Goal: Information Seeking & Learning: Learn about a topic

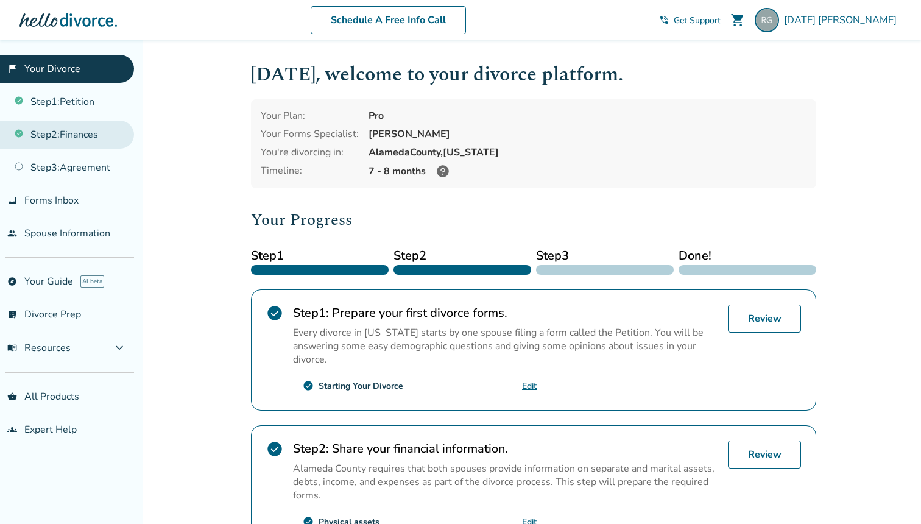
click at [105, 143] on link "Step 2 : Finances" at bounding box center [67, 135] width 134 height 28
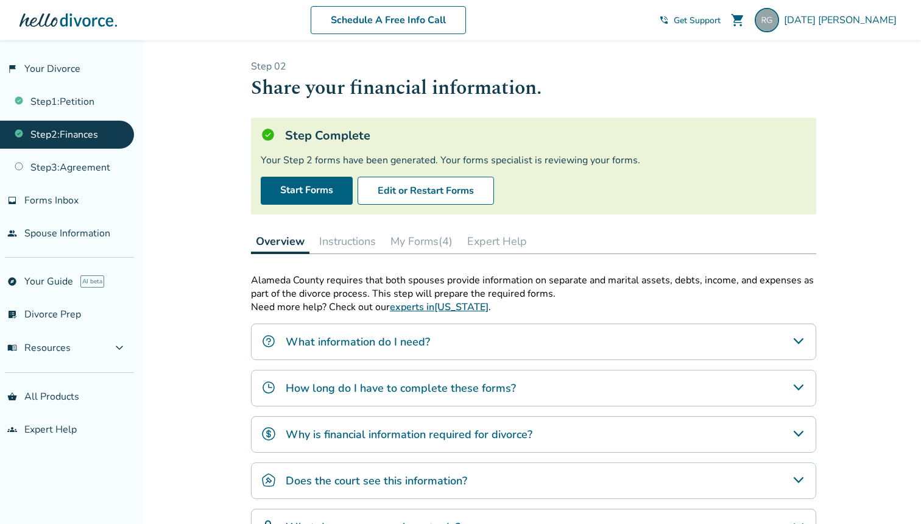
click at [423, 252] on button "My Forms (4)" at bounding box center [421, 241] width 72 height 24
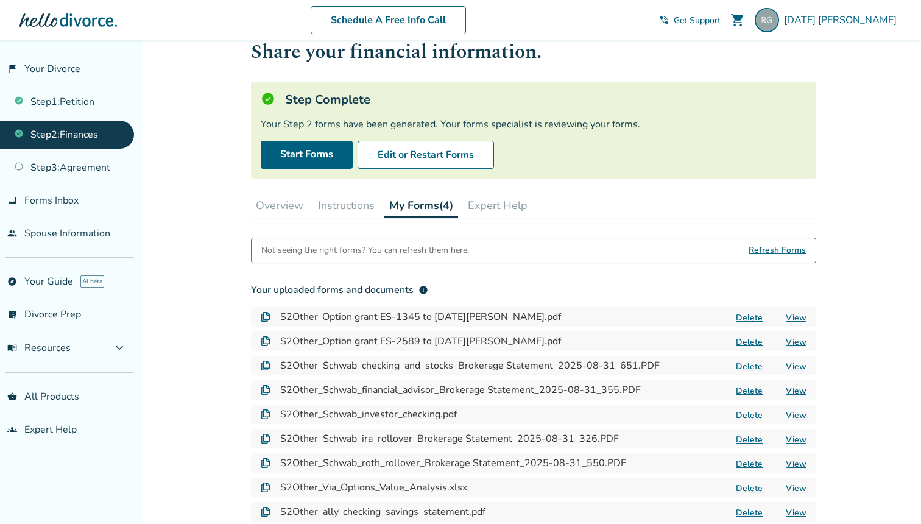
scroll to position [16, 0]
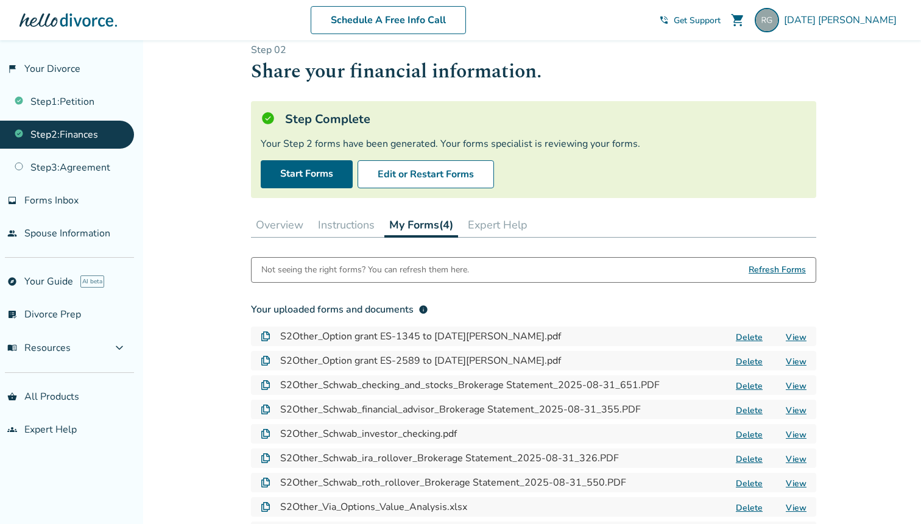
click at [776, 268] on span "Refresh Forms" at bounding box center [776, 270] width 57 height 24
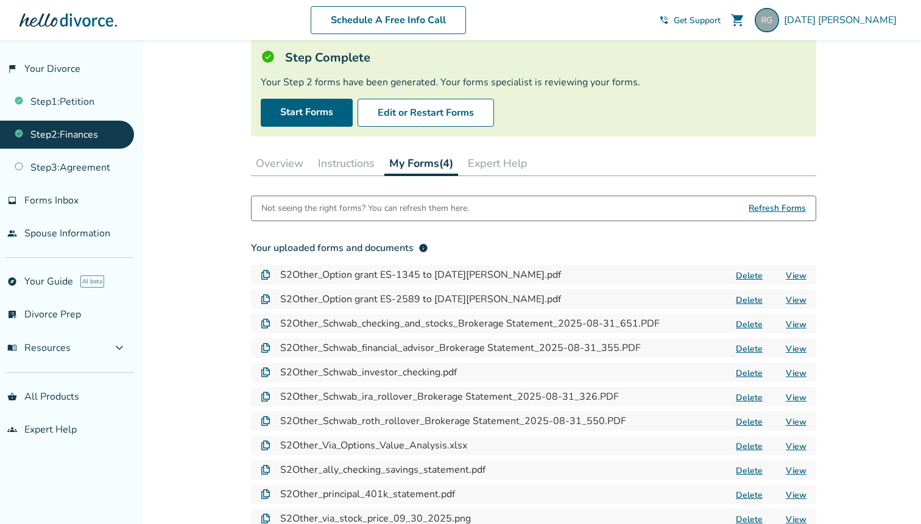
scroll to position [0, 0]
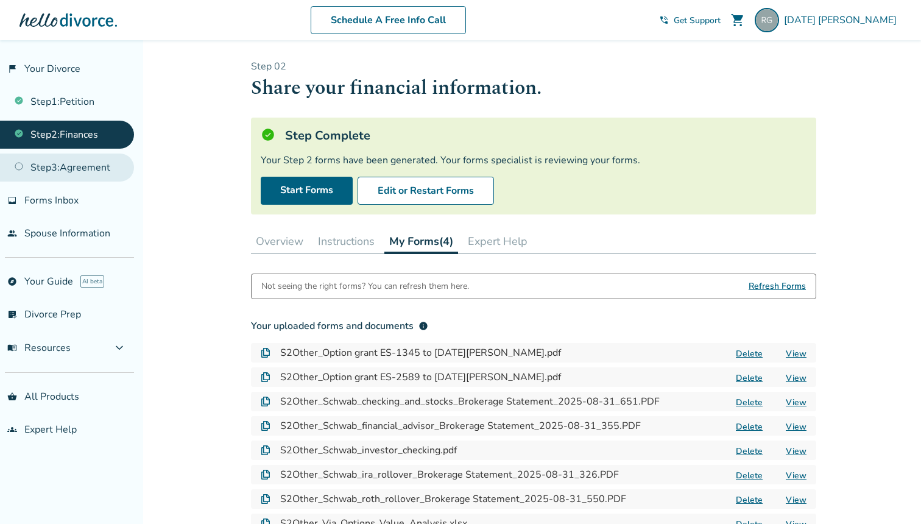
click at [95, 171] on link "Step 3 : Agreement" at bounding box center [67, 167] width 134 height 28
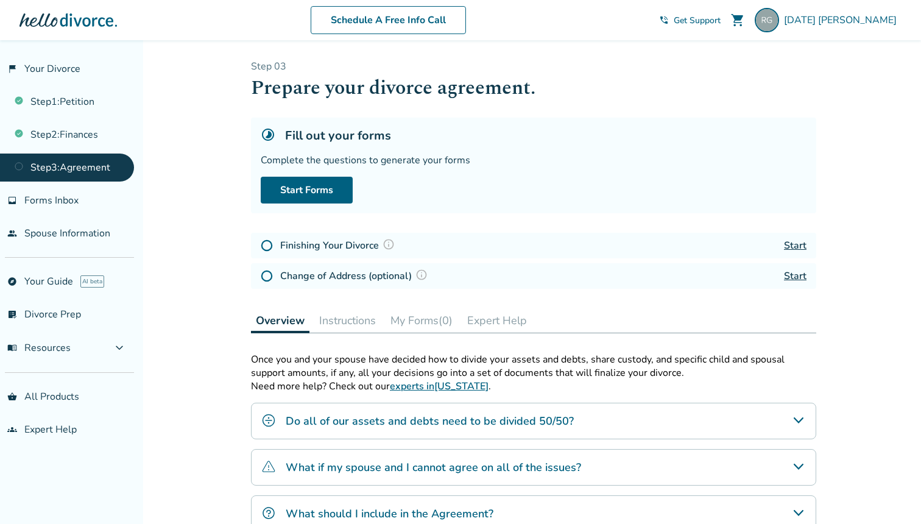
click at [383, 245] on img at bounding box center [388, 244] width 12 height 12
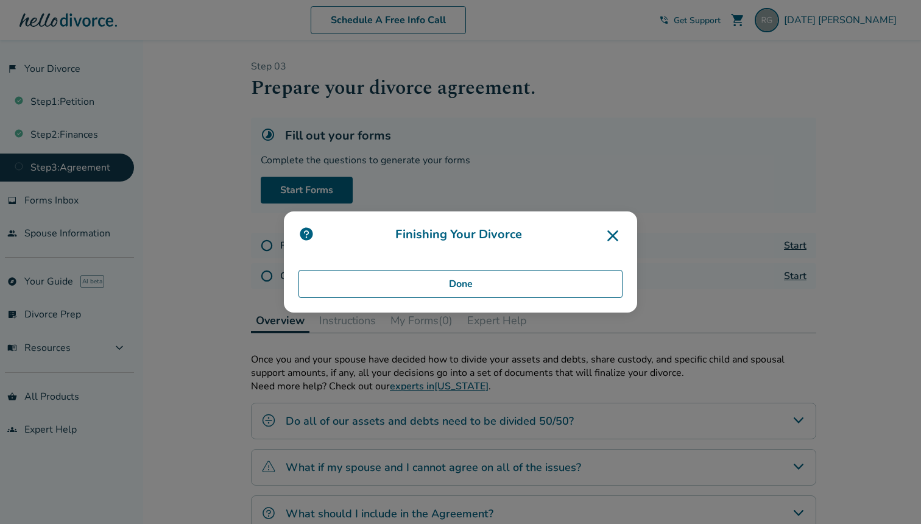
click at [617, 234] on icon at bounding box center [612, 235] width 19 height 19
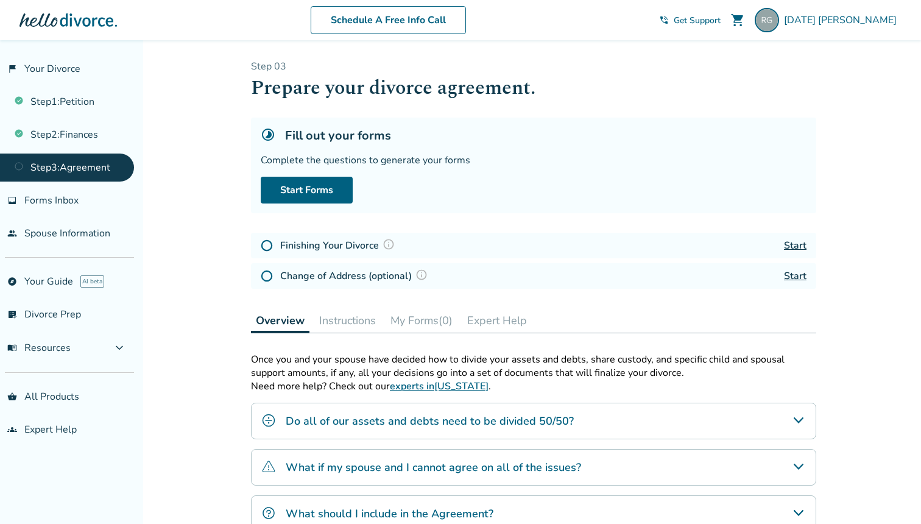
click at [423, 279] on img at bounding box center [421, 275] width 12 height 12
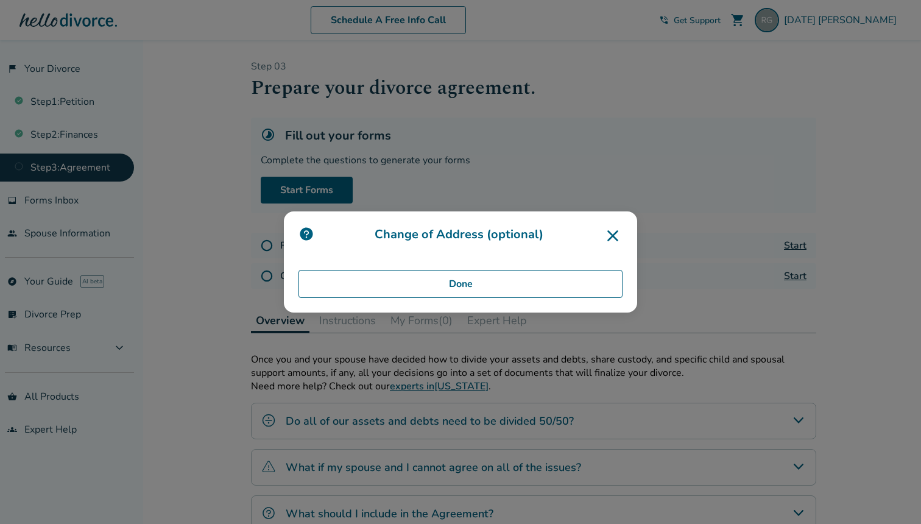
click at [619, 236] on icon at bounding box center [612, 235] width 19 height 19
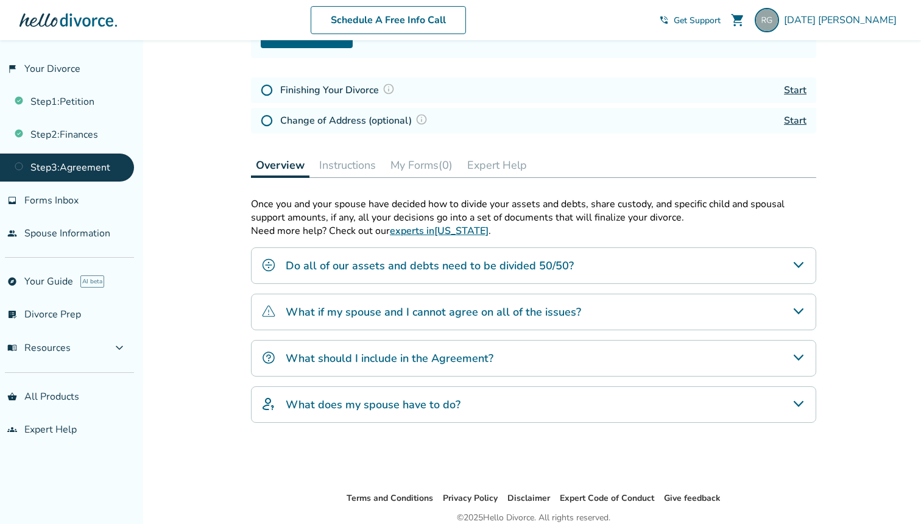
scroll to position [209, 0]
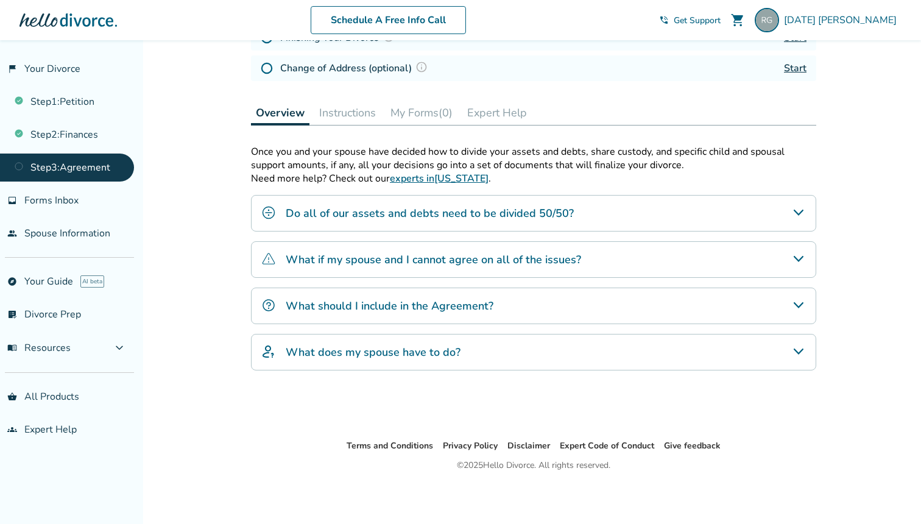
click at [572, 211] on div "Do all of our assets and debts need to be divided 50/50?" at bounding box center [533, 213] width 565 height 37
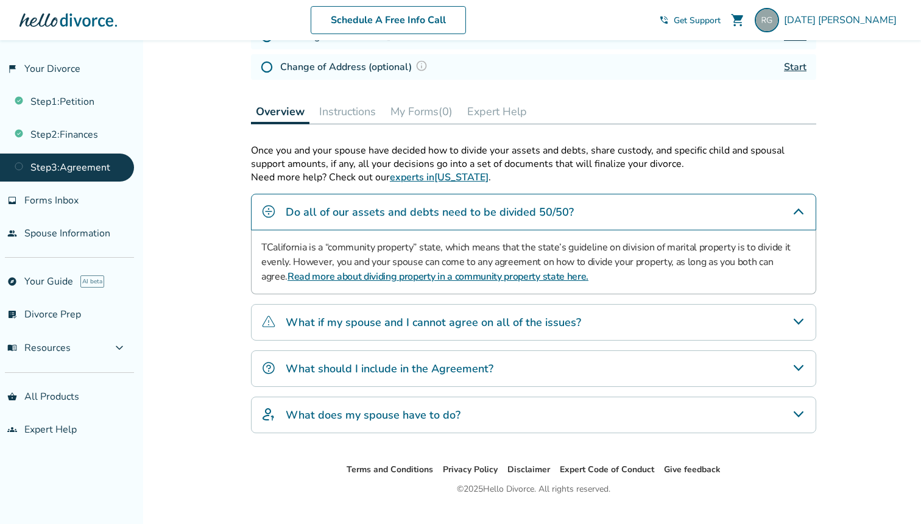
click at [504, 253] on p "TCalifornia is a “community property” state, which means that the state’s guide…" at bounding box center [533, 262] width 544 height 44
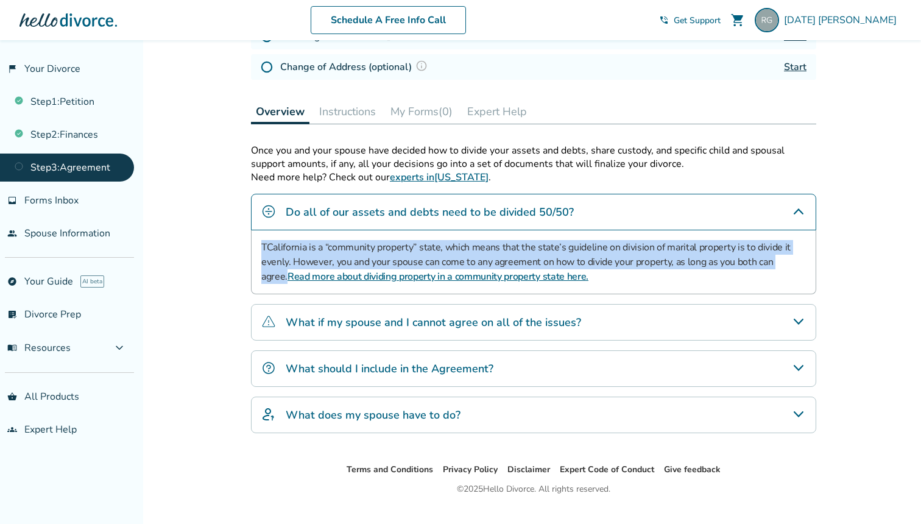
click at [459, 259] on p "TCalifornia is a “community property” state, which means that the state’s guide…" at bounding box center [533, 262] width 544 height 44
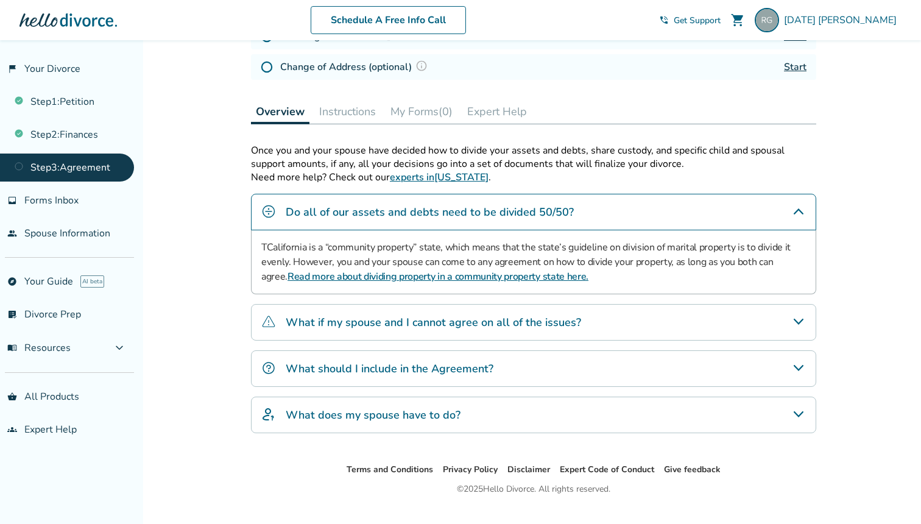
click at [459, 259] on p "TCalifornia is a “community property” state, which means that the state’s guide…" at bounding box center [533, 262] width 544 height 44
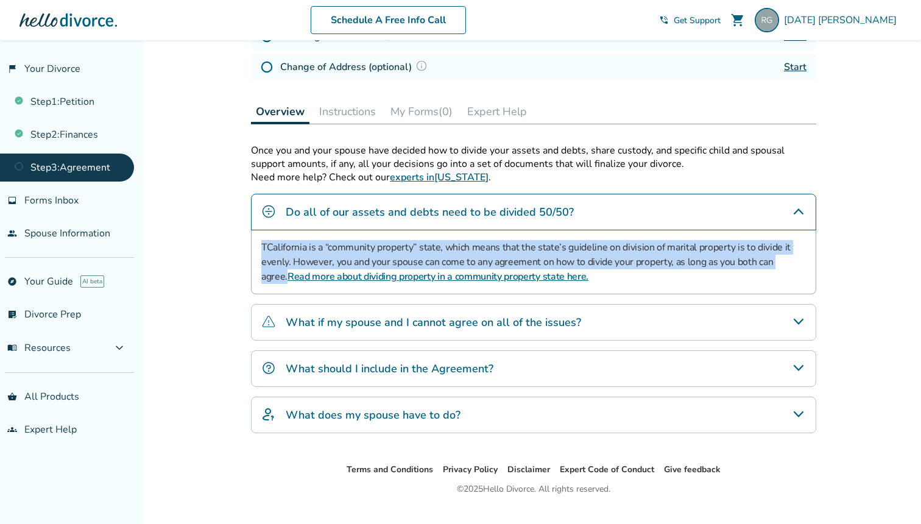
click at [491, 252] on p "TCalifornia is a “community property” state, which means that the state’s guide…" at bounding box center [533, 262] width 544 height 44
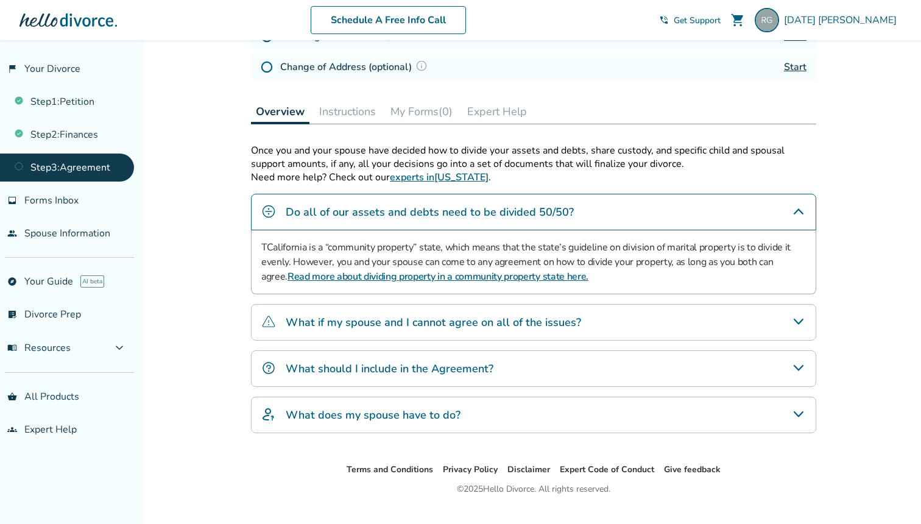
click at [491, 252] on p "TCalifornia is a “community property” state, which means that the state’s guide…" at bounding box center [533, 262] width 544 height 44
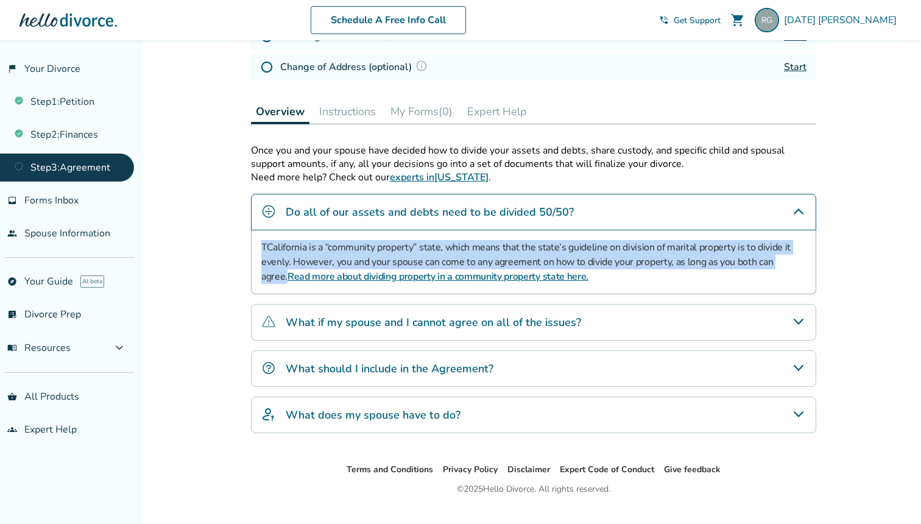
click at [460, 258] on p "TCalifornia is a “community property” state, which means that the state’s guide…" at bounding box center [533, 262] width 544 height 44
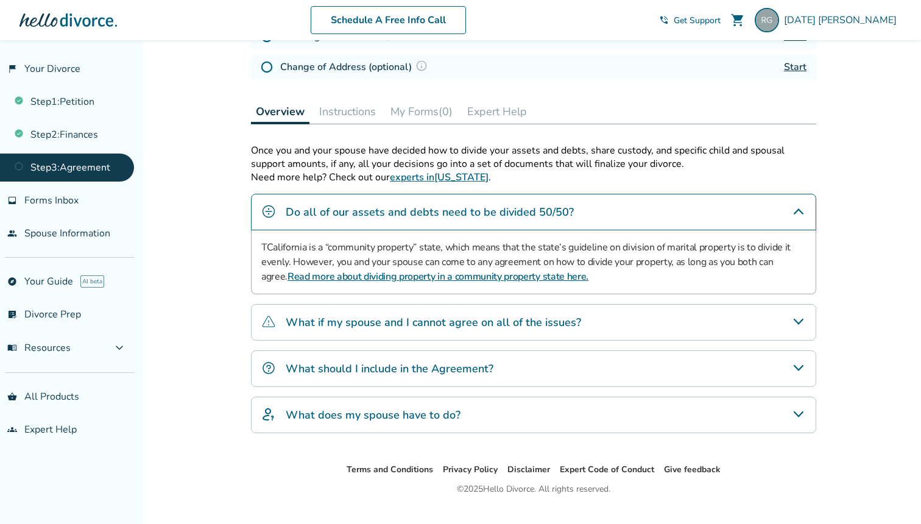
click at [443, 283] on link "Read more about dividing property in a community property state here." at bounding box center [437, 276] width 301 height 13
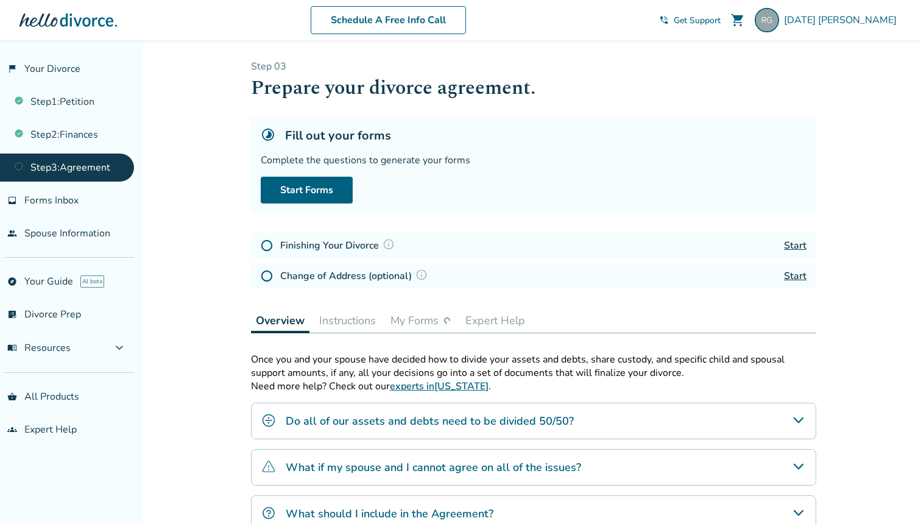
scroll to position [209, 0]
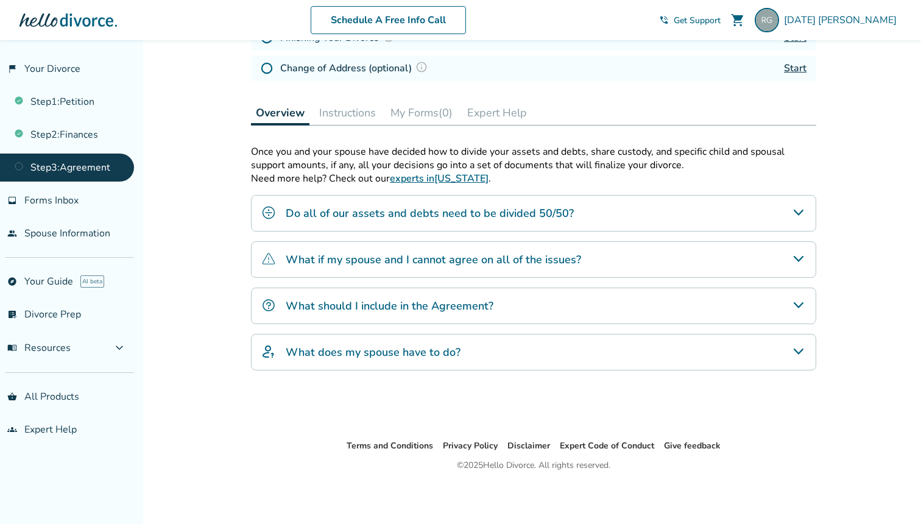
click at [468, 261] on h4 "What if my spouse and I cannot agree on all of the issues?" at bounding box center [433, 260] width 295 height 16
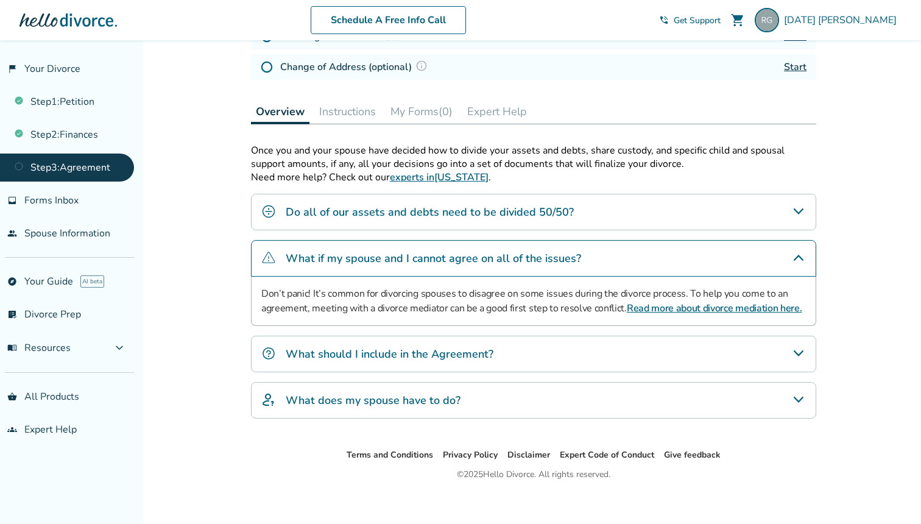
click at [449, 346] on div "What should I include in the Agreement?" at bounding box center [533, 354] width 565 height 37
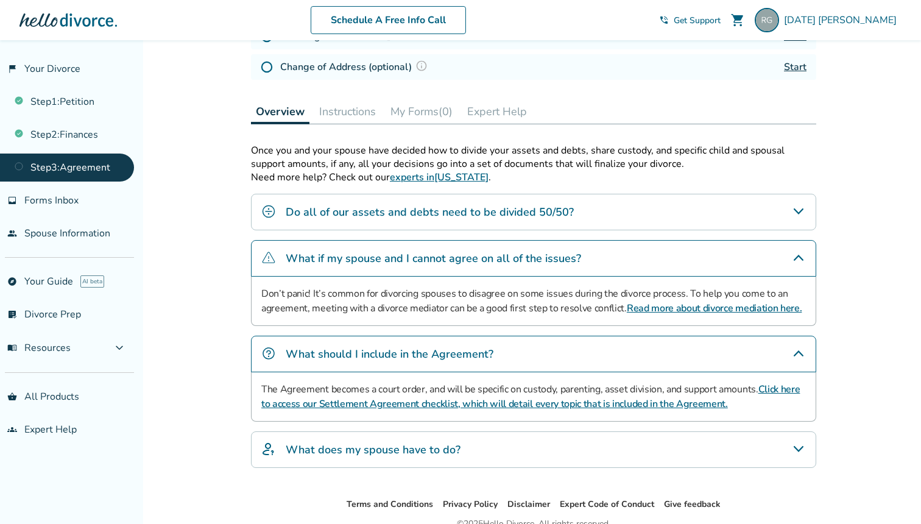
scroll to position [270, 0]
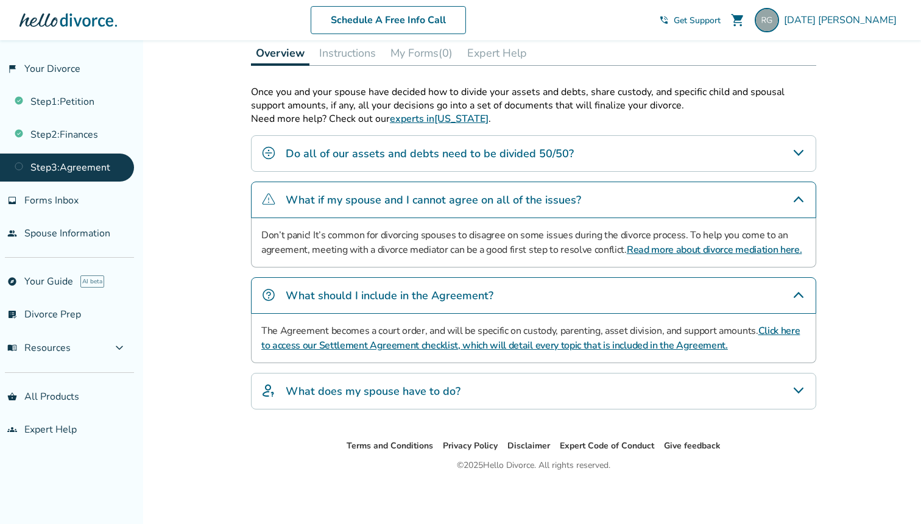
click at [442, 392] on h4 "What does my spouse have to do?" at bounding box center [373, 391] width 175 height 16
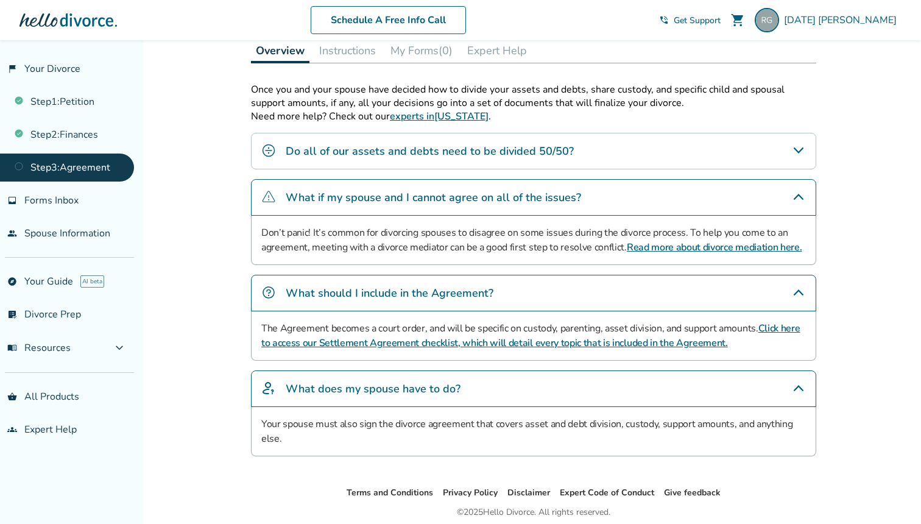
scroll to position [244, 0]
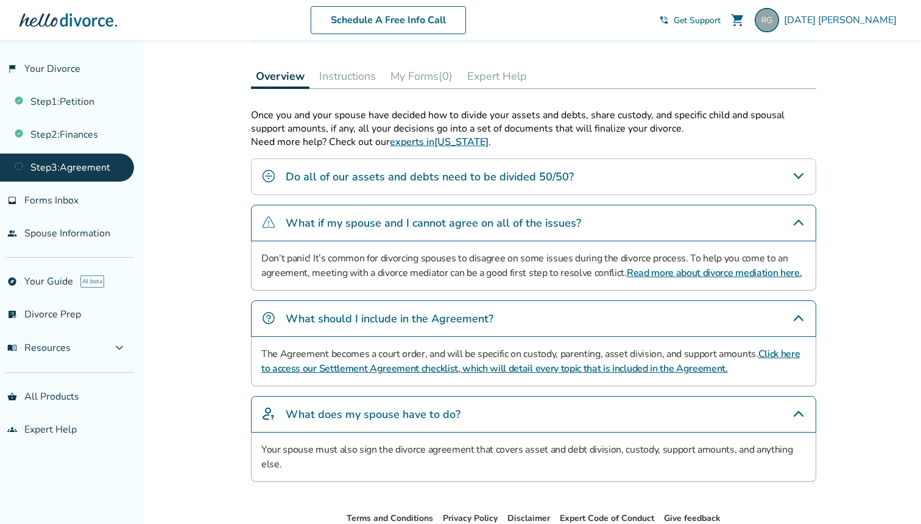
click at [465, 191] on div "Do all of our assets and debts need to be divided 50/50?" at bounding box center [533, 176] width 565 height 37
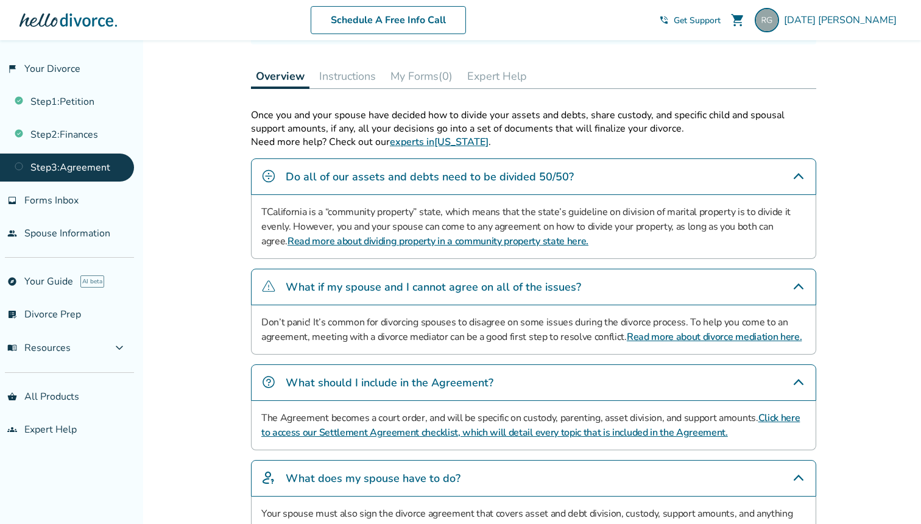
click at [447, 223] on p "TCalifornia is a “community property” state, which means that the state’s guide…" at bounding box center [533, 227] width 544 height 44
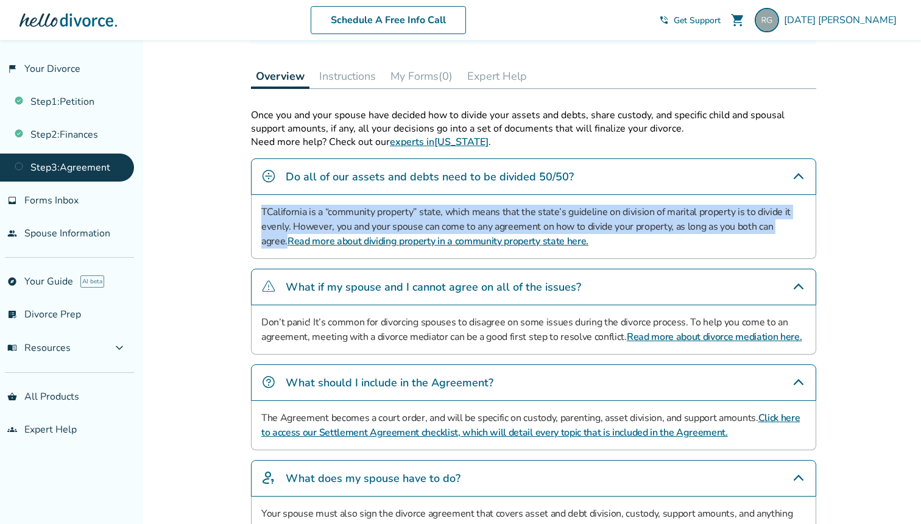
click at [406, 223] on p "TCalifornia is a “community property” state, which means that the state’s guide…" at bounding box center [533, 227] width 544 height 44
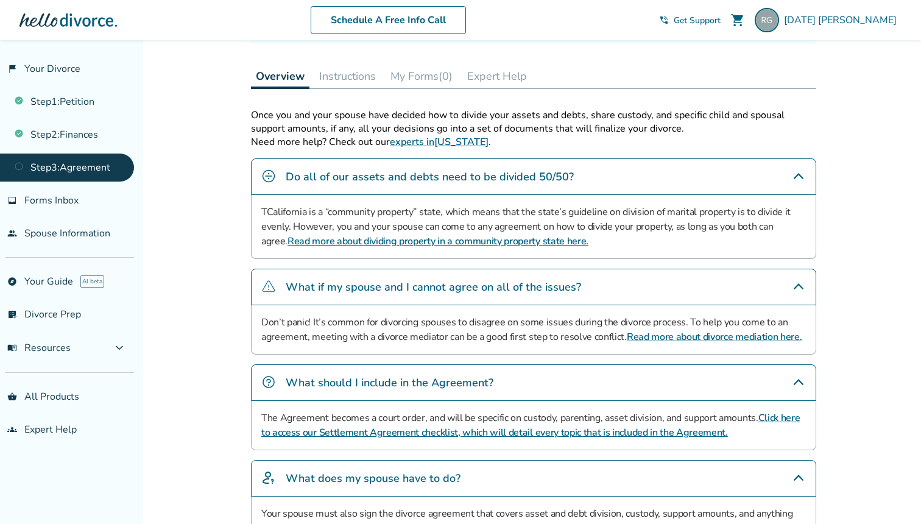
click at [407, 243] on link "Read more about dividing property in a community property state here." at bounding box center [437, 240] width 301 height 13
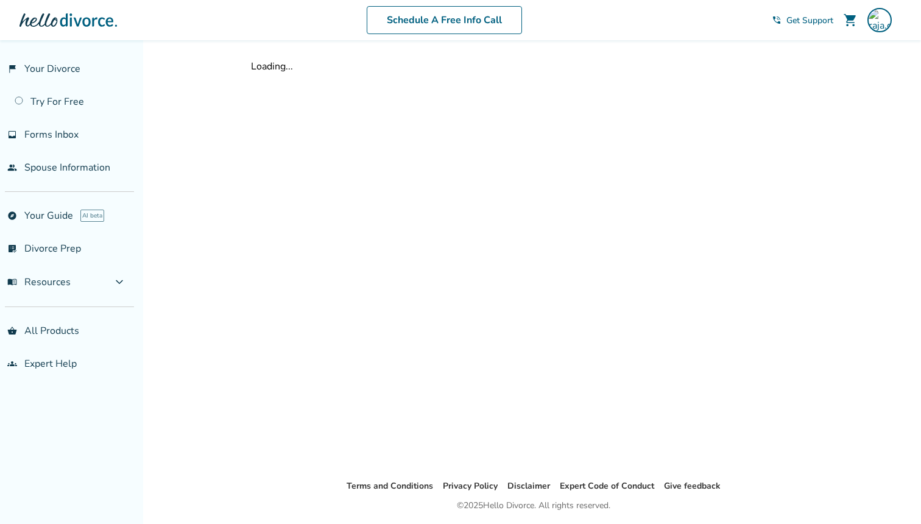
scroll to position [40, 0]
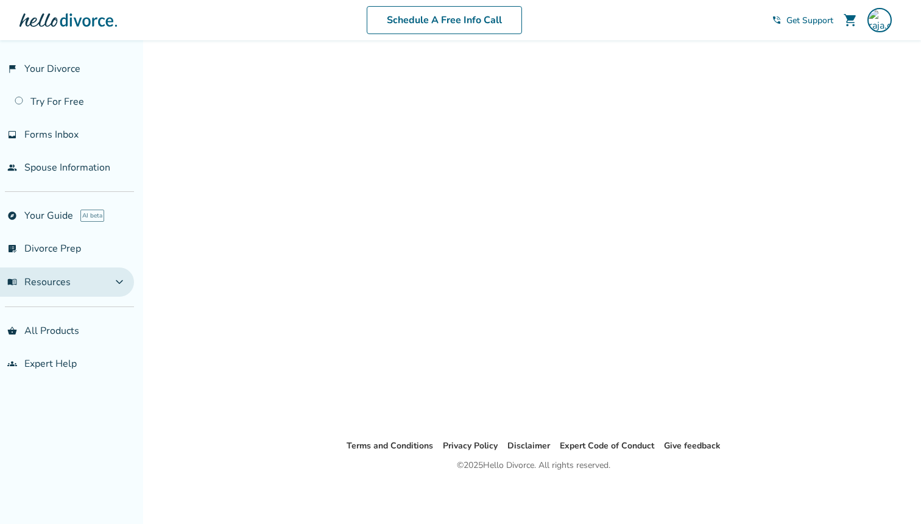
click at [88, 284] on button "menu_book Resources expand_more" at bounding box center [67, 281] width 134 height 29
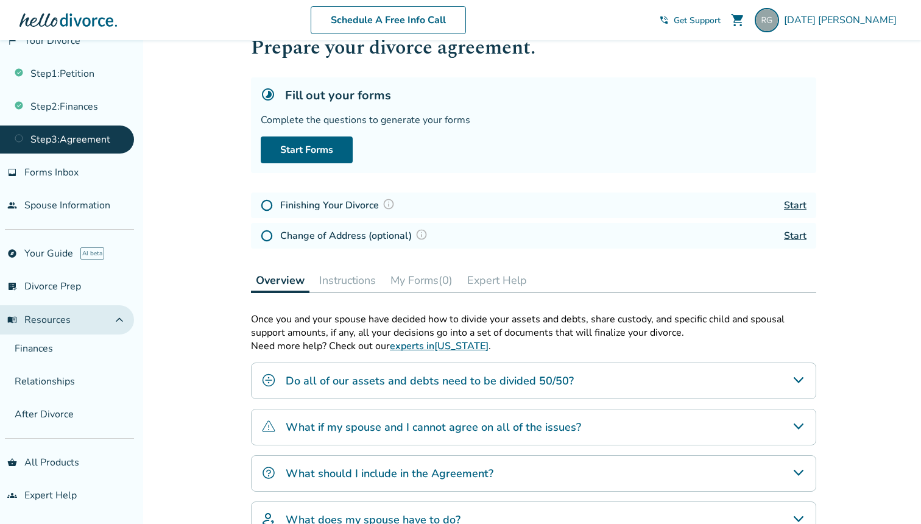
scroll to position [32, 0]
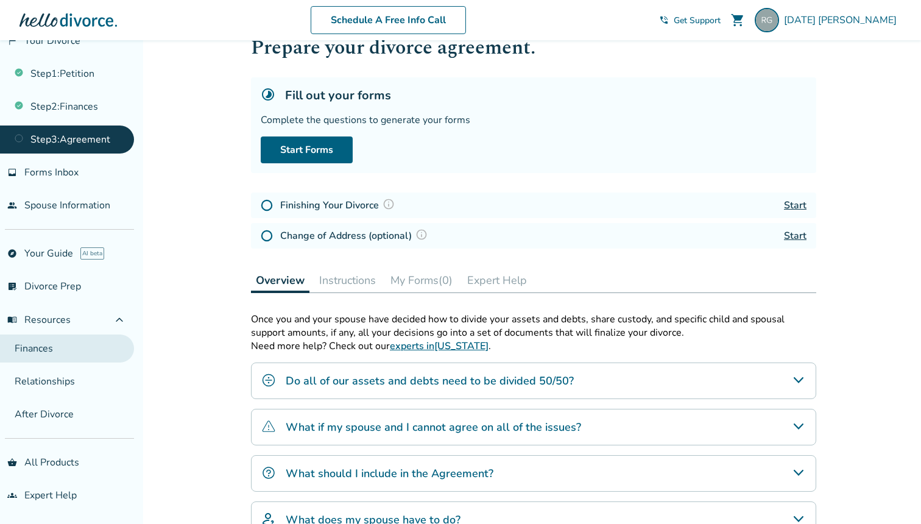
click at [75, 350] on link "Finances" at bounding box center [67, 348] width 134 height 28
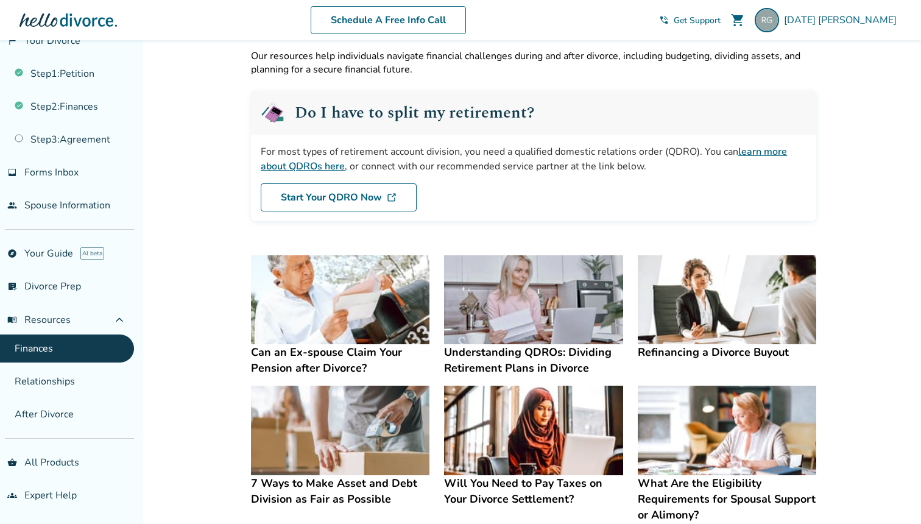
click at [460, 164] on div "For most types of retirement account division, you need a qualified domestic re…" at bounding box center [534, 158] width 546 height 29
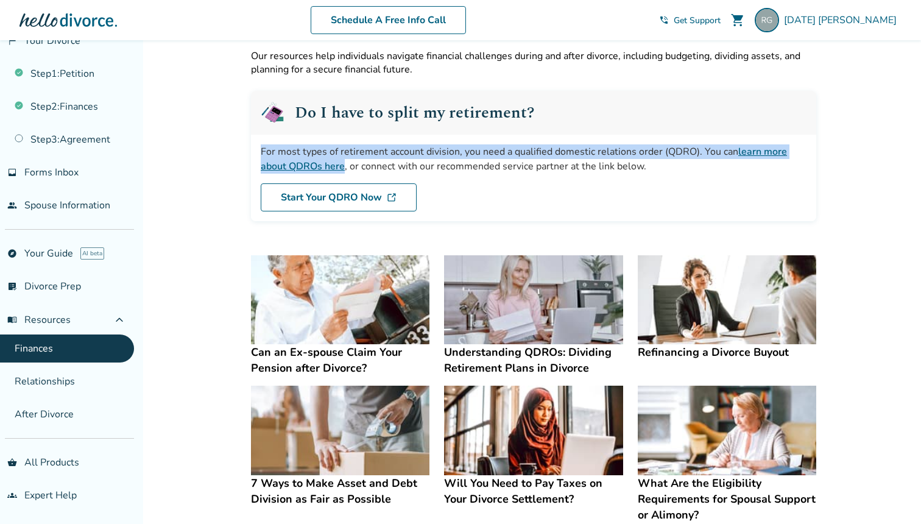
click at [499, 162] on div "For most types of retirement account division, you need a qualified domestic re…" at bounding box center [534, 158] width 546 height 29
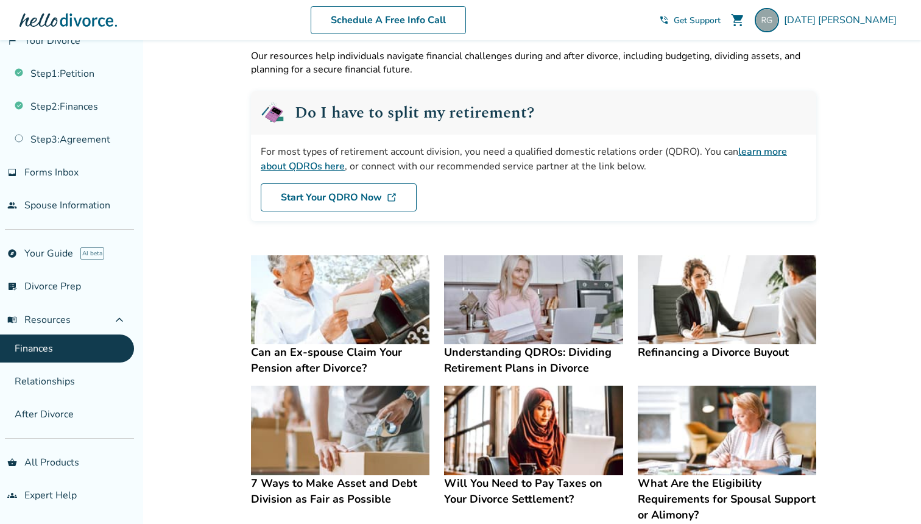
click at [304, 167] on link "learn more about QDROs here" at bounding box center [524, 159] width 526 height 28
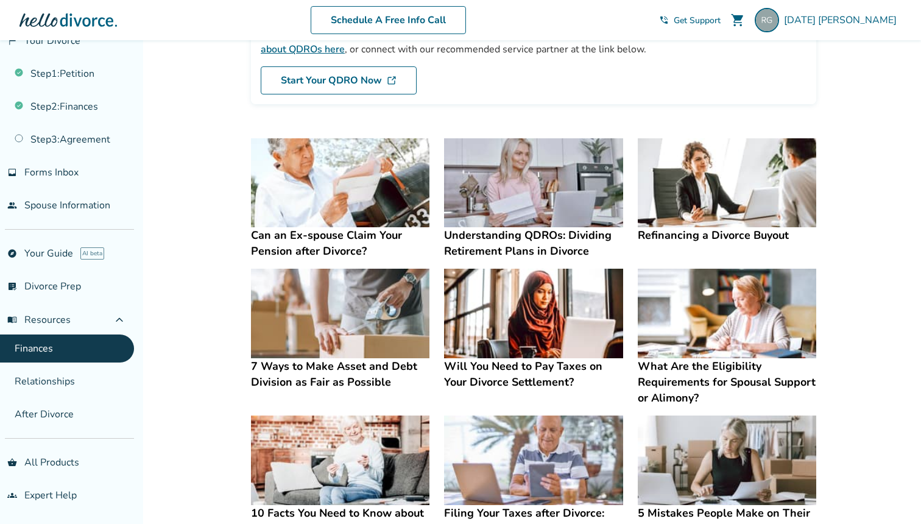
scroll to position [164, 0]
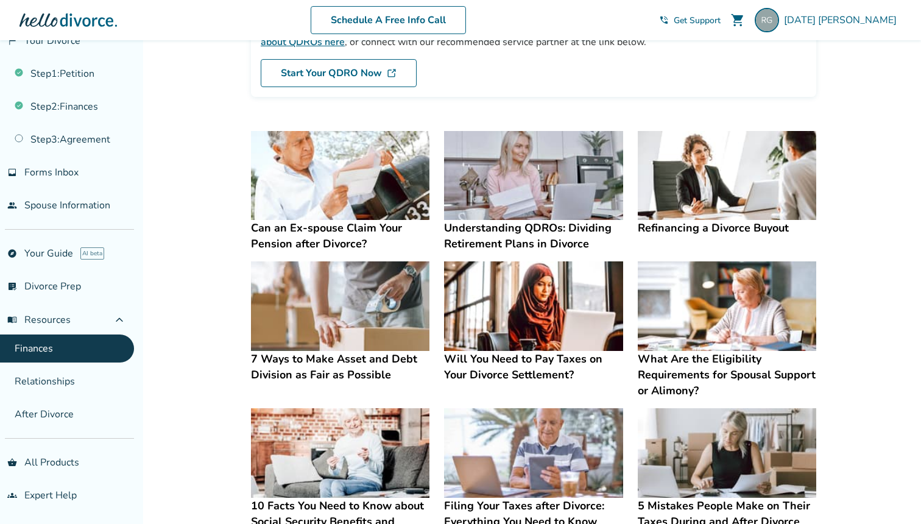
click at [357, 374] on h4 "7 Ways to Make Asset and Debt Division as Fair as Possible" at bounding box center [340, 367] width 178 height 32
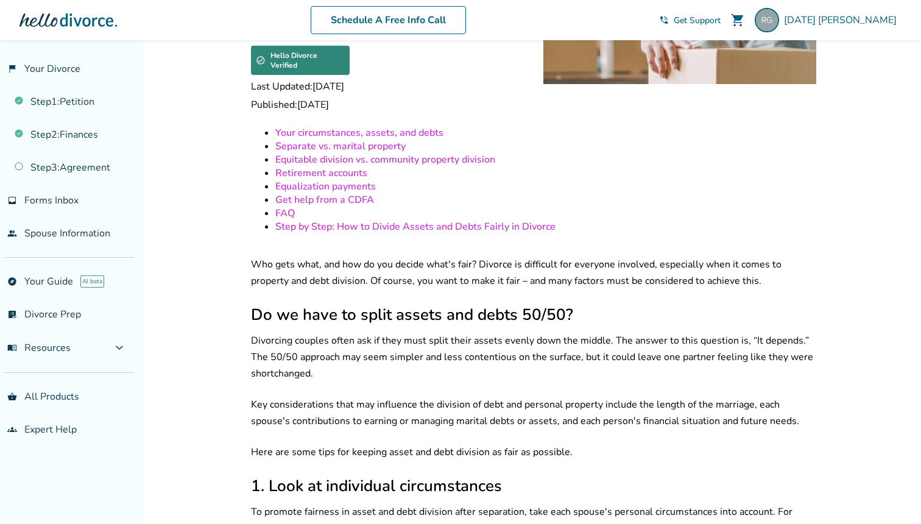
scroll to position [268, 0]
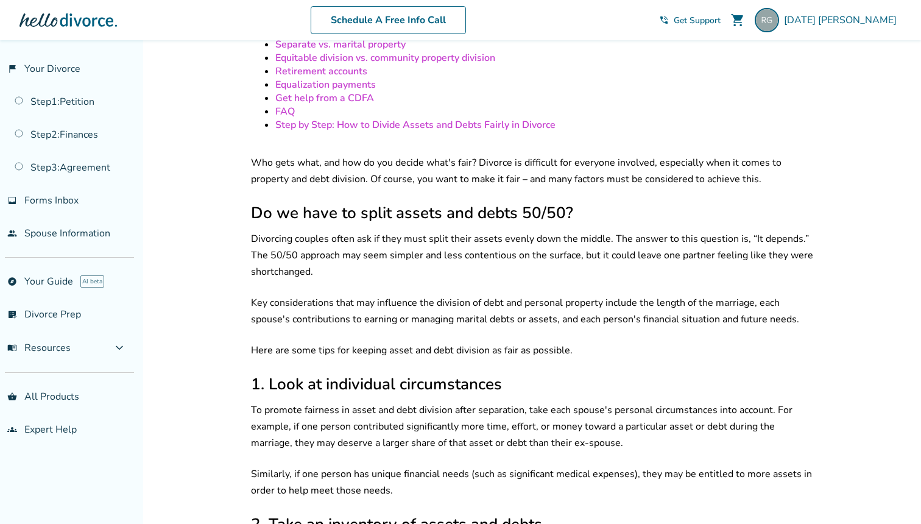
click at [437, 256] on p "Divorcing couples often ask if they must split their assets evenly down the mid…" at bounding box center [533, 255] width 565 height 49
click at [438, 304] on p "Key considerations that may influence the division of debt and personal propert…" at bounding box center [533, 311] width 565 height 33
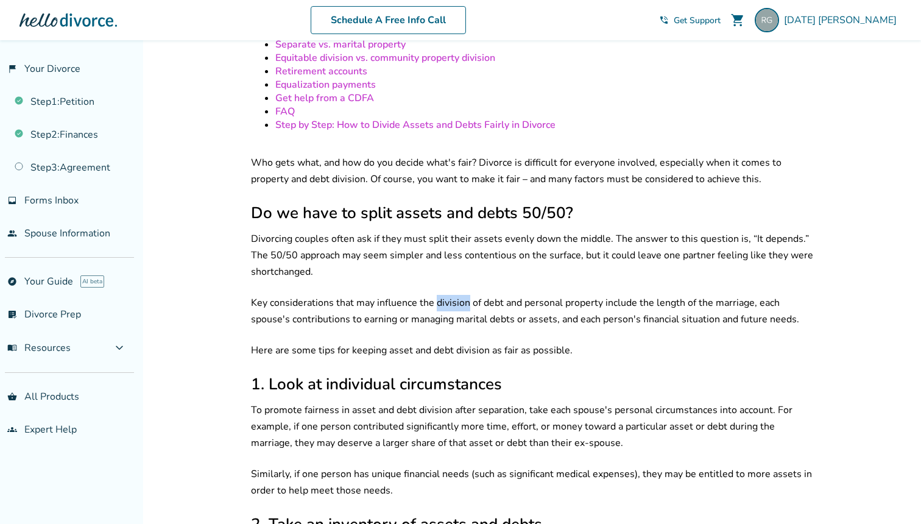
click at [438, 304] on p "Key considerations that may influence the division of debt and personal propert…" at bounding box center [533, 311] width 565 height 33
click at [458, 255] on p "Divorcing couples often ask if they must split their assets evenly down the mid…" at bounding box center [533, 255] width 565 height 49
click at [457, 299] on p "Key considerations that may influence the division of debt and personal propert…" at bounding box center [533, 311] width 565 height 33
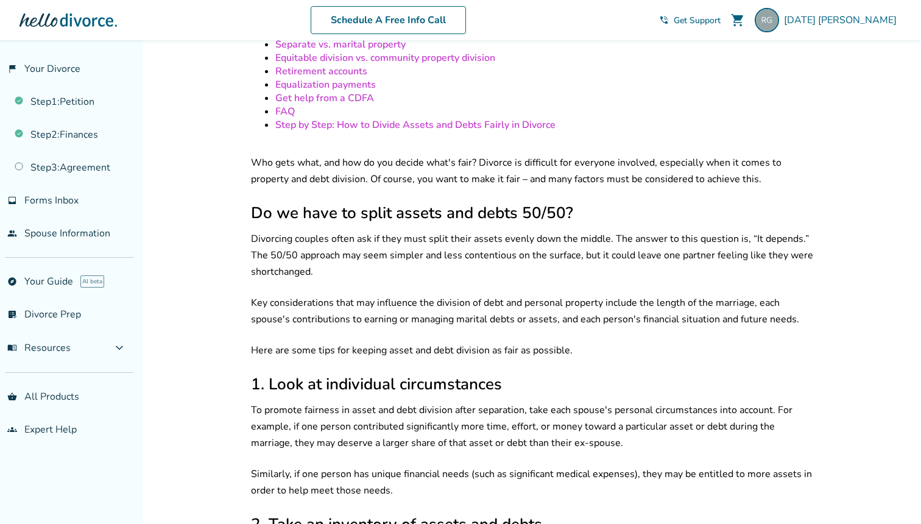
click at [457, 299] on p "Key considerations that may influence the division of debt and personal propert…" at bounding box center [533, 311] width 565 height 33
click at [478, 252] on p "Divorcing couples often ask if they must split their assets evenly down the mid…" at bounding box center [533, 255] width 565 height 49
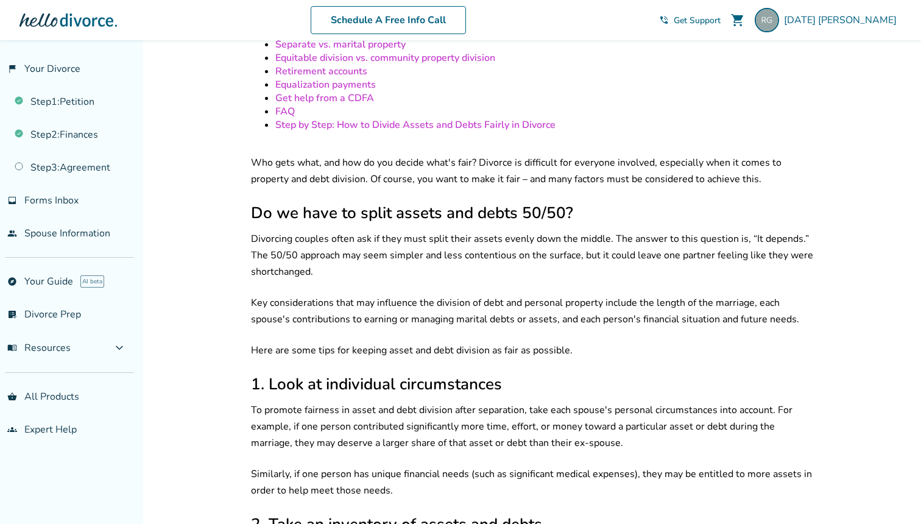
click at [471, 310] on p "Key considerations that may influence the division of debt and personal propert…" at bounding box center [533, 311] width 565 height 33
click at [466, 345] on p "Here are some tips for keeping asset and debt division as fair as possible." at bounding box center [533, 350] width 565 height 16
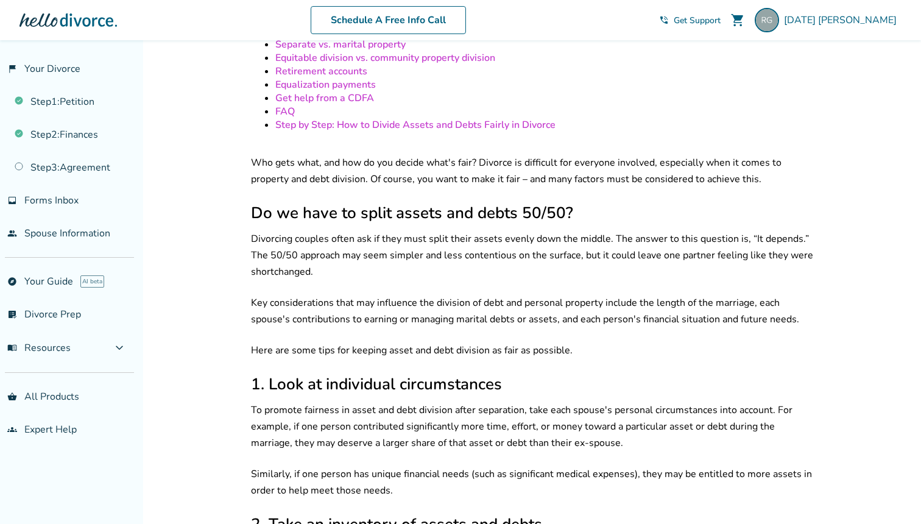
click at [466, 345] on p "Here are some tips for keeping asset and debt division as fair as possible." at bounding box center [533, 350] width 565 height 16
click at [487, 311] on p "Key considerations that may influence the division of debt and personal propert…" at bounding box center [533, 311] width 565 height 33
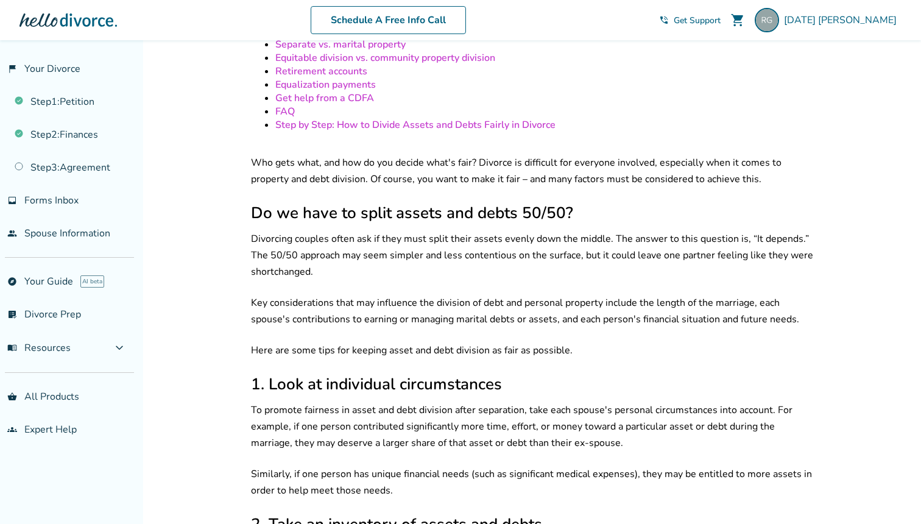
click at [474, 343] on p "Here are some tips for keeping asset and debt division as fair as possible." at bounding box center [533, 350] width 565 height 16
click at [496, 318] on p "Key considerations that may influence the division of debt and personal propert…" at bounding box center [533, 311] width 565 height 33
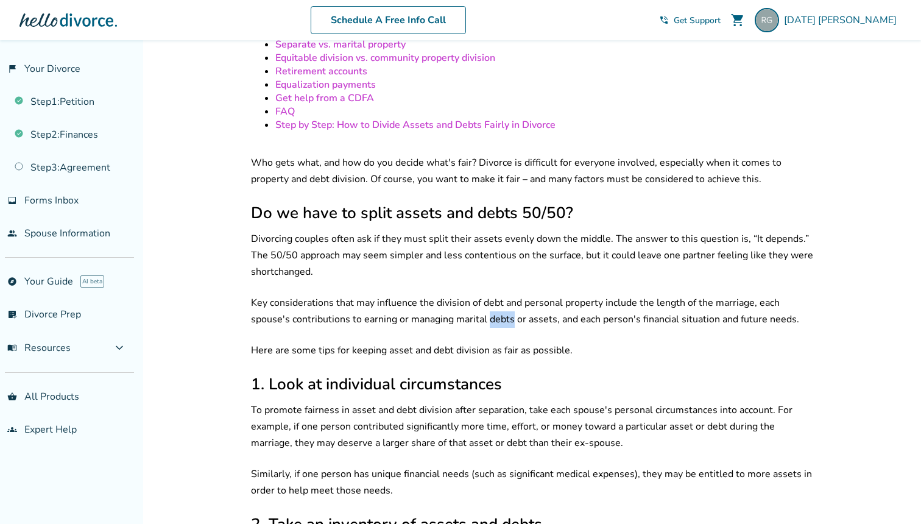
click at [496, 318] on p "Key considerations that may influence the division of debt and personal propert…" at bounding box center [533, 311] width 565 height 33
click at [488, 343] on p "Here are some tips for keeping asset and debt division as fair as possible." at bounding box center [533, 350] width 565 height 16
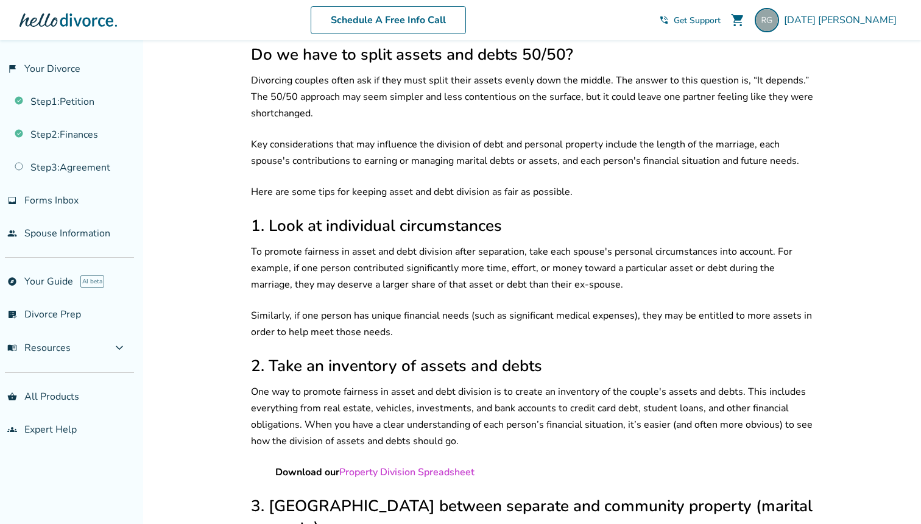
scroll to position [473, 0]
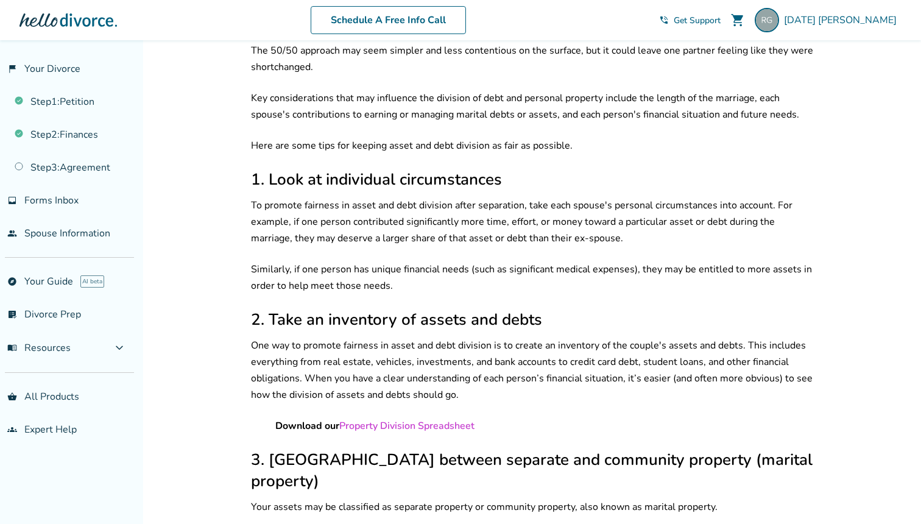
click at [435, 280] on p "Similarly, if one person has unique financial needs (such as significant medica…" at bounding box center [533, 277] width 565 height 33
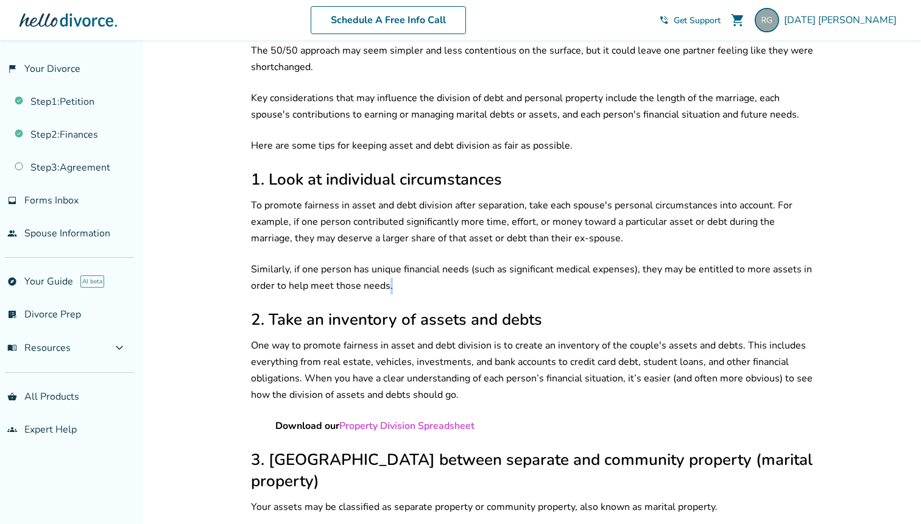
click at [435, 280] on p "Similarly, if one person has unique financial needs (such as significant medica…" at bounding box center [533, 277] width 565 height 33
click at [465, 233] on p "To promote fairness in asset and debt division after separation, take each spou…" at bounding box center [533, 221] width 565 height 49
click at [452, 274] on p "Similarly, if one person has unique financial needs (such as significant medica…" at bounding box center [533, 277] width 565 height 33
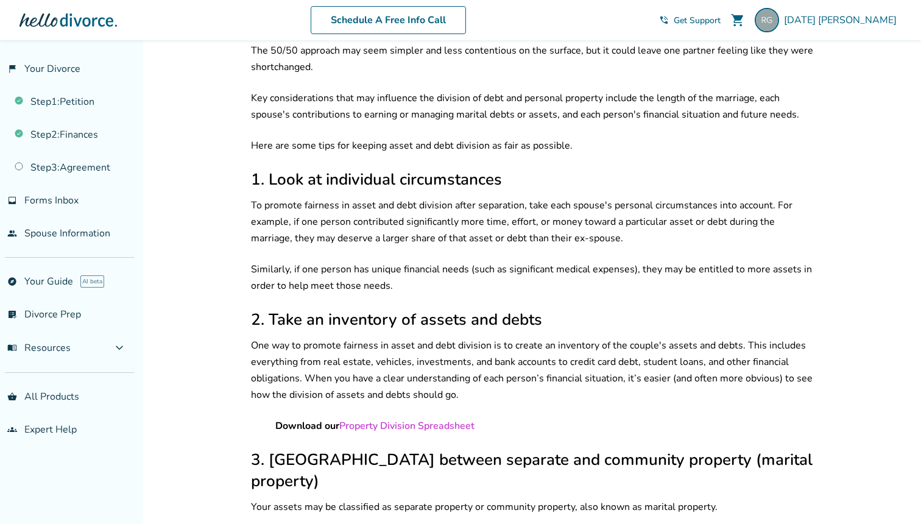
click at [452, 274] on p "Similarly, if one person has unique financial needs (such as significant medica…" at bounding box center [533, 277] width 565 height 33
click at [459, 312] on h2 "2. Take an inventory of assets and debts" at bounding box center [533, 319] width 565 height 21
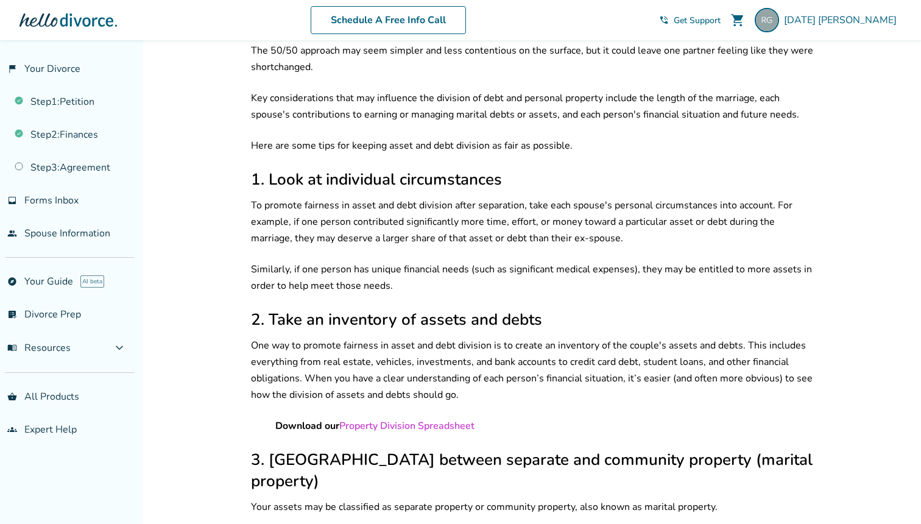
click at [459, 370] on p "One way to promote fairness in asset and debt division is to create an inventor…" at bounding box center [533, 370] width 565 height 66
click at [484, 370] on p "One way to promote fairness in asset and debt division is to create an inventor…" at bounding box center [533, 370] width 565 height 66
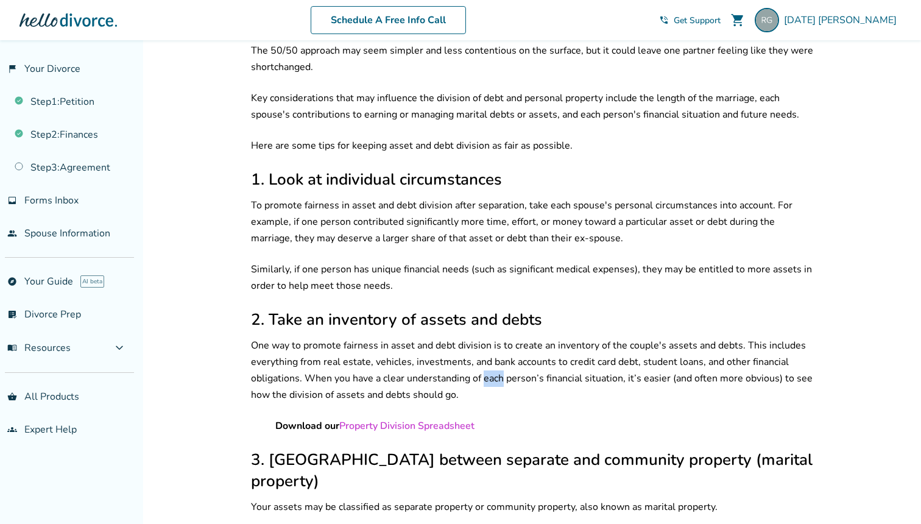
click at [484, 370] on p "One way to promote fairness in asset and debt division is to create an inventor…" at bounding box center [533, 370] width 565 height 66
click at [483, 381] on p "One way to promote fairness in asset and debt division is to create an inventor…" at bounding box center [533, 370] width 565 height 66
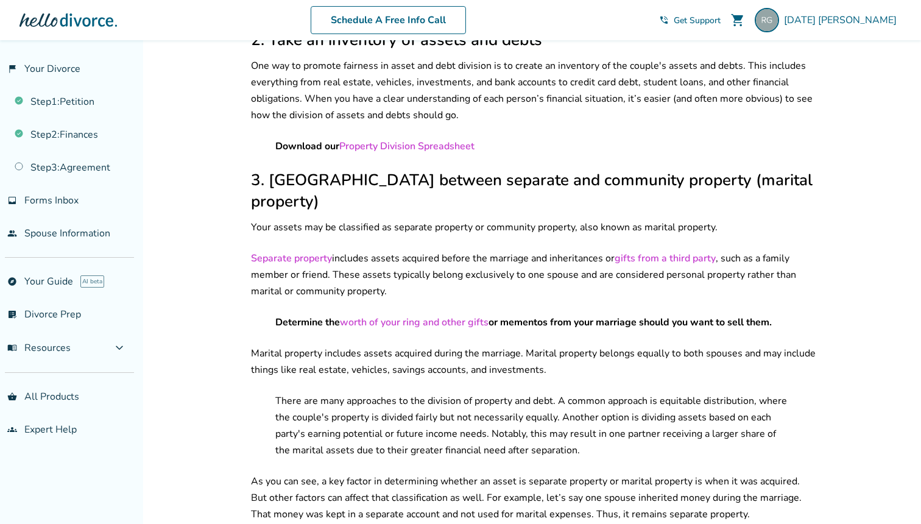
scroll to position [760, 0]
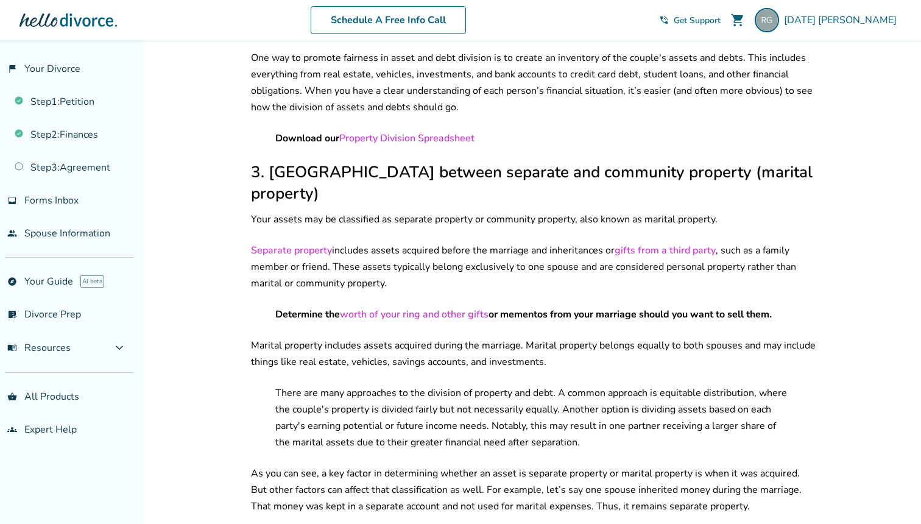
click at [419, 242] on p "Separate property includes assets acquired before the marriage and inheritances…" at bounding box center [533, 266] width 565 height 49
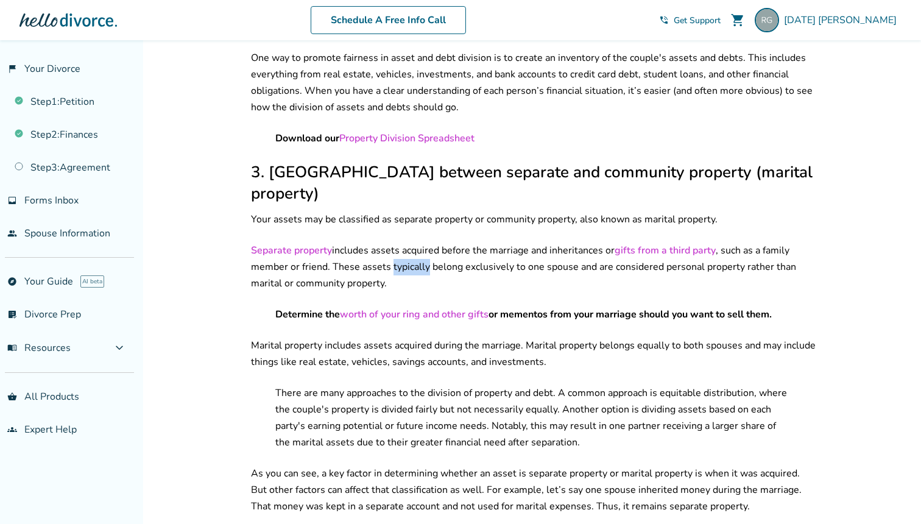
click at [419, 242] on p "Separate property includes assets acquired before the marriage and inheritances…" at bounding box center [533, 266] width 565 height 49
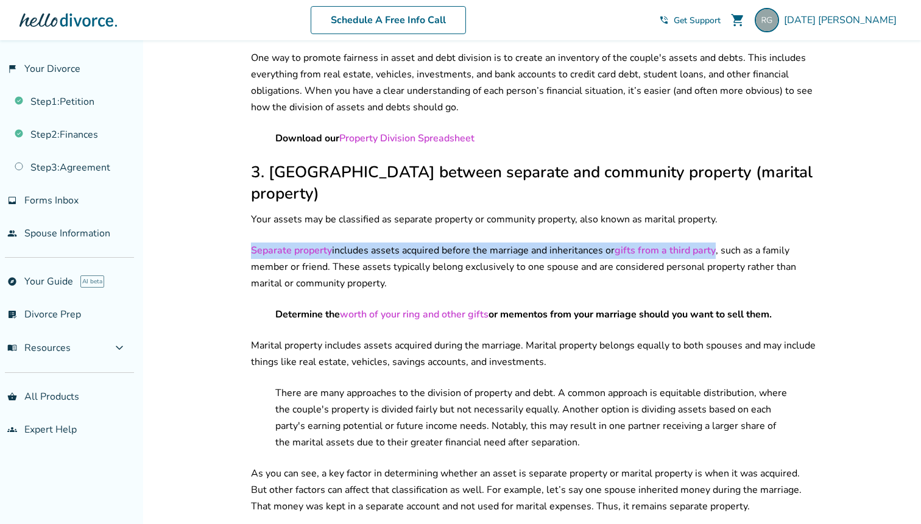
click at [442, 211] on p "Your assets may be classified as separate property or community property, also …" at bounding box center [533, 219] width 565 height 16
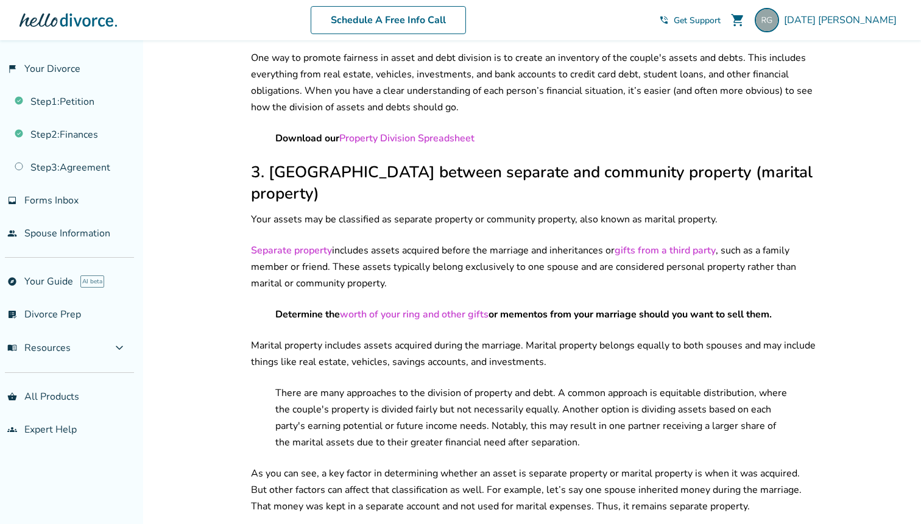
click at [442, 211] on p "Your assets may be classified as separate property or community property, also …" at bounding box center [533, 219] width 565 height 16
click at [438, 243] on p "Separate property includes assets acquired before the marriage and inheritances…" at bounding box center [533, 266] width 565 height 49
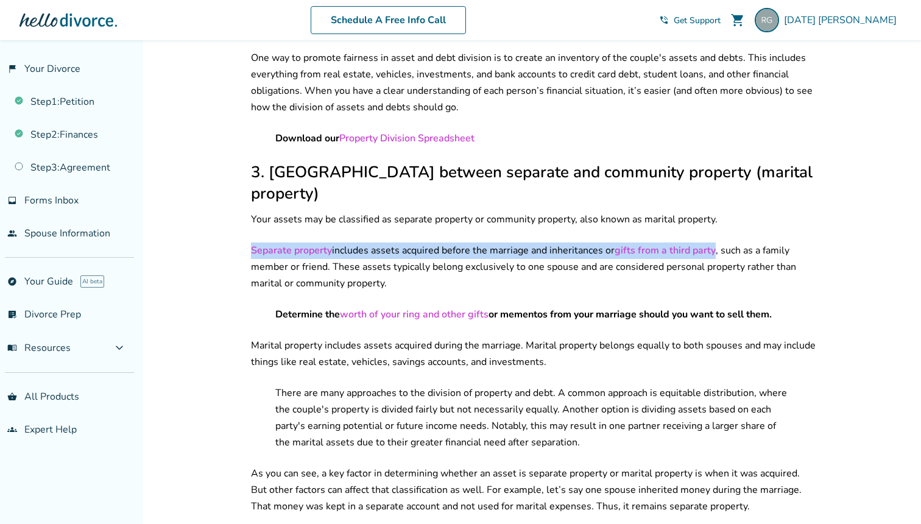
click at [464, 249] on p "Separate property includes assets acquired before the marriage and inheritances…" at bounding box center [533, 266] width 565 height 49
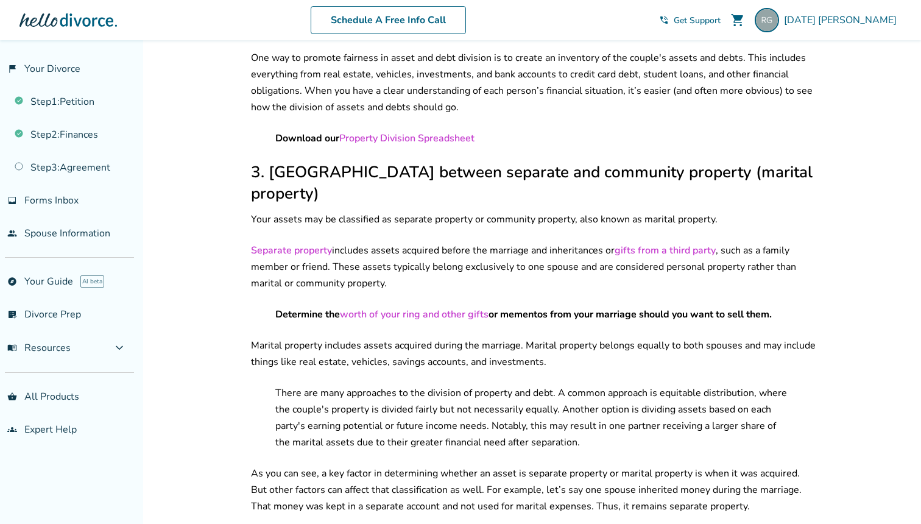
click at [464, 249] on p "Separate property includes assets acquired before the marriage and inheritances…" at bounding box center [533, 266] width 565 height 49
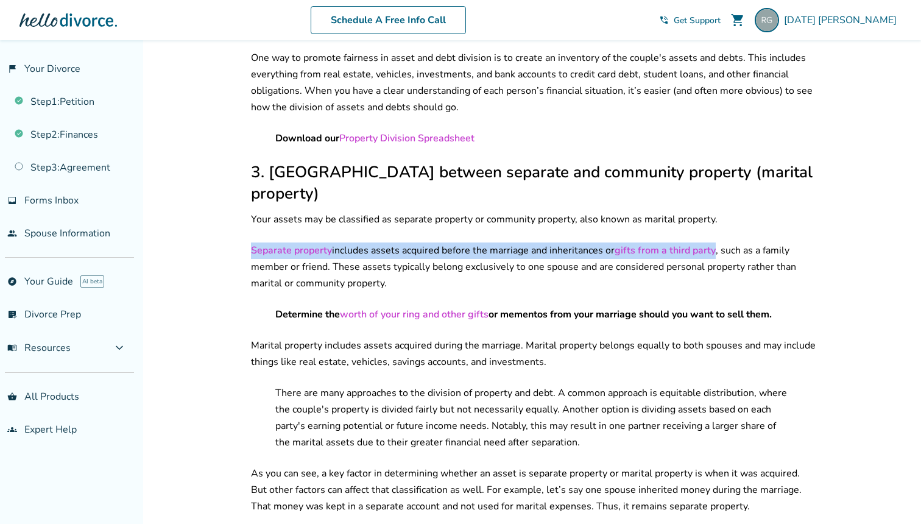
click at [406, 253] on p "Separate property includes assets acquired before the marriage and inheritances…" at bounding box center [533, 266] width 565 height 49
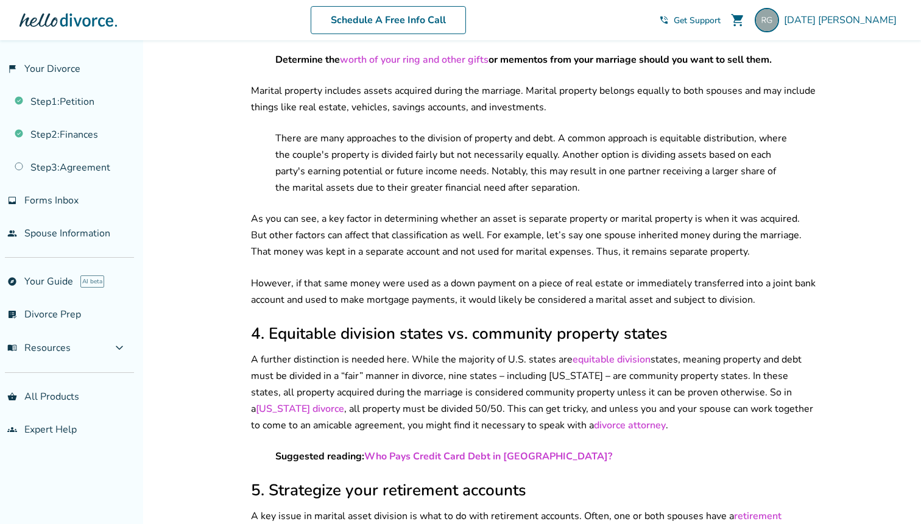
scroll to position [1021, 0]
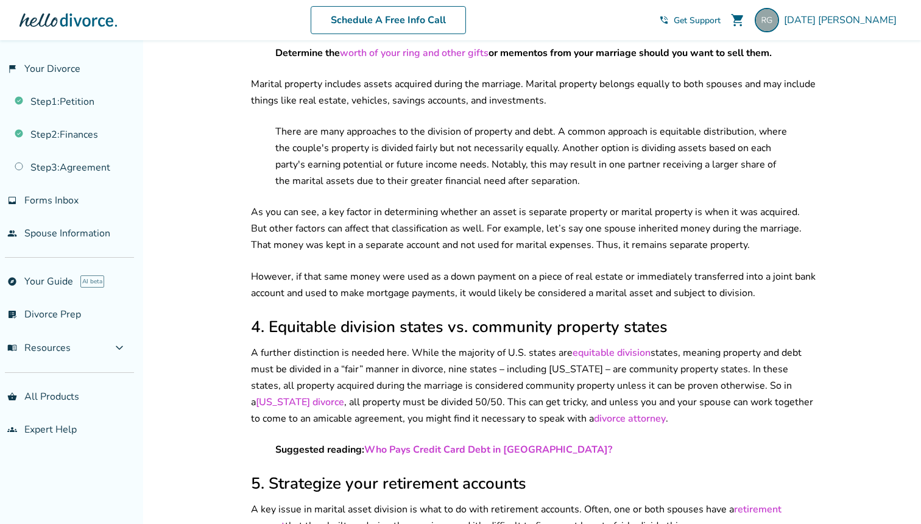
click at [403, 132] on p "There are many approaches to the division of property and debt. A common approa…" at bounding box center [533, 157] width 516 height 66
click at [421, 141] on p "There are many approaches to the division of property and debt. A common approa…" at bounding box center [533, 157] width 516 height 66
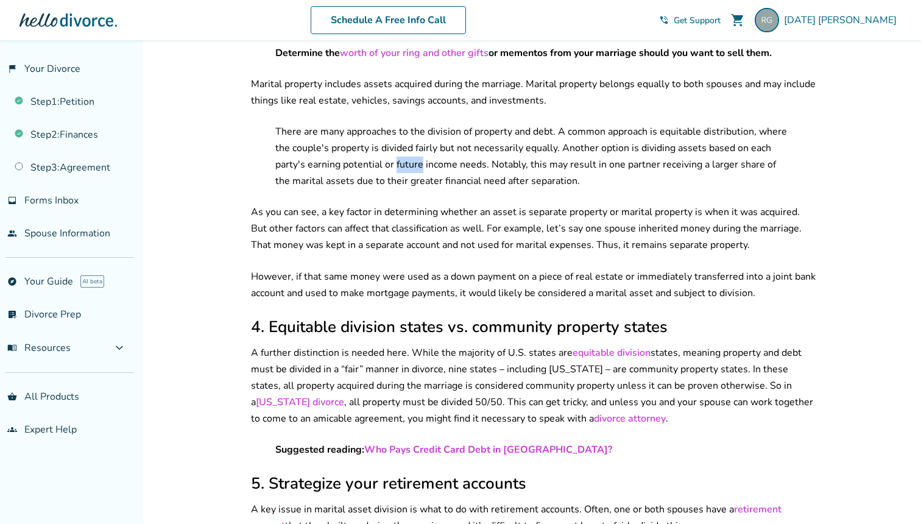
click at [421, 141] on p "There are many approaches to the division of property and debt. A common approa…" at bounding box center [533, 157] width 516 height 66
click at [448, 140] on p "There are many approaches to the division of property and debt. A common approa…" at bounding box center [533, 157] width 516 height 66
click at [471, 139] on p "There are many approaches to the division of property and debt. A common approa…" at bounding box center [533, 157] width 516 height 66
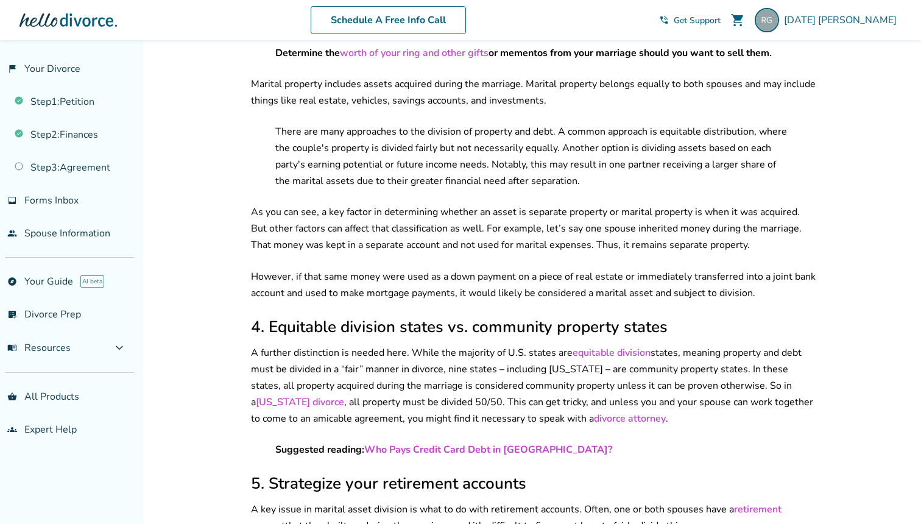
click at [471, 139] on p "There are many approaches to the division of property and debt. A common approa…" at bounding box center [533, 157] width 516 height 66
click at [470, 157] on p "There are many approaches to the division of property and debt. A common approa…" at bounding box center [533, 157] width 516 height 66
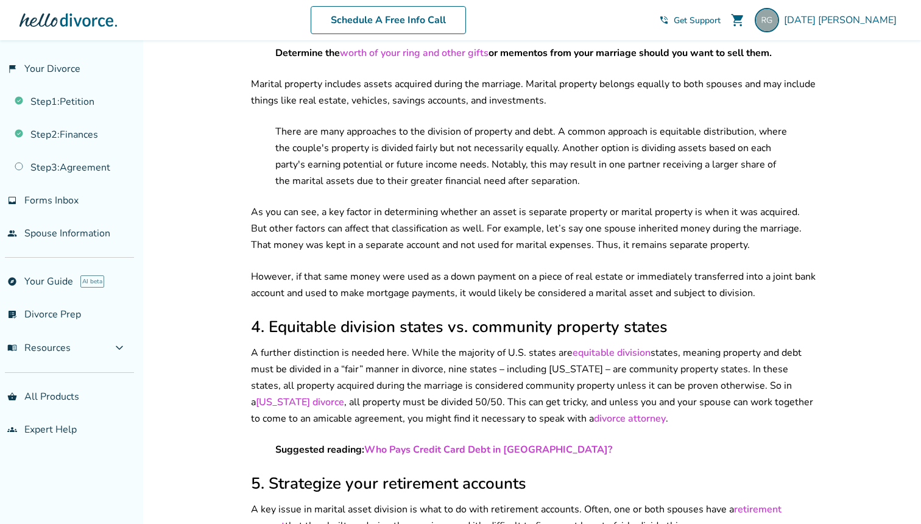
click at [490, 126] on p "There are many approaches to the division of property and debt. A common approa…" at bounding box center [533, 157] width 516 height 66
click at [482, 139] on p "There are many approaches to the division of property and debt. A common approa…" at bounding box center [533, 157] width 516 height 66
click at [415, 139] on p "There are many approaches to the division of property and debt. A common approa…" at bounding box center [533, 157] width 516 height 66
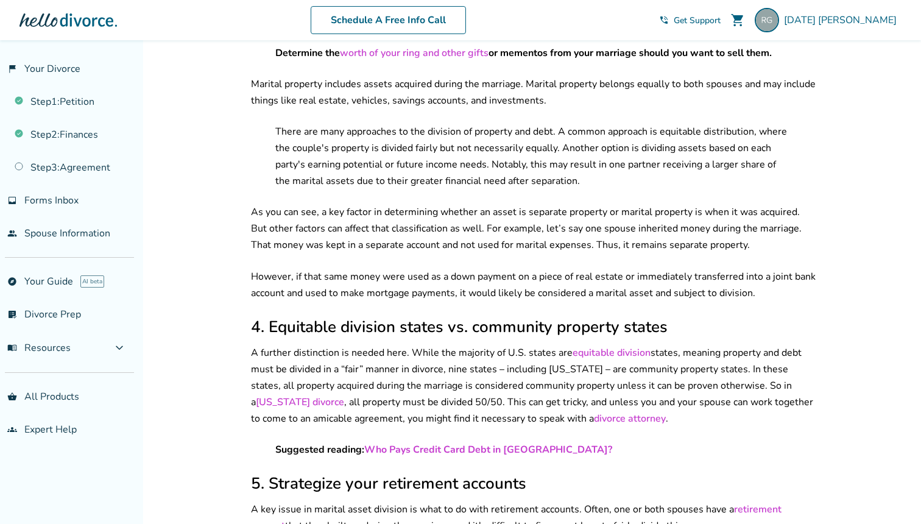
click at [415, 139] on p "There are many approaches to the division of property and debt. A common approa…" at bounding box center [533, 157] width 516 height 66
click at [422, 164] on p "There are many approaches to the division of property and debt. A common approa…" at bounding box center [533, 157] width 516 height 66
click at [446, 143] on p "There are many approaches to the division of property and debt. A common approa…" at bounding box center [533, 157] width 516 height 66
click at [440, 158] on p "There are many approaches to the division of property and debt. A common approa…" at bounding box center [533, 157] width 516 height 66
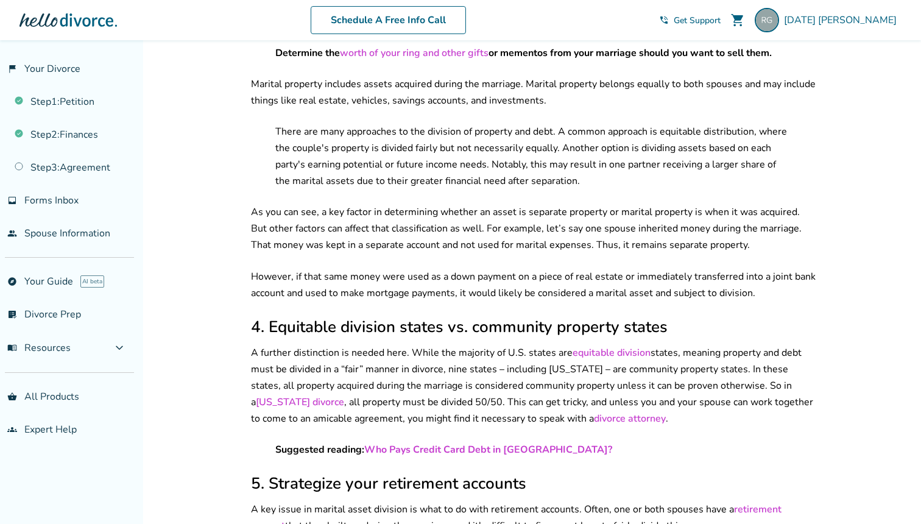
click at [440, 158] on p "There are many approaches to the division of property and debt. A common approa…" at bounding box center [533, 157] width 516 height 66
click at [490, 148] on p "There are many approaches to the division of property and debt. A common approa…" at bounding box center [533, 157] width 516 height 66
click at [510, 145] on p "There are many approaches to the division of property and debt. A common approa…" at bounding box center [533, 157] width 516 height 66
click at [495, 157] on p "There are many approaches to the division of property and debt. A common approa…" at bounding box center [533, 157] width 516 height 66
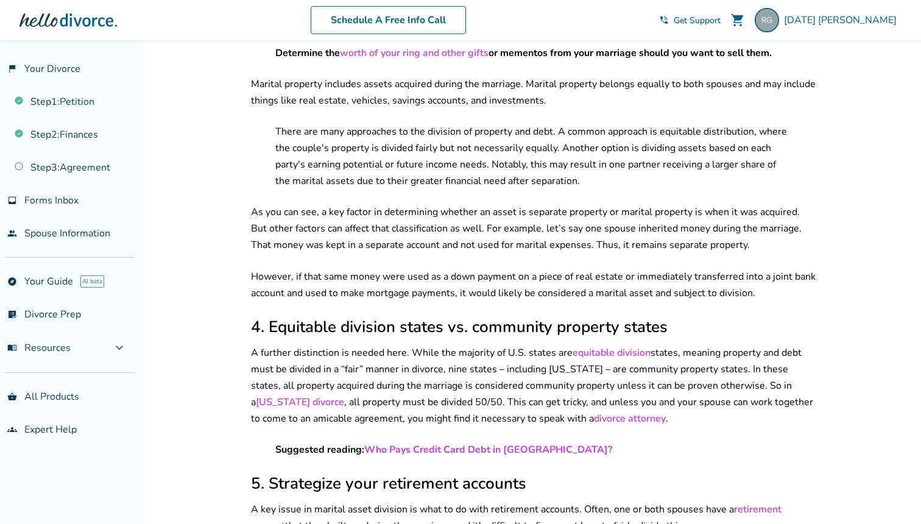
click at [446, 161] on p "There are many approaches to the division of property and debt. A common approa…" at bounding box center [533, 157] width 516 height 66
click at [432, 204] on p "As you can see, a key factor in determining whether an asset is separate proper…" at bounding box center [533, 228] width 565 height 49
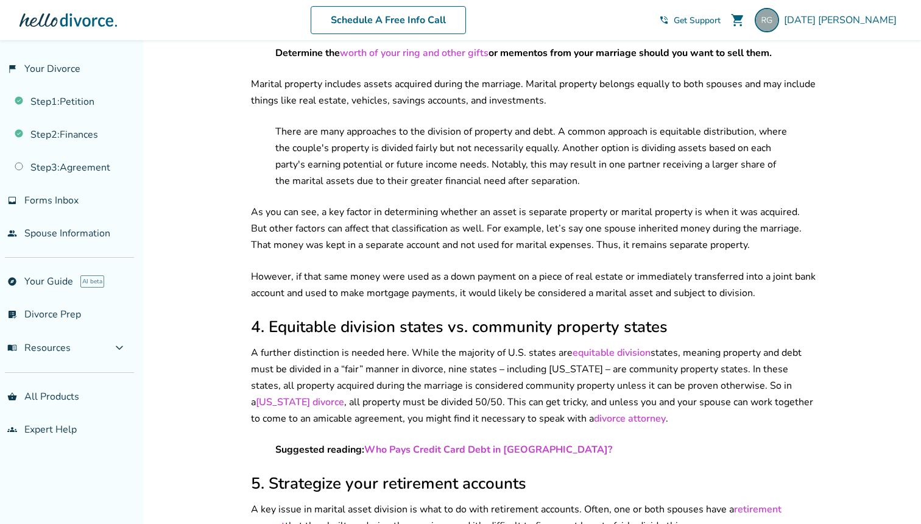
click at [440, 216] on p "As you can see, a key factor in determining whether an asset is separate proper…" at bounding box center [533, 228] width 565 height 49
click at [459, 204] on p "As you can see, a key factor in determining whether an asset is separate proper…" at bounding box center [533, 228] width 565 height 49
click at [459, 162] on p "There are many approaches to the division of property and debt. A common approa…" at bounding box center [533, 157] width 516 height 66
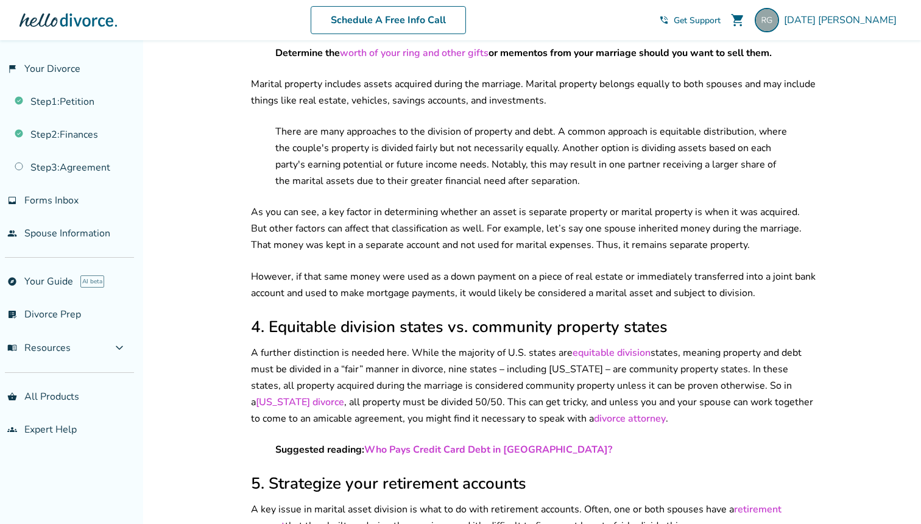
click at [459, 162] on p "There are many approaches to the division of property and debt. A common approa…" at bounding box center [533, 157] width 516 height 66
click at [445, 217] on p "As you can see, a key factor in determining whether an asset is separate proper…" at bounding box center [533, 228] width 565 height 49
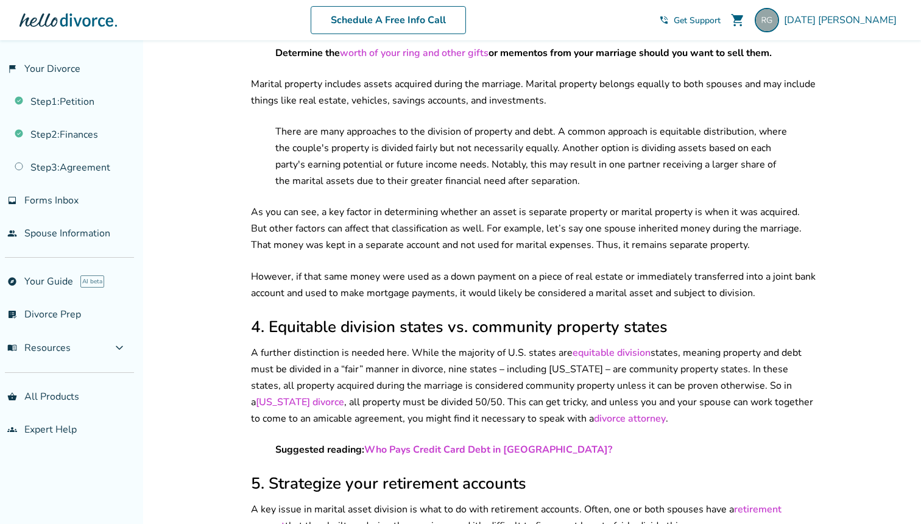
click at [474, 157] on p "There are many approaches to the division of property and debt. A common approa…" at bounding box center [533, 157] width 516 height 66
click at [452, 223] on p "As you can see, a key factor in determining whether an asset is separate proper…" at bounding box center [533, 228] width 565 height 49
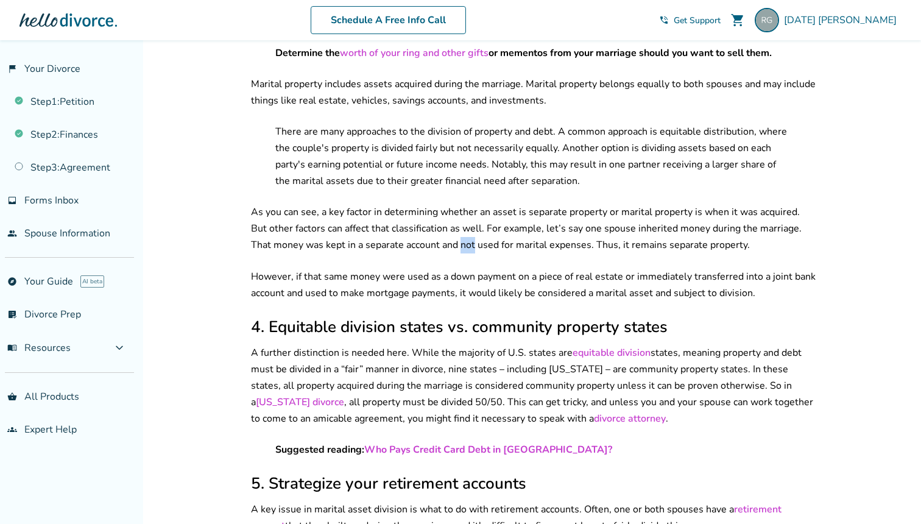
click at [452, 223] on p "As you can see, a key factor in determining whether an asset is separate proper…" at bounding box center [533, 228] width 565 height 49
click at [471, 153] on p "There are many approaches to the division of property and debt. A common approa…" at bounding box center [533, 157] width 516 height 66
click at [456, 225] on p "As you can see, a key factor in determining whether an asset is separate proper…" at bounding box center [533, 228] width 565 height 49
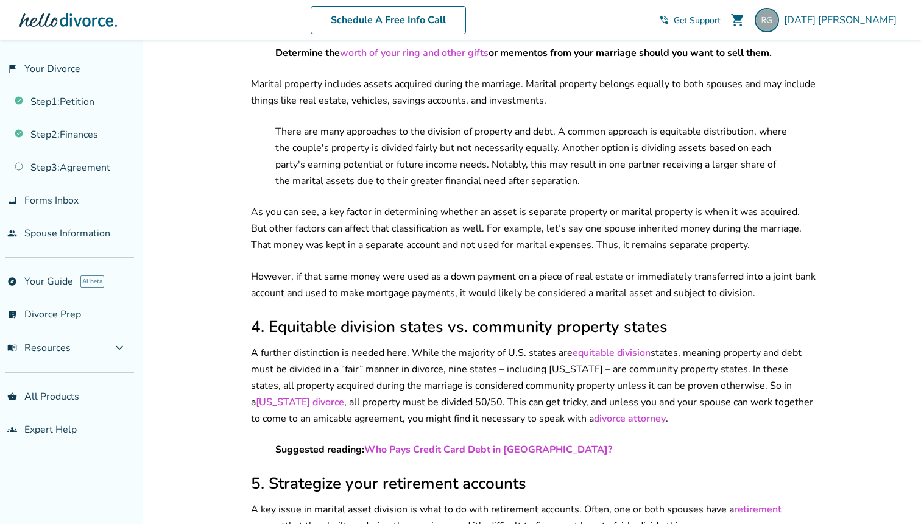
click at [466, 208] on p "As you can see, a key factor in determining whether an asset is separate proper…" at bounding box center [533, 228] width 565 height 49
click at [457, 227] on p "As you can see, a key factor in determining whether an asset is separate proper…" at bounding box center [533, 228] width 565 height 49
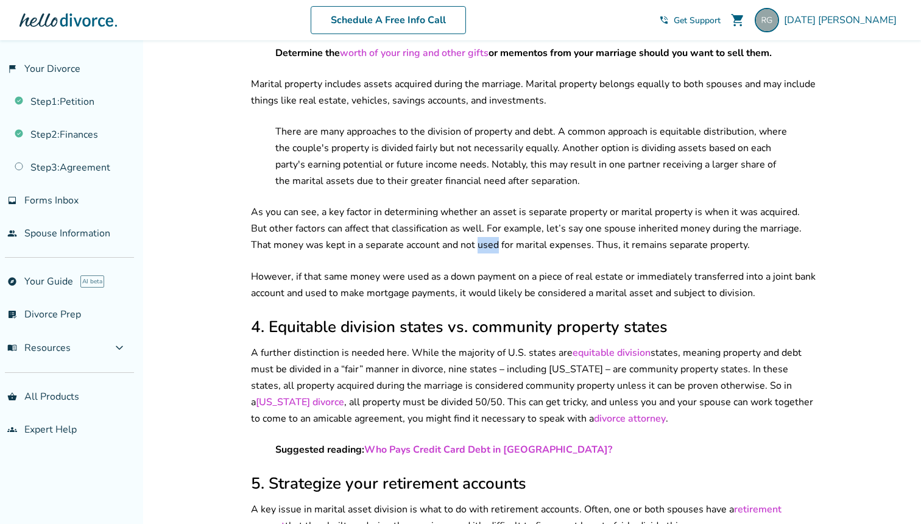
click at [457, 227] on p "As you can see, a key factor in determining whether an asset is separate proper…" at bounding box center [533, 228] width 565 height 49
click at [474, 204] on p "As you can see, a key factor in determining whether an asset is separate proper…" at bounding box center [533, 228] width 565 height 49
click at [486, 223] on p "As you can see, a key factor in determining whether an asset is separate proper…" at bounding box center [533, 228] width 565 height 49
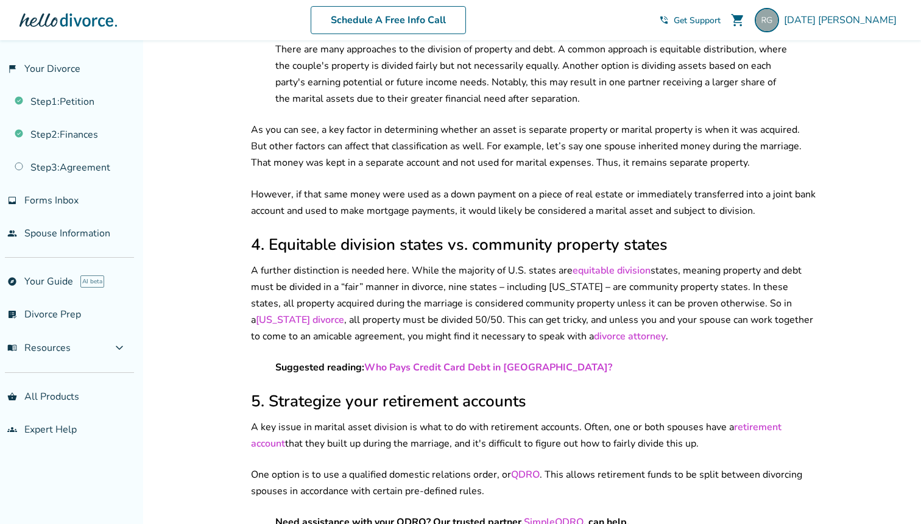
scroll to position [1131, 0]
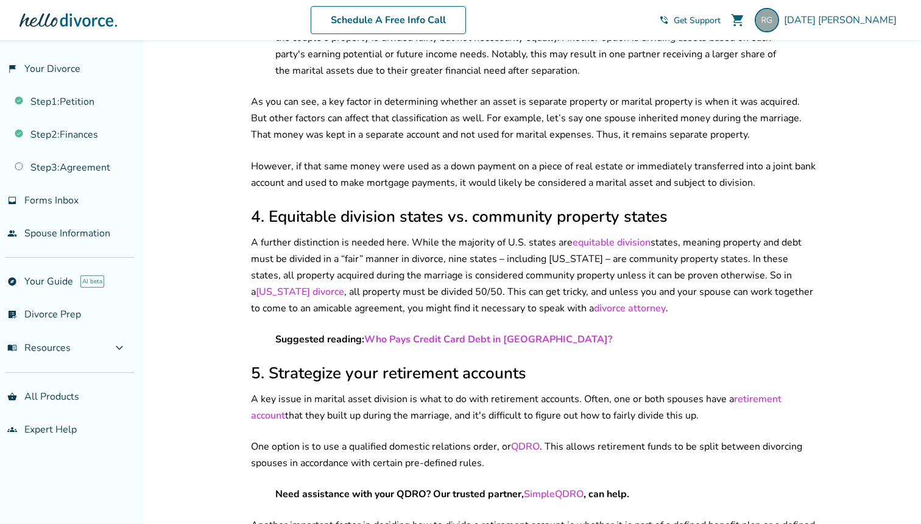
click at [424, 247] on p "A further distinction is needed here. While the majority of U.S. states are equ…" at bounding box center [533, 275] width 565 height 82
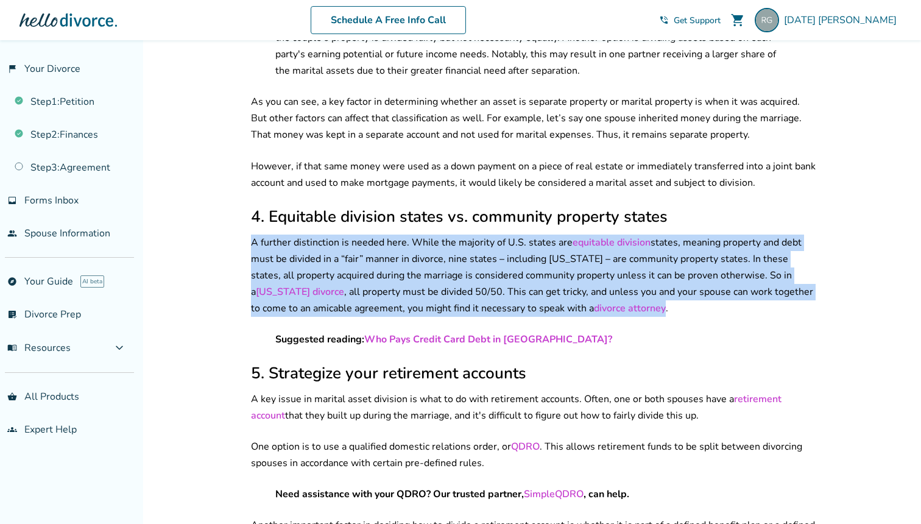
click at [421, 270] on p "A further distinction is needed here. While the majority of U.S. states are equ…" at bounding box center [533, 275] width 565 height 82
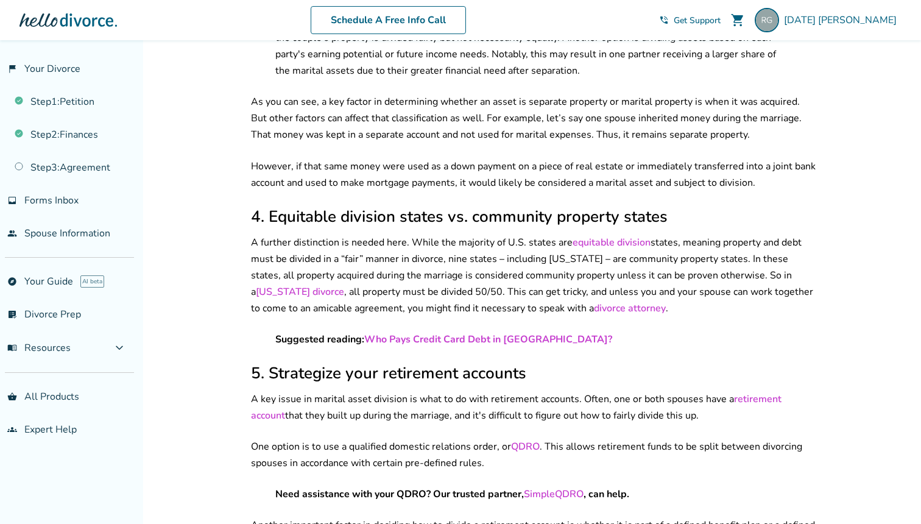
click at [421, 270] on p "A further distinction is needed here. While the majority of U.S. states are equ…" at bounding box center [533, 275] width 565 height 82
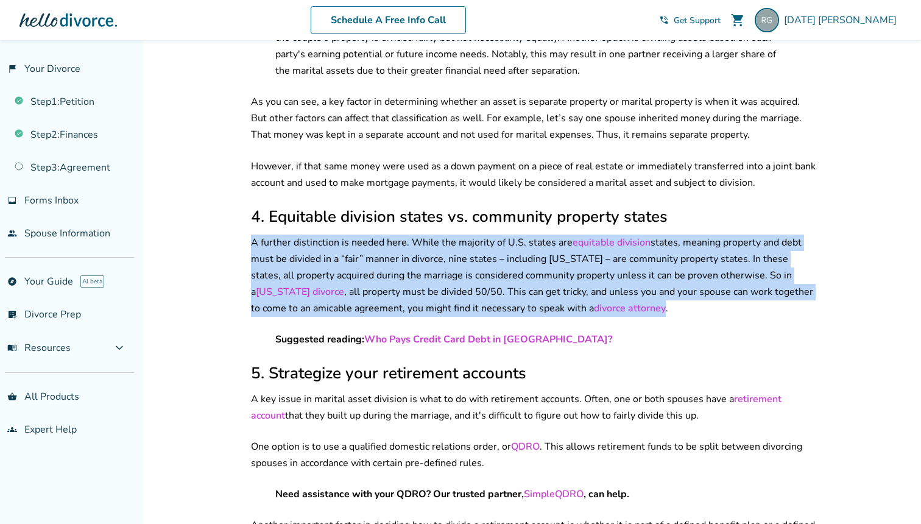
click at [440, 240] on p "A further distinction is needed here. While the majority of U.S. states are equ…" at bounding box center [533, 275] width 565 height 82
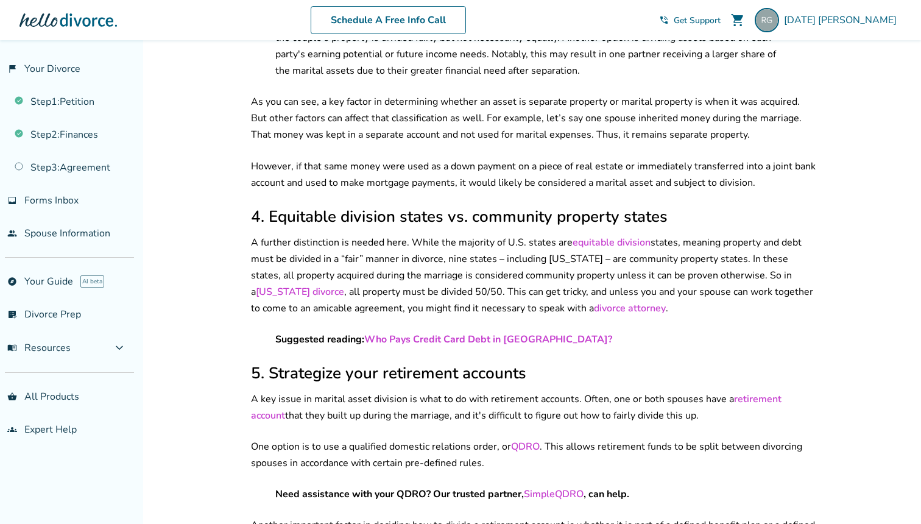
click at [440, 240] on p "A further distinction is needed here. While the majority of U.S. states are equ…" at bounding box center [533, 275] width 565 height 82
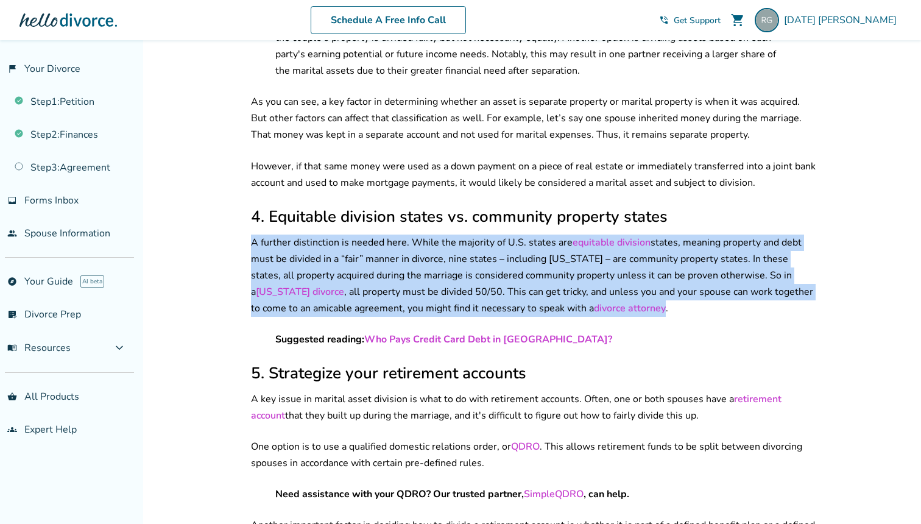
click at [431, 270] on p "A further distinction is needed here. While the majority of U.S. states are equ…" at bounding box center [533, 275] width 565 height 82
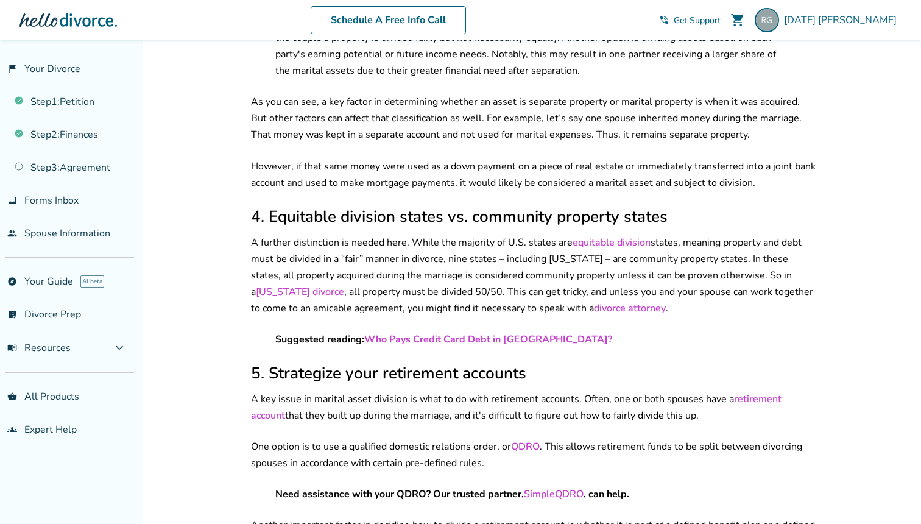
click at [431, 270] on p "A further distinction is needed here. While the majority of U.S. states are equ…" at bounding box center [533, 275] width 565 height 82
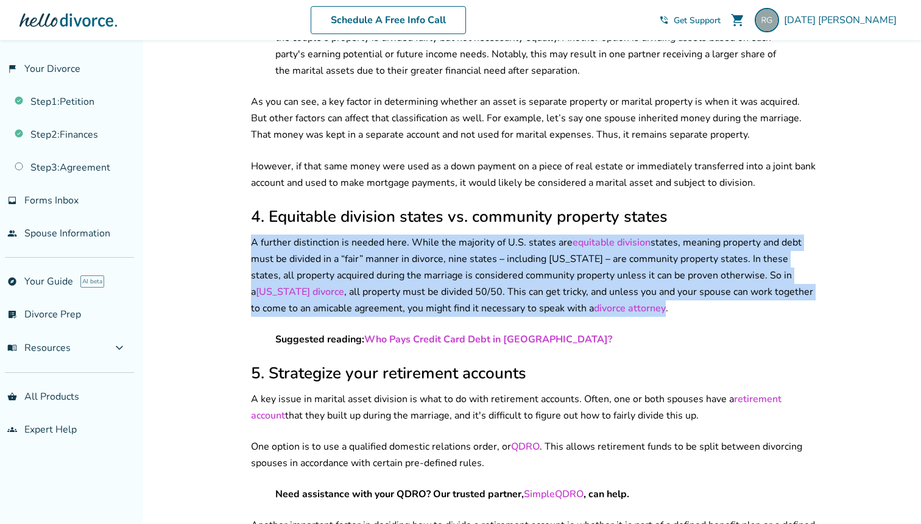
click at [428, 280] on p "A further distinction is needed here. While the majority of U.S. states are equ…" at bounding box center [533, 275] width 565 height 82
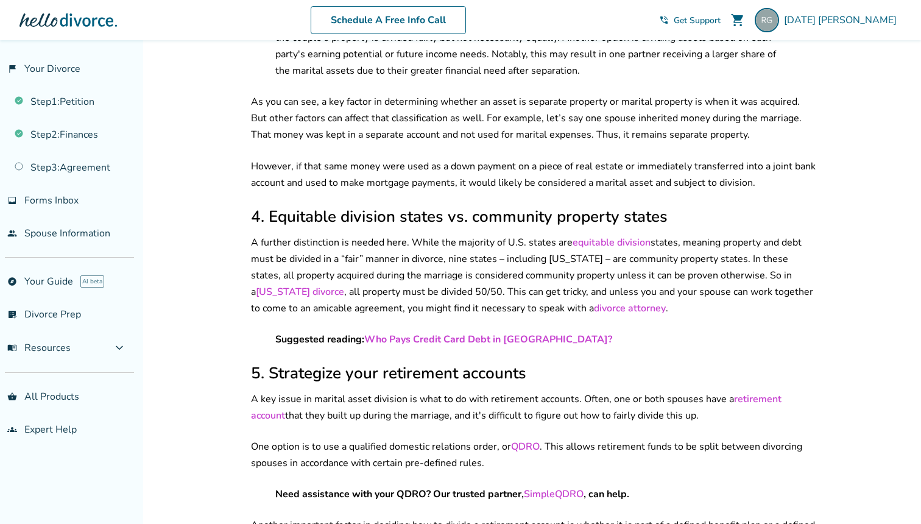
click at [454, 269] on p "A further distinction is needed here. While the majority of U.S. states are equ…" at bounding box center [533, 275] width 565 height 82
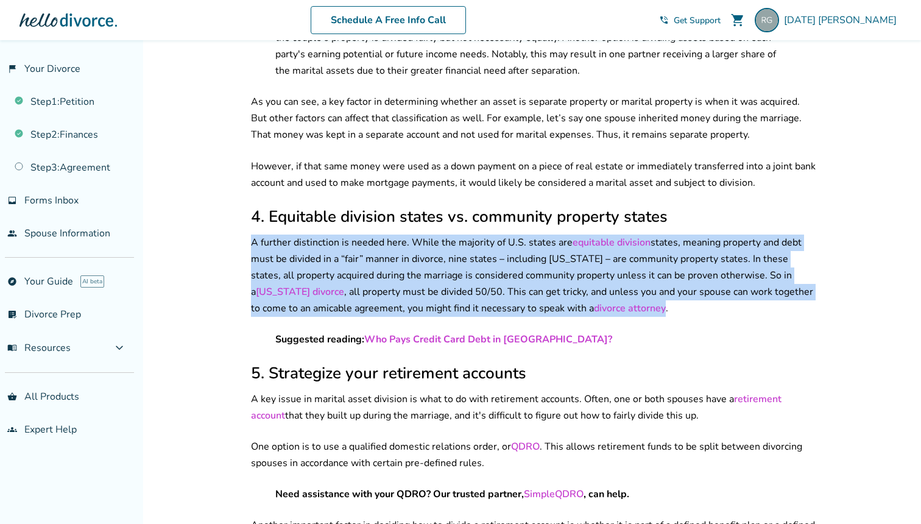
click at [447, 287] on p "A further distinction is needed here. While the majority of U.S. states are equ…" at bounding box center [533, 275] width 565 height 82
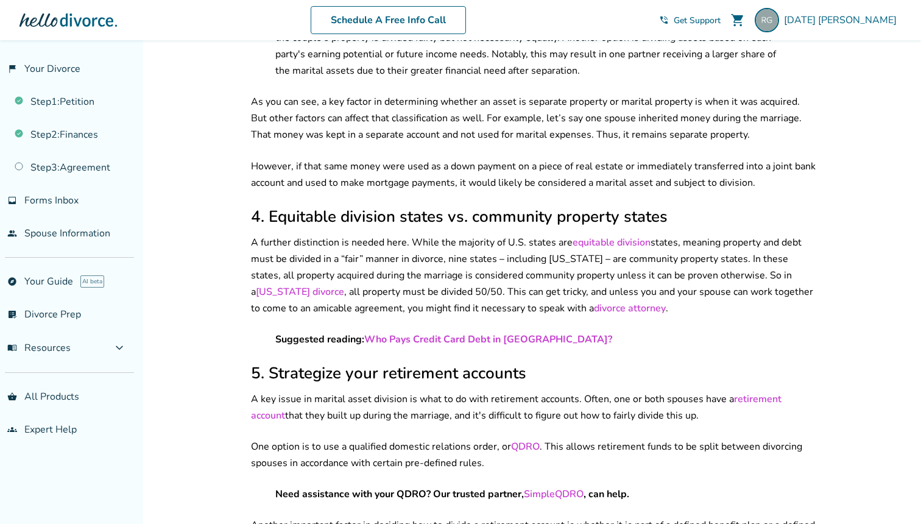
click at [447, 287] on p "A further distinction is needed here. While the majority of U.S. states are equ…" at bounding box center [533, 275] width 565 height 82
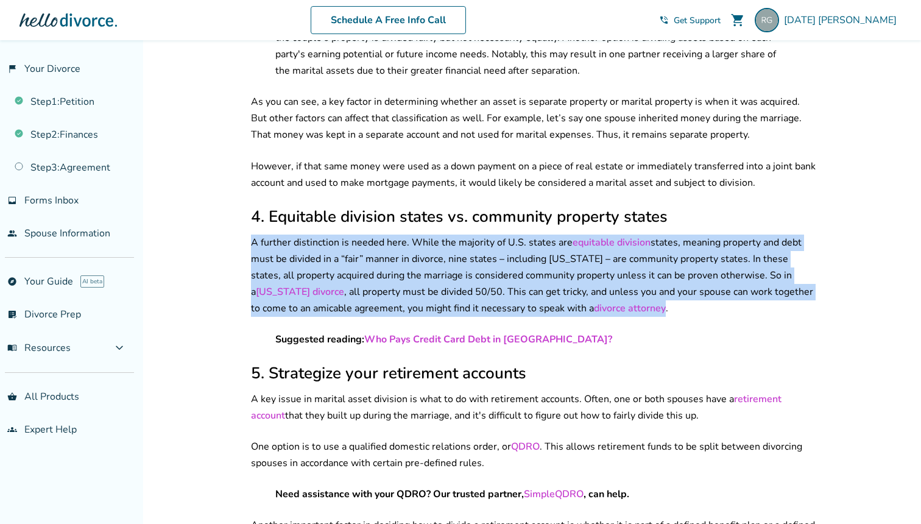
click at [463, 263] on p "A further distinction is needed here. While the majority of U.S. states are equ…" at bounding box center [533, 275] width 565 height 82
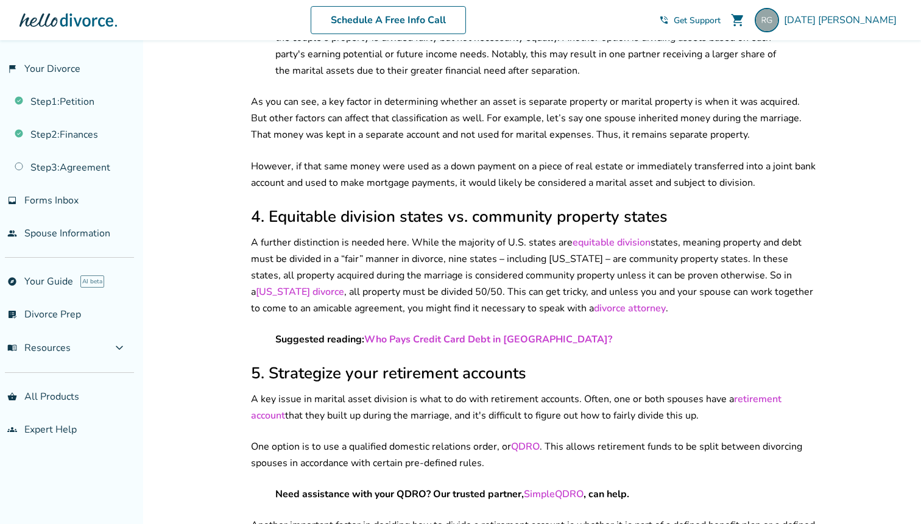
click at [463, 263] on p "A further distinction is needed here. While the majority of U.S. states are equ…" at bounding box center [533, 275] width 565 height 82
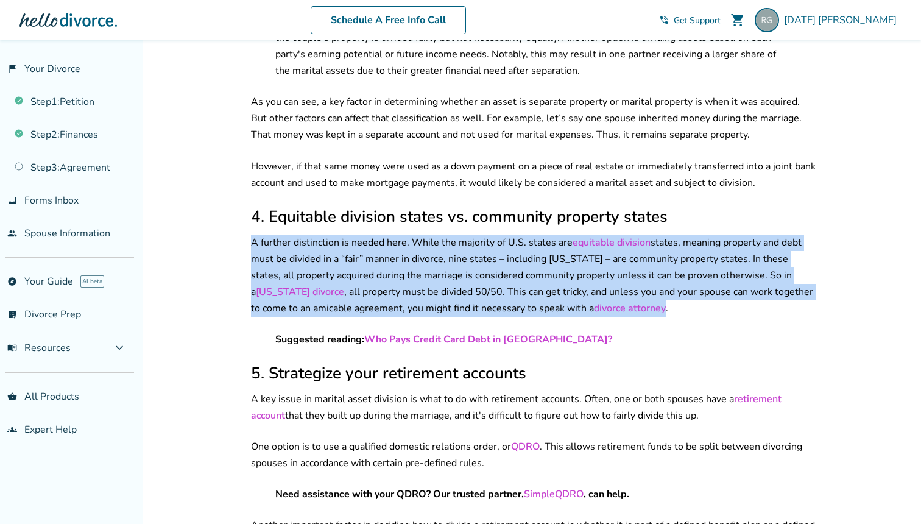
click at [458, 280] on p "A further distinction is needed here. While the majority of U.S. states are equ…" at bounding box center [533, 275] width 565 height 82
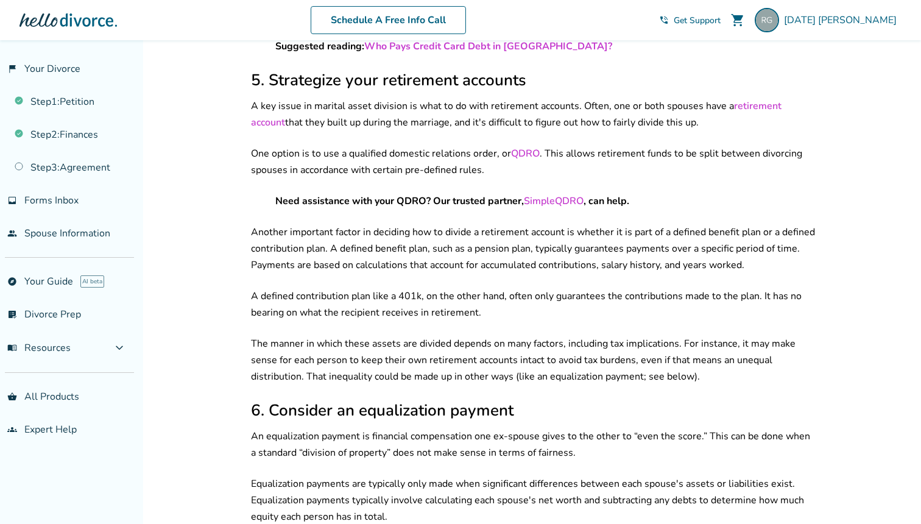
scroll to position [1420, 0]
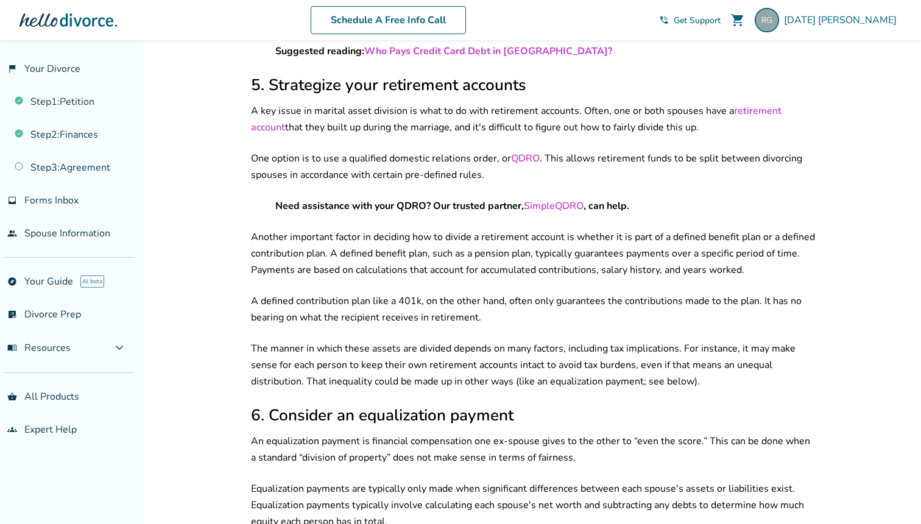
click at [395, 150] on p "One option is to use a qualified domestic relations order, or QDRO . This allow…" at bounding box center [533, 166] width 565 height 33
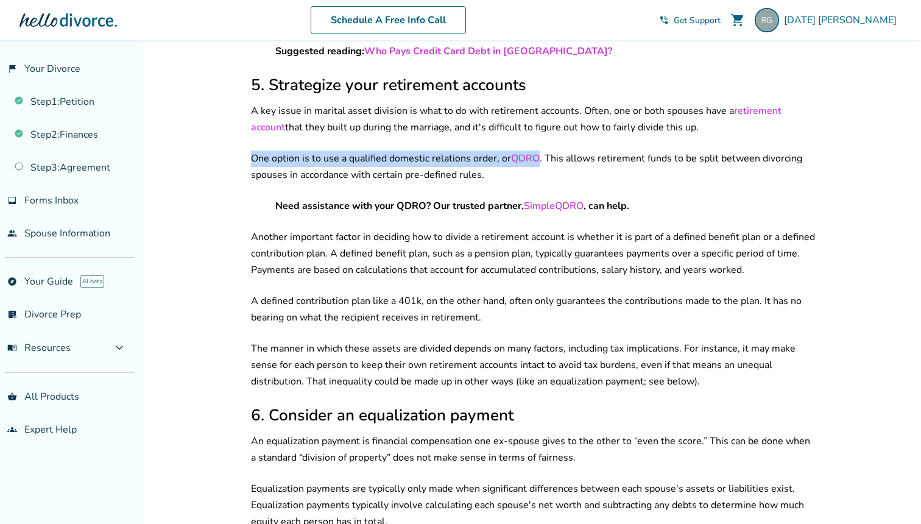
click at [396, 150] on p "One option is to use a qualified domestic relations order, or QDRO . This allow…" at bounding box center [533, 166] width 565 height 33
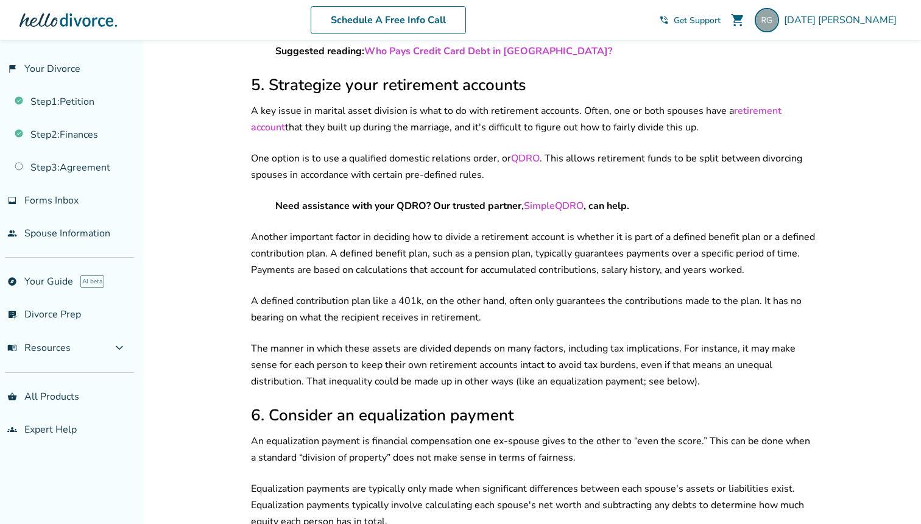
click at [396, 150] on p "One option is to use a qualified domestic relations order, or QDRO . This allow…" at bounding box center [533, 166] width 565 height 33
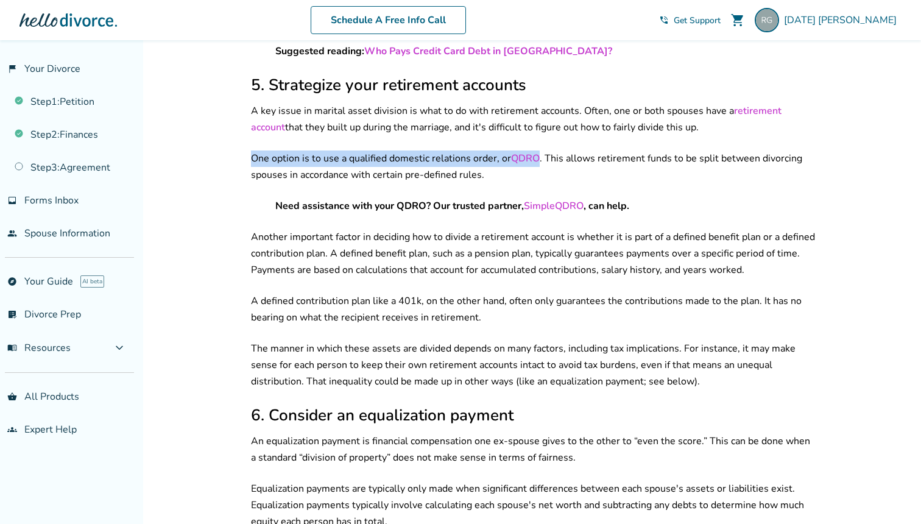
click at [404, 150] on p "One option is to use a qualified domestic relations order, or QDRO . This allow…" at bounding box center [533, 166] width 565 height 33
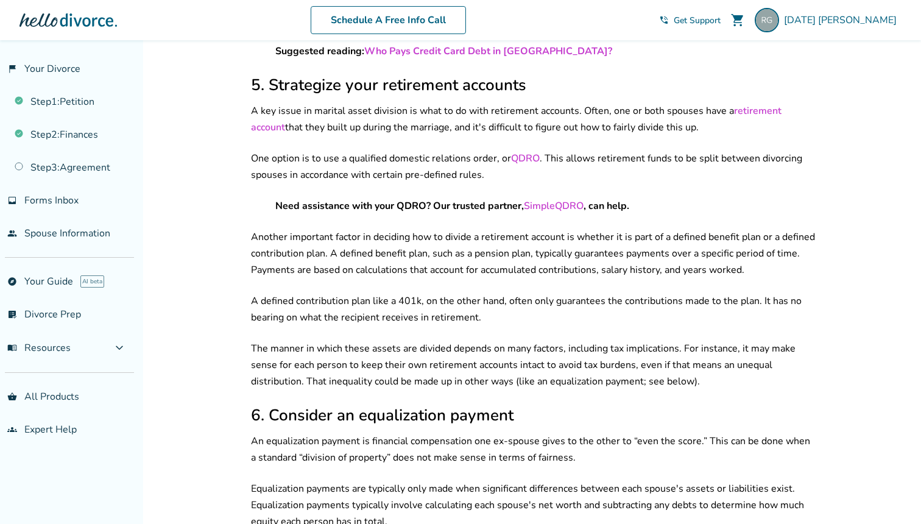
click at [404, 150] on p "One option is to use a qualified domestic relations order, or QDRO . This allow…" at bounding box center [533, 166] width 565 height 33
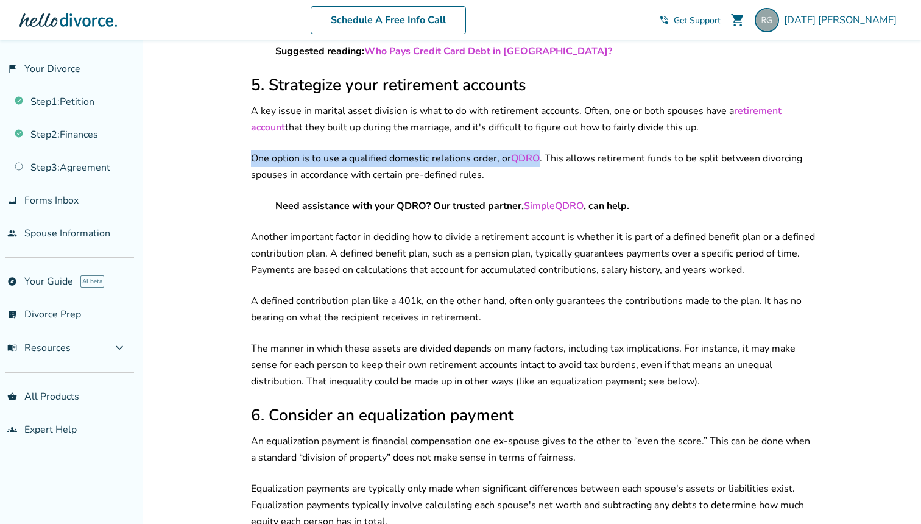
click at [402, 157] on p "One option is to use a qualified domestic relations order, or QDRO . This allow…" at bounding box center [533, 166] width 565 height 33
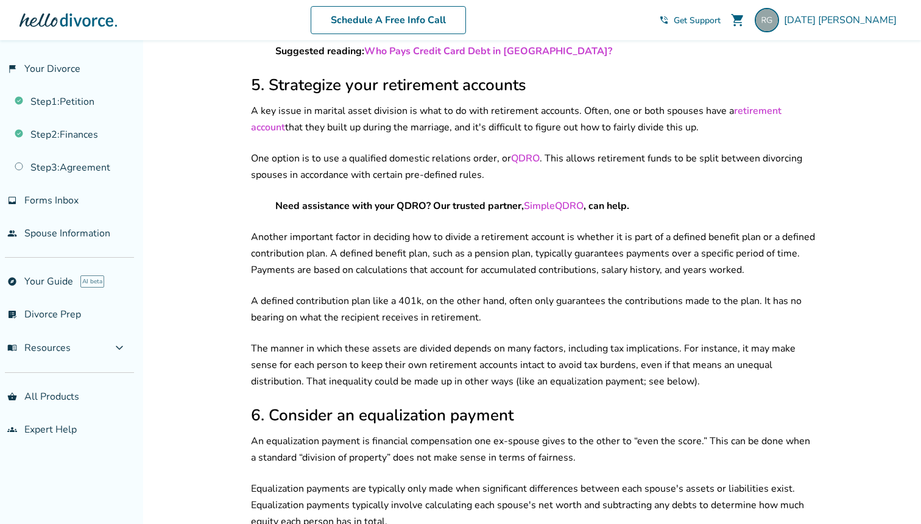
click at [402, 157] on p "One option is to use a qualified domestic relations order, or QDRO . This allow…" at bounding box center [533, 166] width 565 height 33
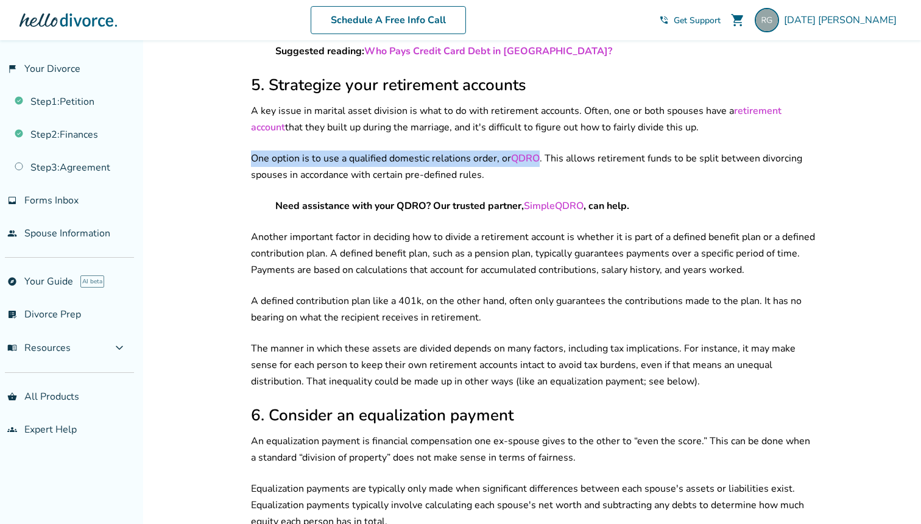
click at [397, 205] on div "Your circumstances, assets, and debts Separate vs. marital property Equitable d…" at bounding box center [533, 286] width 565 height 2826
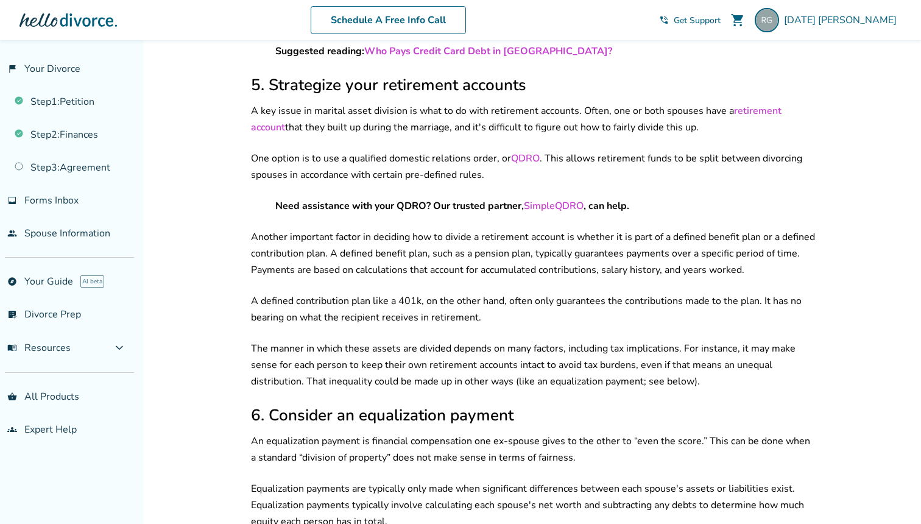
click at [397, 229] on p "Another important factor in deciding how to divide a retirement account is whet…" at bounding box center [533, 253] width 565 height 49
click at [413, 198] on p "Need assistance with your QDRO? Our trusted partner, SimpleQDRO , can help." at bounding box center [533, 206] width 516 height 16
click at [409, 229] on p "Another important factor in deciding how to divide a retirement account is whet…" at bounding box center [533, 253] width 565 height 49
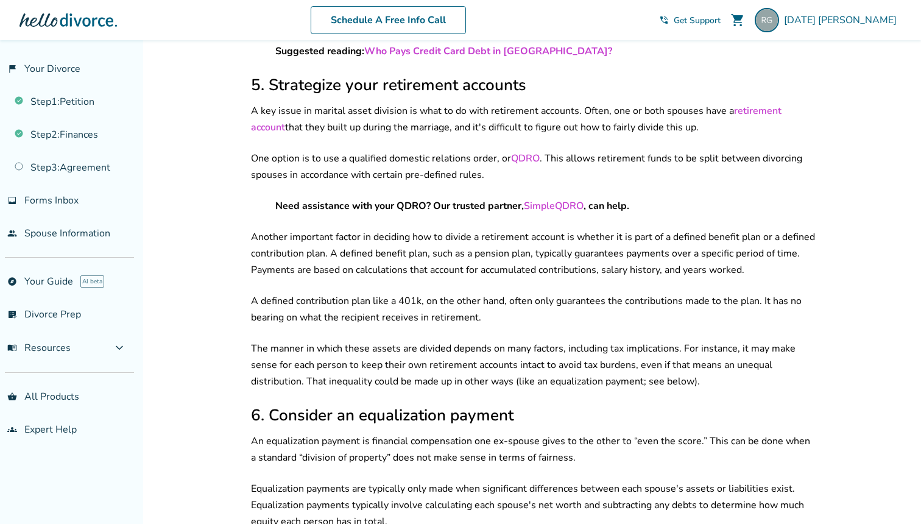
click at [409, 229] on p "Another important factor in deciding how to divide a retirement account is whet…" at bounding box center [533, 253] width 565 height 49
click at [420, 199] on div "Your circumstances, assets, and debts Separate vs. marital property Equitable d…" at bounding box center [533, 286] width 565 height 2826
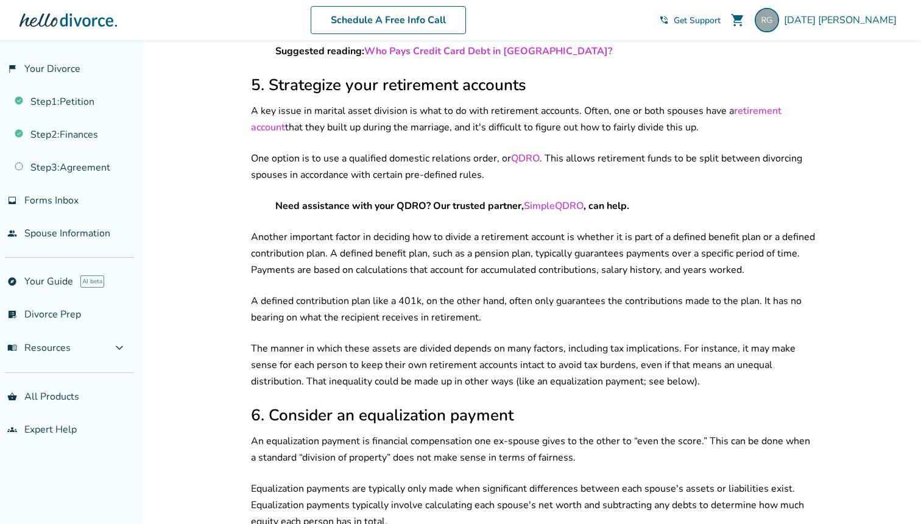
click at [414, 236] on p "Another important factor in deciding how to divide a retirement account is whet…" at bounding box center [533, 253] width 565 height 49
click at [414, 293] on p "A defined contribution plan like a 401k, on the other hand, often only guarante…" at bounding box center [533, 309] width 565 height 33
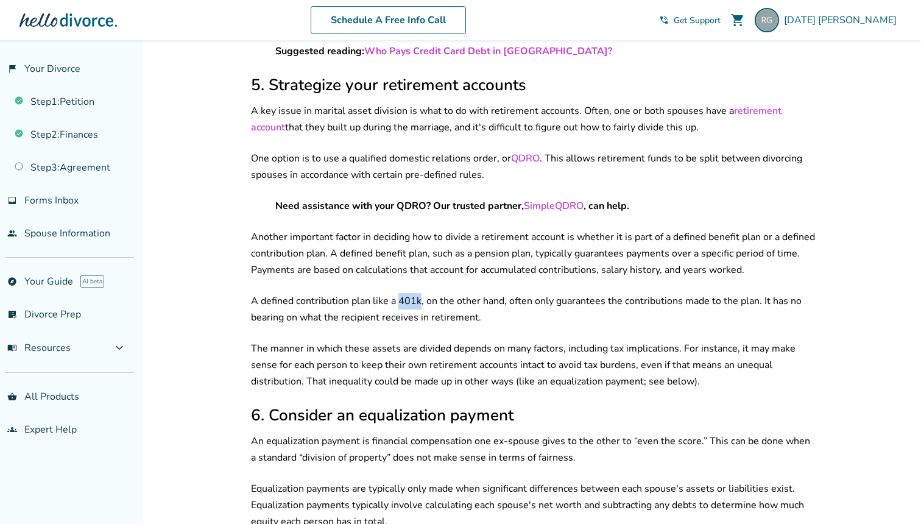
click at [414, 293] on p "A defined contribution plan like a 401k, on the other hand, often only guarante…" at bounding box center [533, 309] width 565 height 33
click at [429, 234] on p "Another important factor in deciding how to divide a retirement account is whet…" at bounding box center [533, 253] width 565 height 49
click at [415, 293] on p "A defined contribution plan like a 401k, on the other hand, often only guarante…" at bounding box center [533, 309] width 565 height 33
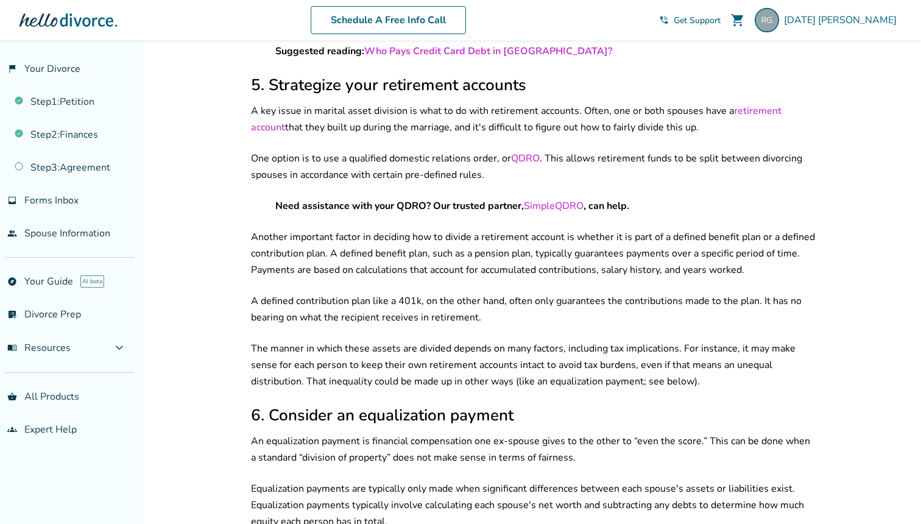
click at [415, 293] on p "A defined contribution plan like a 401k, on the other hand, often only guarante…" at bounding box center [533, 309] width 565 height 33
click at [429, 229] on p "Another important factor in deciding how to divide a retirement account is whet…" at bounding box center [533, 253] width 565 height 49
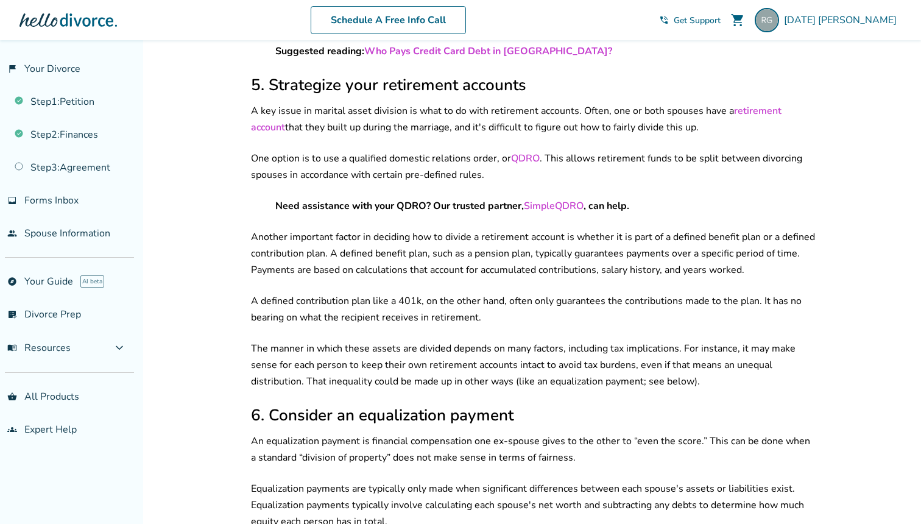
click at [424, 293] on p "A defined contribution plan like a 401k, on the other hand, often only guarante…" at bounding box center [533, 309] width 565 height 33
click at [425, 340] on p "The manner in which these assets are divided depends on many factors, including…" at bounding box center [533, 364] width 565 height 49
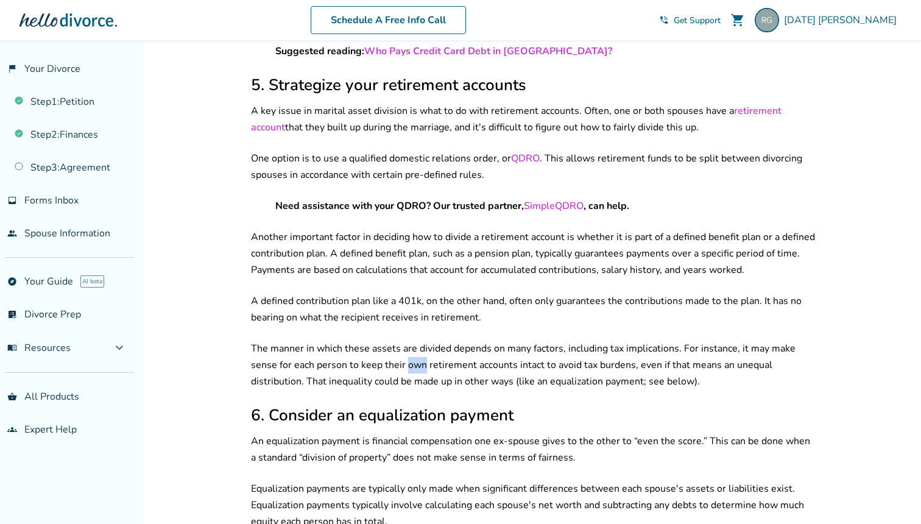
click at [425, 340] on p "The manner in which these assets are divided depends on many factors, including…" at bounding box center [533, 364] width 565 height 49
click at [437, 293] on p "A defined contribution plan like a 401k, on the other hand, often only guarante…" at bounding box center [533, 309] width 565 height 33
click at [431, 344] on p "The manner in which these assets are divided depends on many factors, including…" at bounding box center [533, 364] width 565 height 49
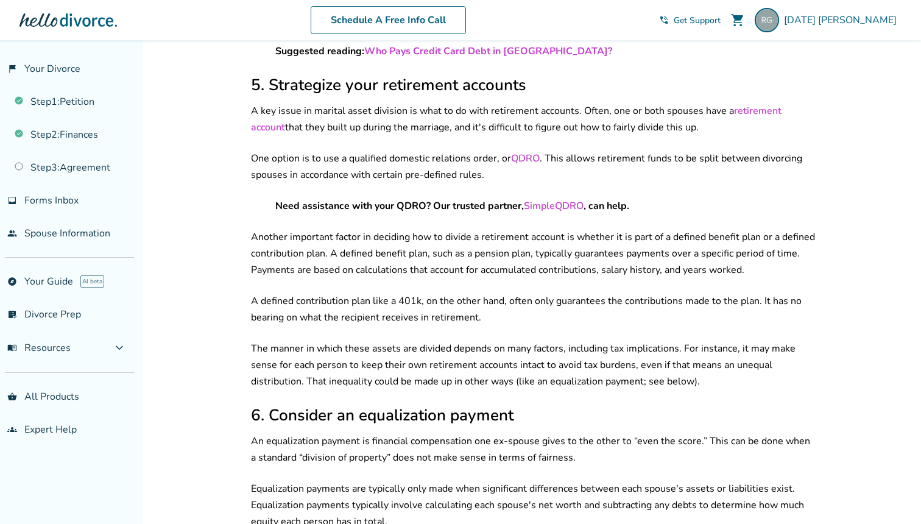
click at [450, 293] on p "A defined contribution plan like a 401k, on the other hand, often only guarante…" at bounding box center [533, 309] width 565 height 33
click at [440, 346] on p "The manner in which these assets are divided depends on many factors, including…" at bounding box center [533, 364] width 565 height 49
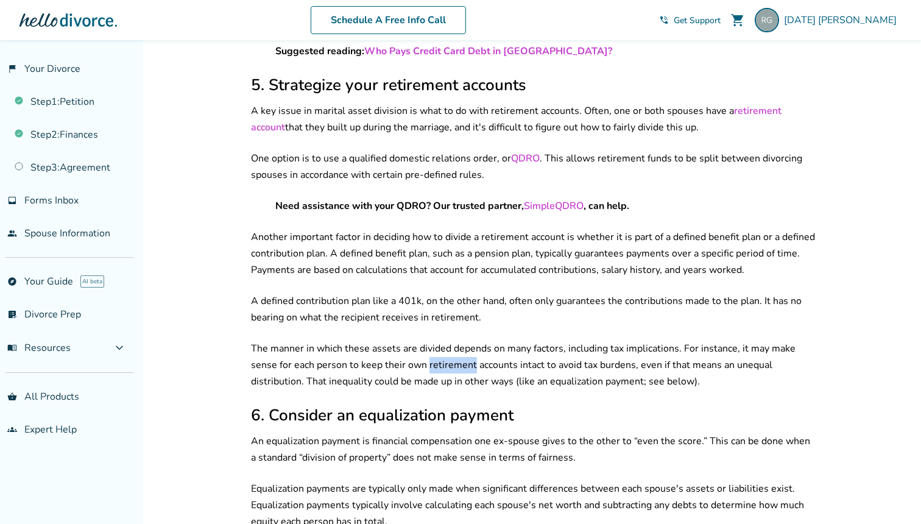
click at [440, 346] on p "The manner in which these assets are divided depends on many factors, including…" at bounding box center [533, 364] width 565 height 49
click at [451, 293] on p "A defined contribution plan like a 401k, on the other hand, often only guarante…" at bounding box center [533, 309] width 565 height 33
click at [447, 340] on p "The manner in which these assets are divided depends on many factors, including…" at bounding box center [533, 364] width 565 height 49
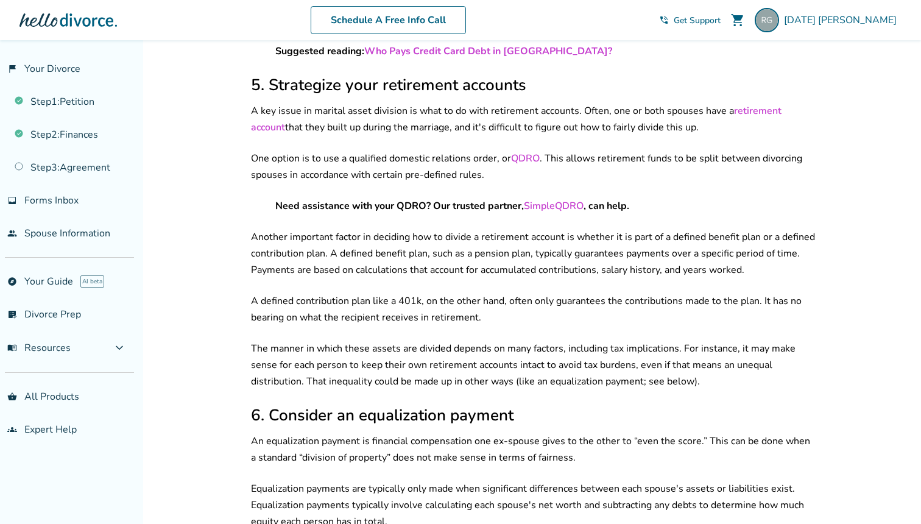
click at [447, 356] on p "The manner in which these assets are divided depends on many factors, including…" at bounding box center [533, 364] width 565 height 49
click at [456, 293] on p "A defined contribution plan like a 401k, on the other hand, often only guarante…" at bounding box center [533, 309] width 565 height 33
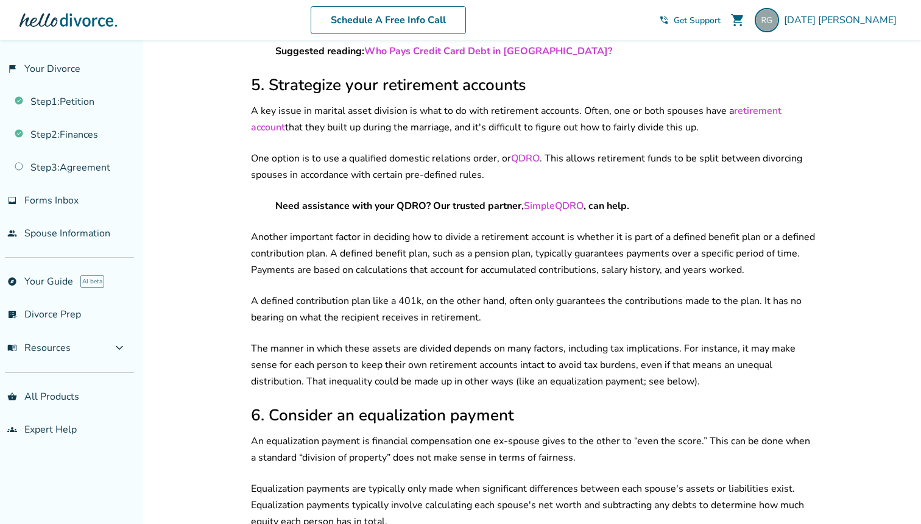
click at [456, 293] on p "A defined contribution plan like a 401k, on the other hand, often only guarante…" at bounding box center [533, 309] width 565 height 33
click at [454, 340] on p "The manner in which these assets are divided depends on many factors, including…" at bounding box center [533, 364] width 565 height 49
click at [458, 293] on p "A defined contribution plan like a 401k, on the other hand, often only guarante…" at bounding box center [533, 309] width 565 height 33
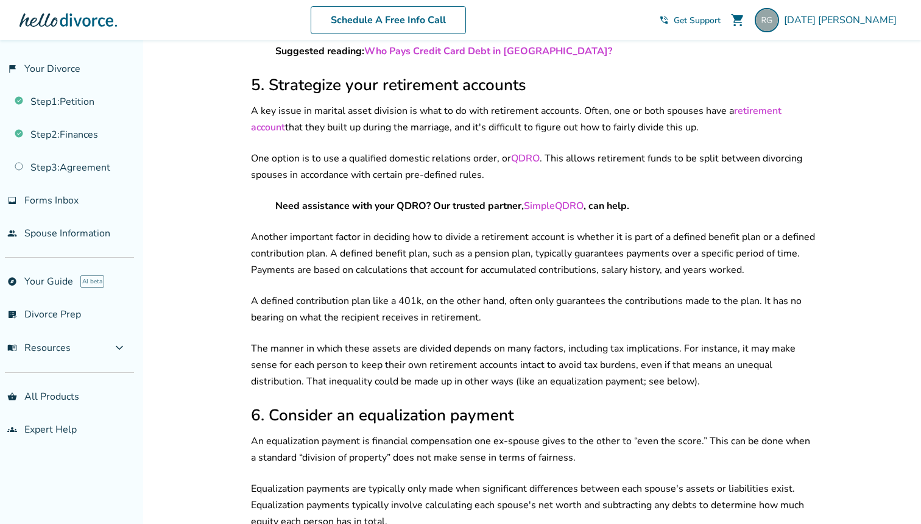
click at [458, 293] on p "A defined contribution plan like a 401k, on the other hand, often only guarante…" at bounding box center [533, 309] width 565 height 33
click at [457, 346] on p "The manner in which these assets are divided depends on many factors, including…" at bounding box center [533, 364] width 565 height 49
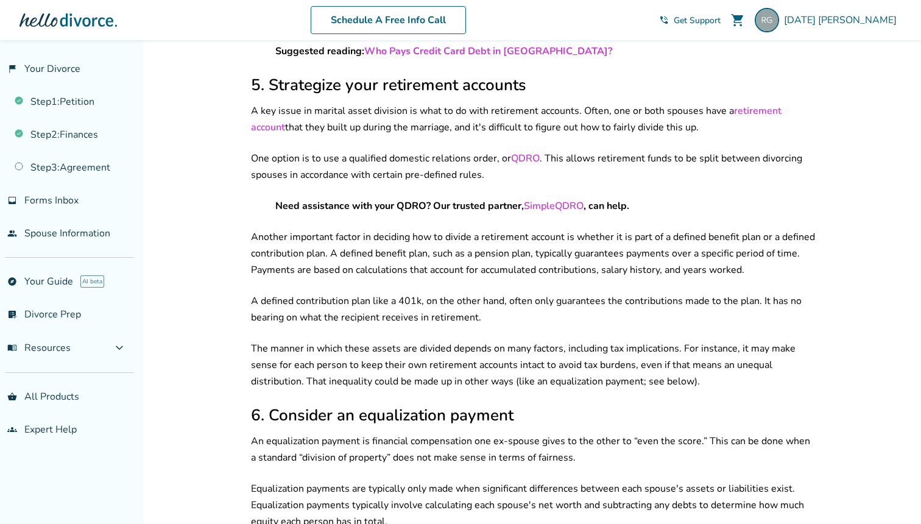
click at [460, 293] on p "A defined contribution plan like a 401k, on the other hand, often only guarante…" at bounding box center [533, 309] width 565 height 33
click at [456, 349] on p "The manner in which these assets are divided depends on many factors, including…" at bounding box center [533, 364] width 565 height 49
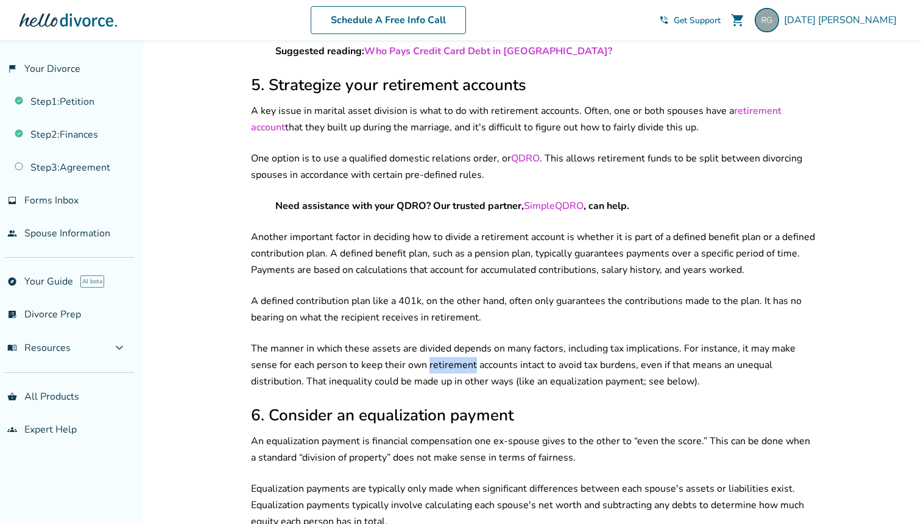
click at [456, 349] on p "The manner in which these assets are divided depends on many factors, including…" at bounding box center [533, 364] width 565 height 49
click at [456, 293] on p "A defined contribution plan like a 401k, on the other hand, often only guarante…" at bounding box center [533, 309] width 565 height 33
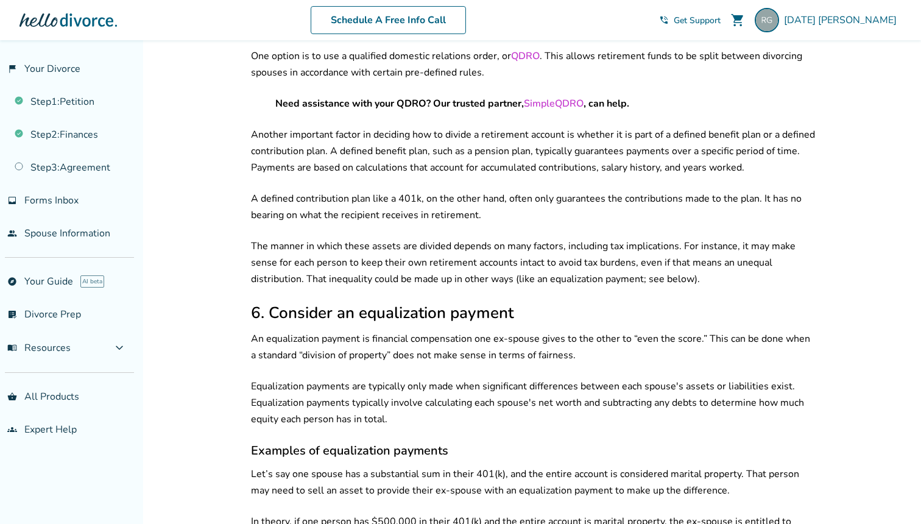
scroll to position [1617, 0]
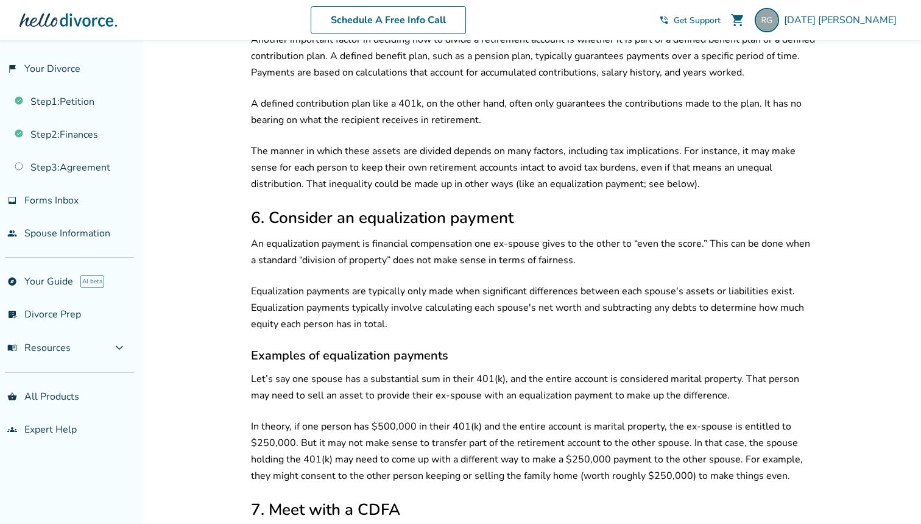
click at [449, 236] on p "An equalization payment is financial compensation one ex-spouse gives to the ot…" at bounding box center [533, 252] width 565 height 33
click at [440, 284] on p "Equalization payments are typically only made when significant differences betw…" at bounding box center [533, 307] width 565 height 49
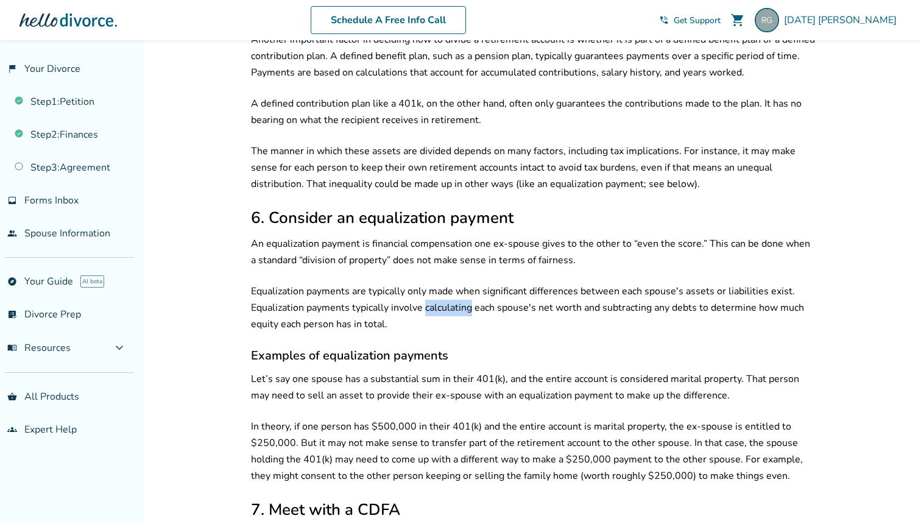
click at [440, 284] on p "Equalization payments are typically only made when significant differences betw…" at bounding box center [533, 307] width 565 height 49
click at [455, 236] on p "An equalization payment is financial compensation one ex-spouse gives to the ot…" at bounding box center [533, 252] width 565 height 33
click at [448, 290] on p "Equalization payments are typically only made when significant differences betw…" at bounding box center [533, 307] width 565 height 49
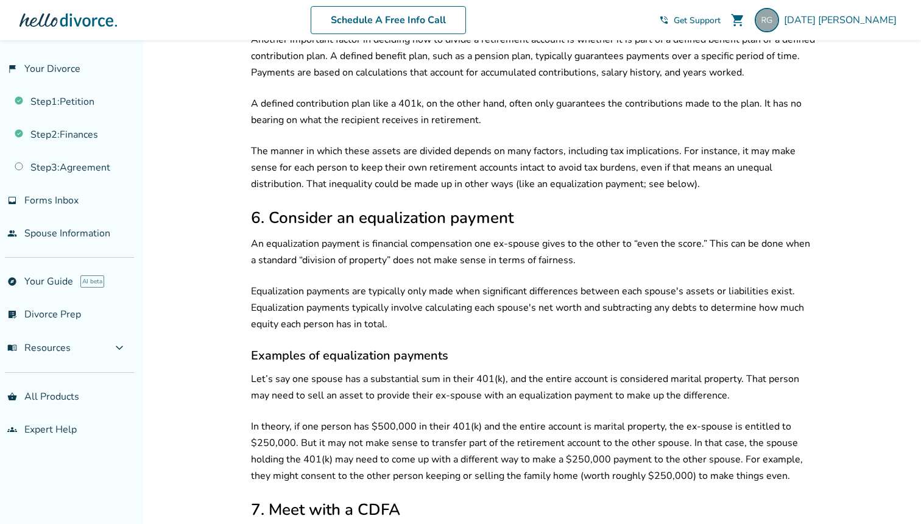
click at [448, 290] on p "Equalization payments are typically only made when significant differences betw…" at bounding box center [533, 307] width 565 height 49
click at [463, 236] on p "An equalization payment is financial compensation one ex-spouse gives to the ot…" at bounding box center [533, 252] width 565 height 33
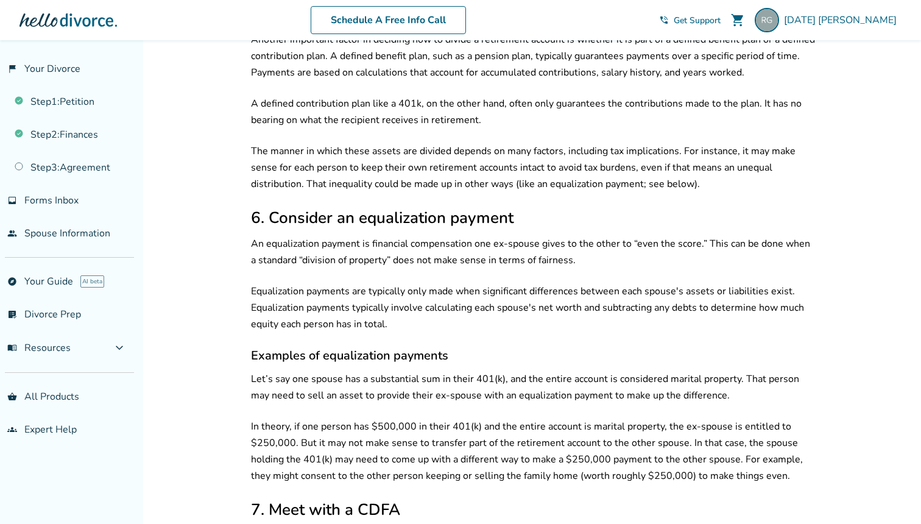
click at [457, 283] on p "Equalization payments are typically only made when significant differences betw…" at bounding box center [533, 307] width 565 height 49
click at [473, 236] on p "An equalization payment is financial compensation one ex-spouse gives to the ot…" at bounding box center [533, 252] width 565 height 33
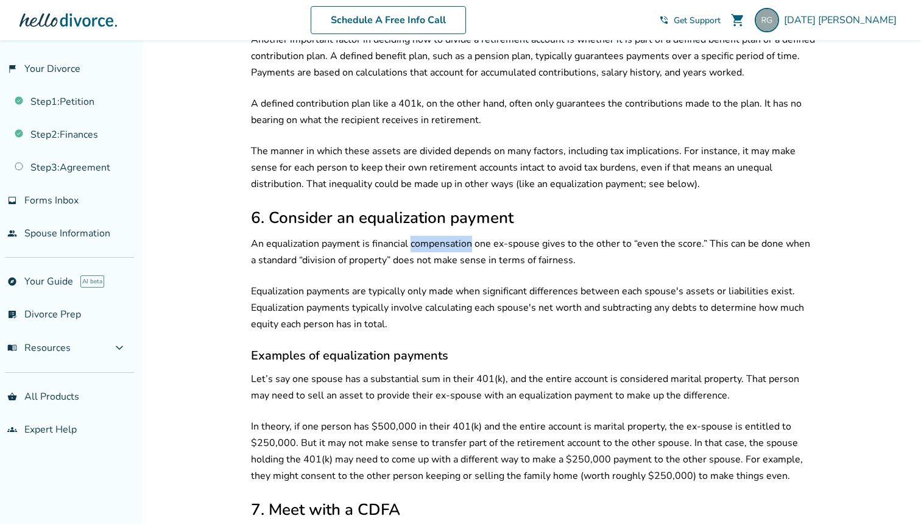
click at [473, 236] on p "An equalization payment is financial compensation one ex-spouse gives to the ot…" at bounding box center [533, 252] width 565 height 33
click at [475, 283] on p "Equalization payments are typically only made when significant differences betw…" at bounding box center [533, 307] width 565 height 49
click at [473, 287] on p "Equalization payments are typically only made when significant differences betw…" at bounding box center [533, 307] width 565 height 49
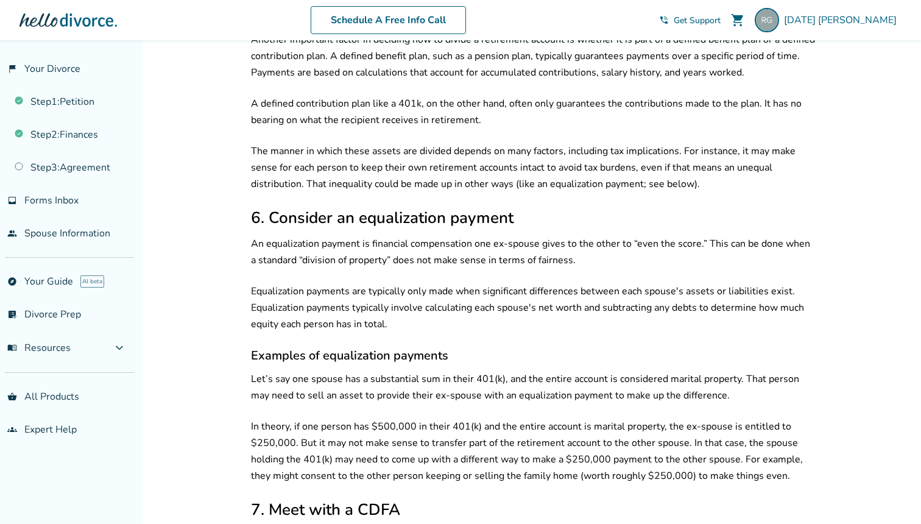
click at [484, 283] on p "Equalization payments are typically only made when significant differences betw…" at bounding box center [533, 307] width 565 height 49
click at [484, 292] on p "Equalization payments are typically only made when significant differences betw…" at bounding box center [533, 307] width 565 height 49
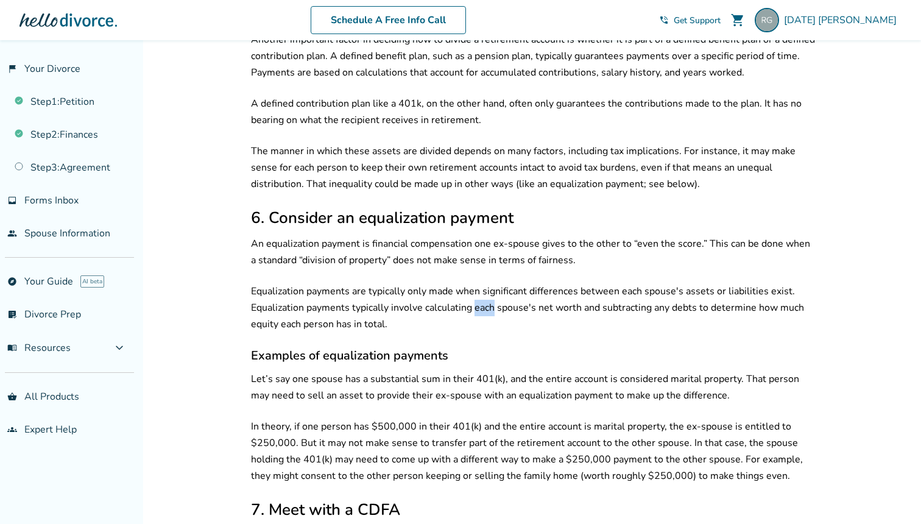
click at [484, 292] on p "Equalization payments are typically only made when significant differences betw…" at bounding box center [533, 307] width 565 height 49
click at [507, 292] on p "Equalization payments are typically only made when significant differences betw…" at bounding box center [533, 307] width 565 height 49
click at [497, 304] on p "Equalization payments are typically only made when significant differences betw…" at bounding box center [533, 307] width 565 height 49
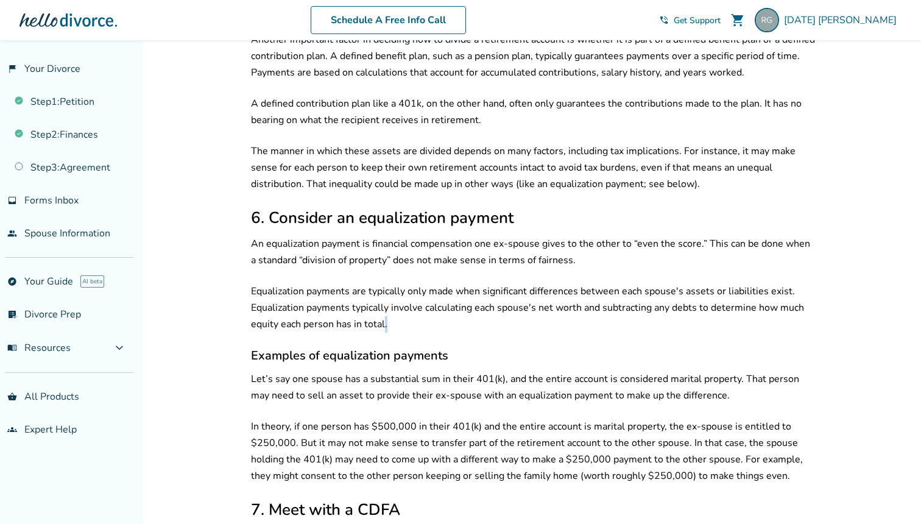
click at [497, 304] on p "Equalization payments are typically only made when significant differences betw…" at bounding box center [533, 307] width 565 height 49
click at [510, 291] on p "Equalization payments are typically only made when significant differences betw…" at bounding box center [533, 307] width 565 height 49
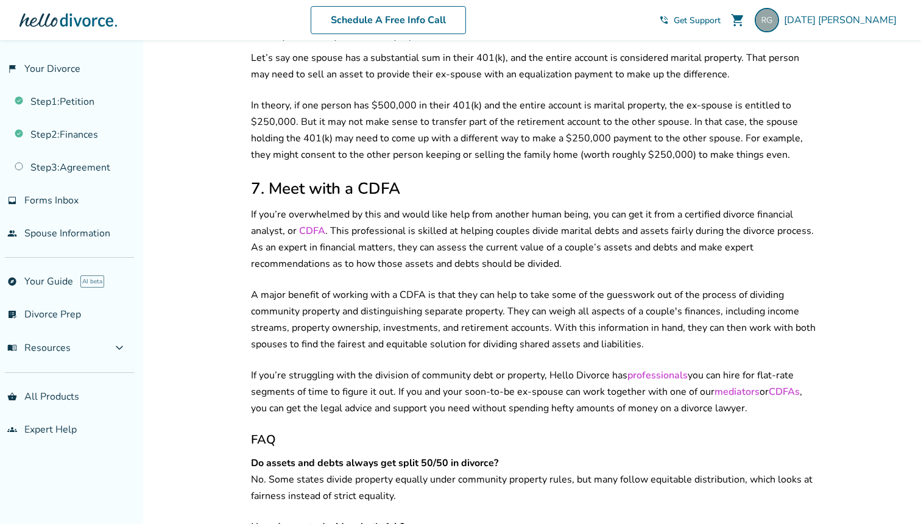
scroll to position [2018, 0]
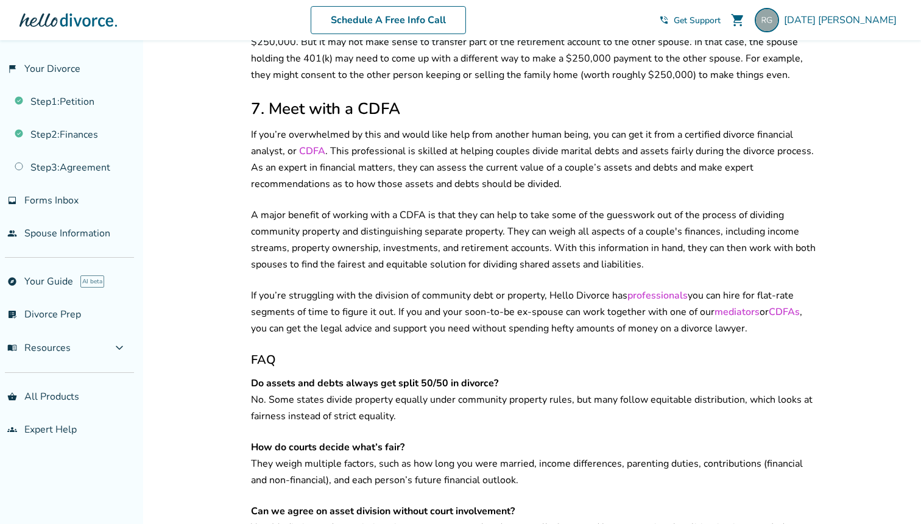
click at [468, 376] on strong "Do assets and debts always get split 50/50 in divorce?" at bounding box center [374, 382] width 247 height 13
click at [468, 389] on p "Do assets and debts always get split 50/50 in divorce? No. Some states divide p…" at bounding box center [533, 399] width 565 height 49
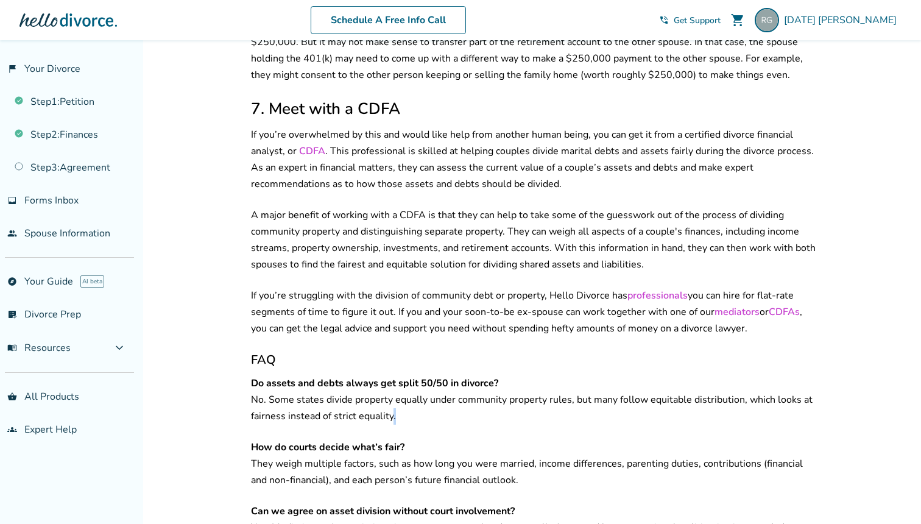
click at [468, 389] on p "Do assets and debts always get split 50/50 in divorce? No. Some states divide p…" at bounding box center [533, 399] width 565 height 49
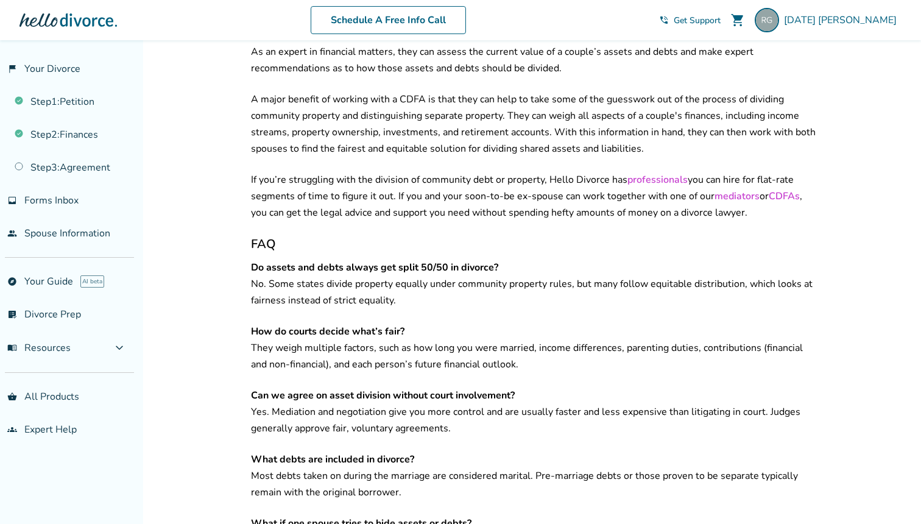
scroll to position [2194, 0]
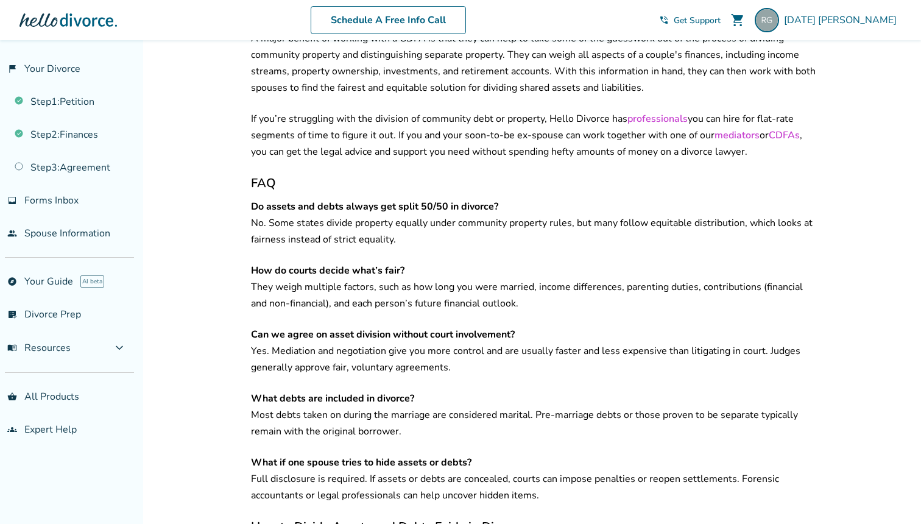
click at [498, 280] on p "How do courts decide what’s fair? They weigh multiple factors, such as how long…" at bounding box center [533, 286] width 565 height 49
click at [488, 347] on p "Can we agree on asset division without court involvement? Yes. Mediation and ne…" at bounding box center [533, 350] width 565 height 49
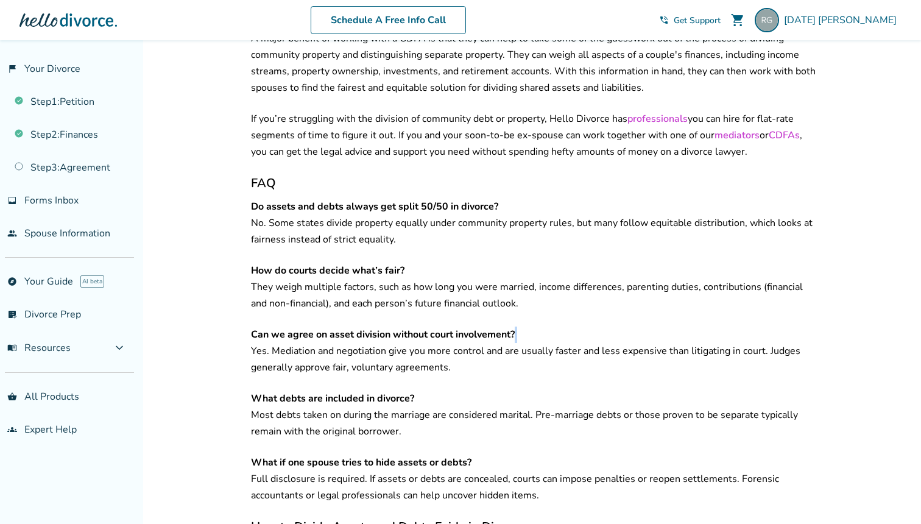
click at [488, 347] on p "Can we agree on asset division without court involvement? Yes. Mediation and ne…" at bounding box center [533, 350] width 565 height 49
click at [515, 272] on p "How do courts decide what’s fair? They weigh multiple factors, such as how long…" at bounding box center [533, 286] width 565 height 49
click at [501, 346] on p "Can we agree on asset division without court involvement? Yes. Mediation and ne…" at bounding box center [533, 350] width 565 height 49
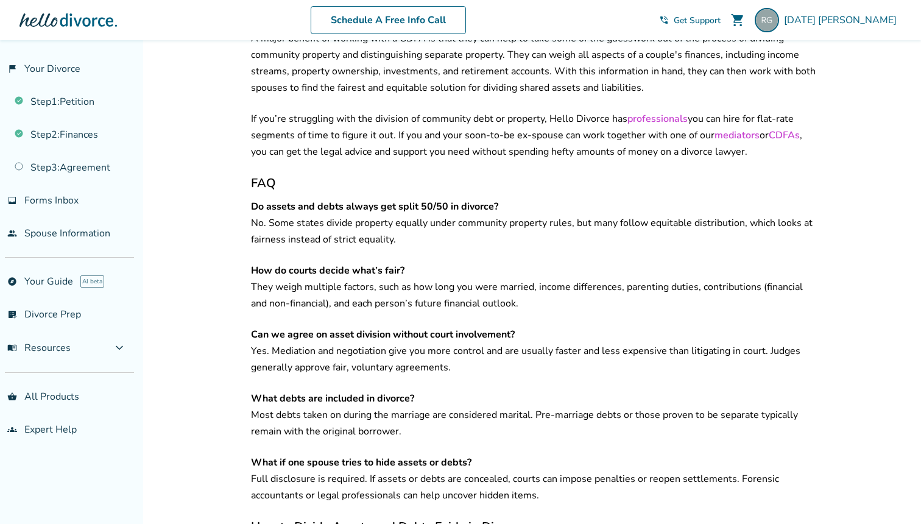
click at [501, 346] on p "Can we agree on asset division without court involvement? Yes. Mediation and ne…" at bounding box center [533, 350] width 565 height 49
click at [513, 328] on strong "Can we agree on asset division without court involvement?" at bounding box center [383, 334] width 264 height 13
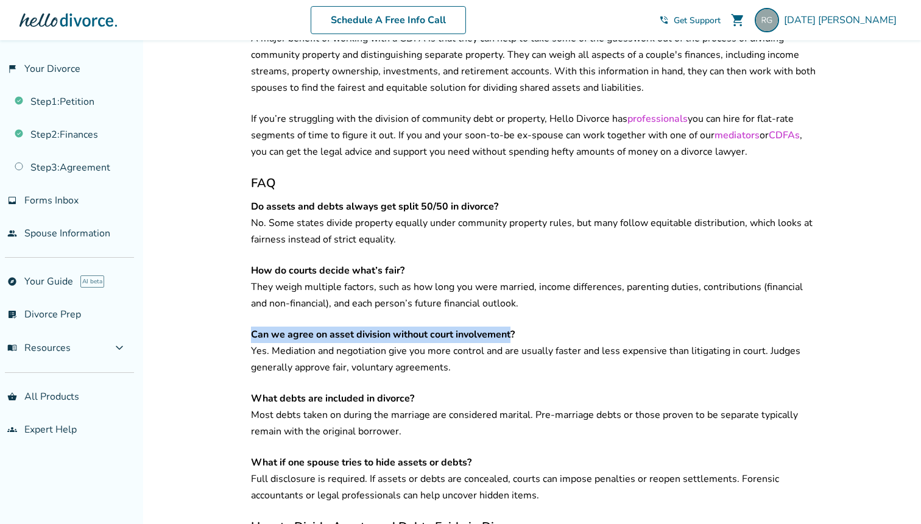
click at [513, 328] on strong "Can we agree on asset division without court involvement?" at bounding box center [383, 334] width 264 height 13
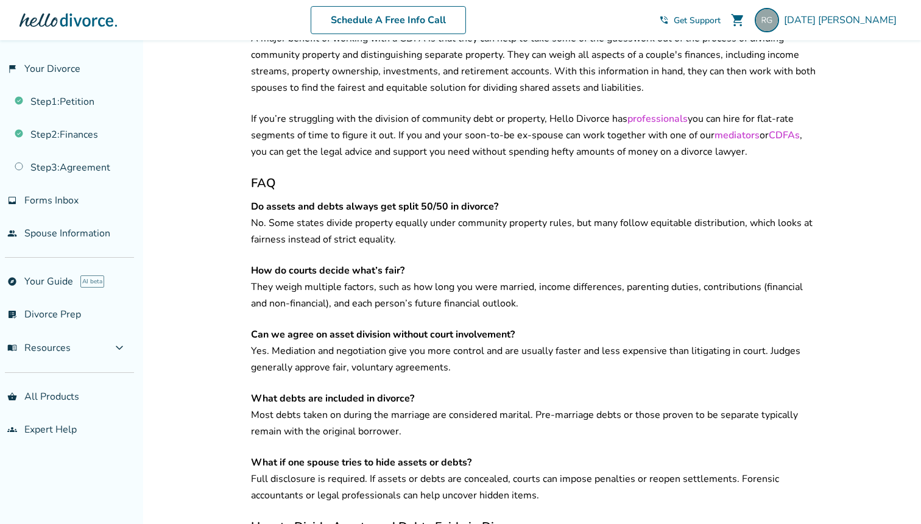
click at [504, 340] on p "Can we agree on asset division without court involvement? Yes. Mediation and ne…" at bounding box center [533, 350] width 565 height 49
click at [522, 326] on p "Can we agree on asset division without court involvement? Yes. Mediation and ne…" at bounding box center [533, 350] width 565 height 49
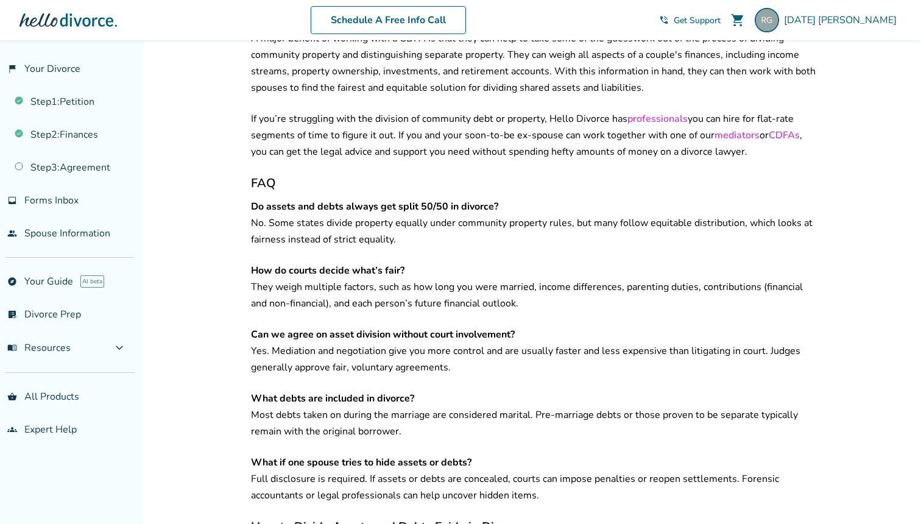
click at [522, 326] on p "Can we agree on asset division without court involvement? Yes. Mediation and ne…" at bounding box center [533, 350] width 565 height 49
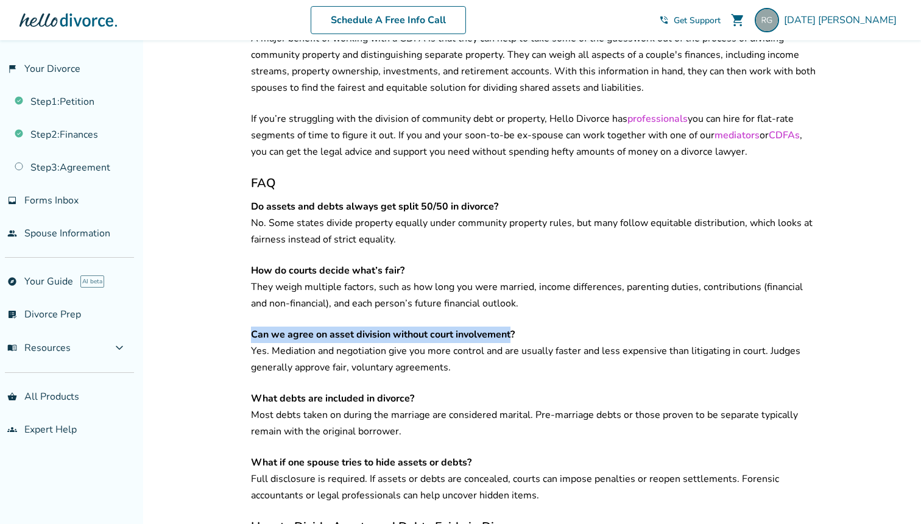
click at [522, 326] on p "Can we agree on asset division without court involvement? Yes. Mediation and ne…" at bounding box center [533, 350] width 565 height 49
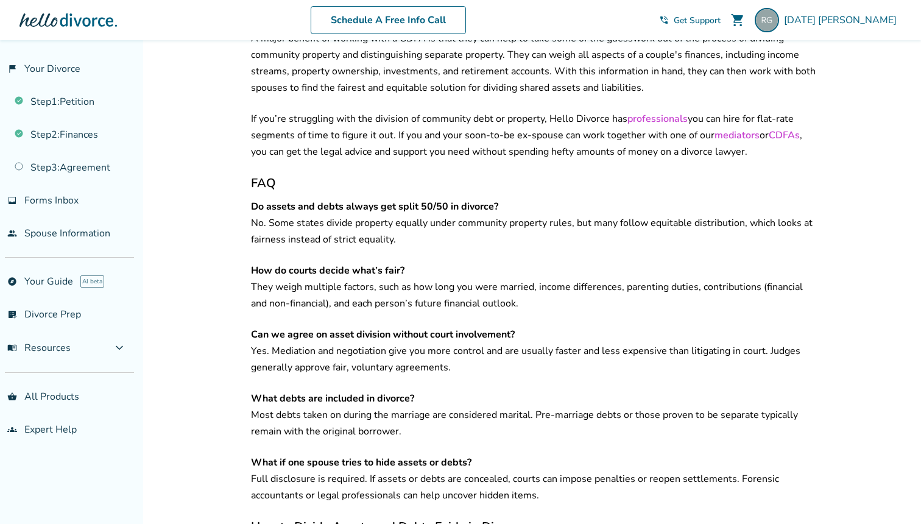
click at [517, 333] on p "Can we agree on asset division without court involvement? Yes. Mediation and ne…" at bounding box center [533, 350] width 565 height 49
click at [532, 326] on p "Can we agree on asset division without court involvement? Yes. Mediation and ne…" at bounding box center [533, 350] width 565 height 49
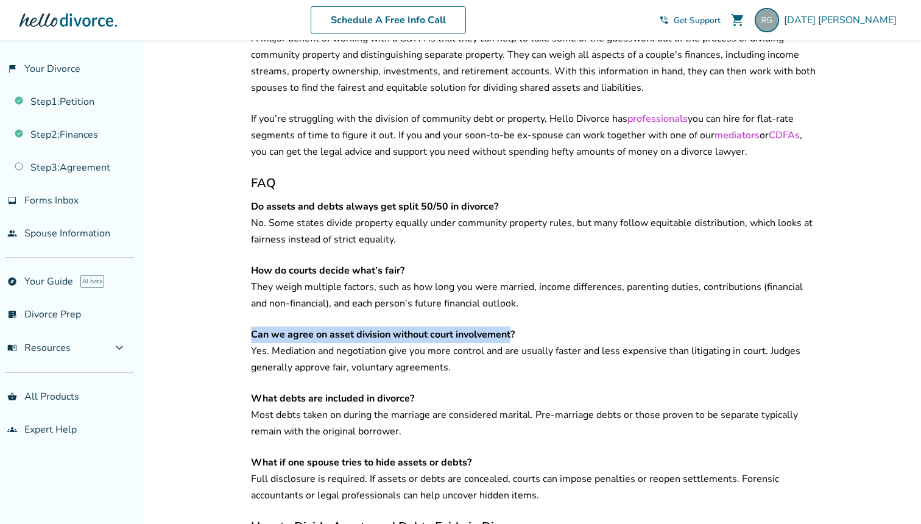
click at [532, 326] on p "Can we agree on asset division without court involvement? Yes. Mediation and ne…" at bounding box center [533, 350] width 565 height 49
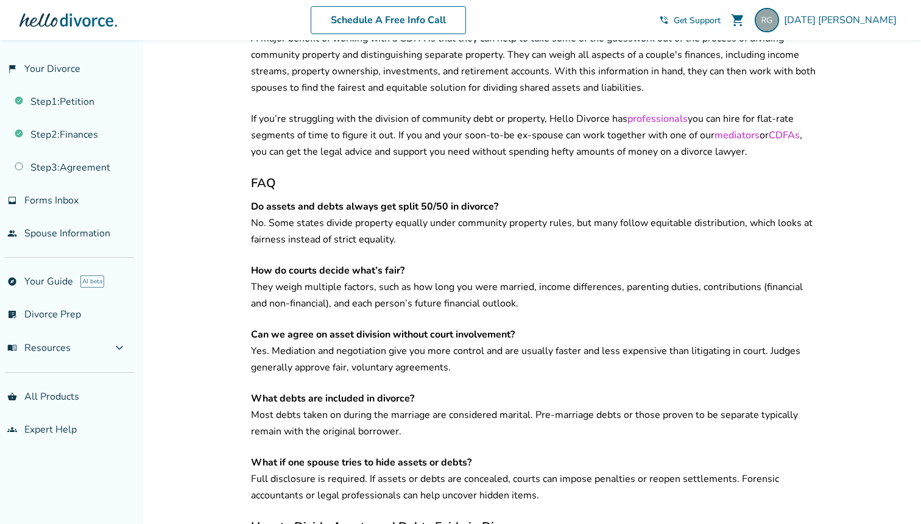
click at [524, 342] on p "Can we agree on asset division without court involvement? Yes. Mediation and ne…" at bounding box center [533, 350] width 565 height 49
click at [504, 400] on p "What debts are included in divorce? Most debts taken on during the marriage are…" at bounding box center [533, 414] width 565 height 49
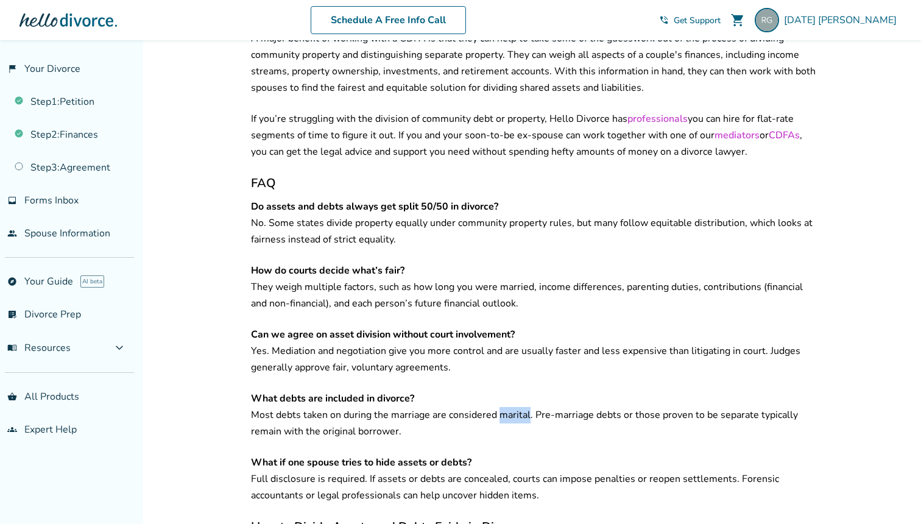
click at [504, 400] on p "What debts are included in divorce? Most debts taken on during the marriage are…" at bounding box center [533, 414] width 565 height 49
click at [532, 343] on p "Can we agree on asset division without court involvement? Yes. Mediation and ne…" at bounding box center [533, 350] width 565 height 49
click at [521, 392] on p "What debts are included in divorce? Most debts taken on during the marriage are…" at bounding box center [533, 414] width 565 height 49
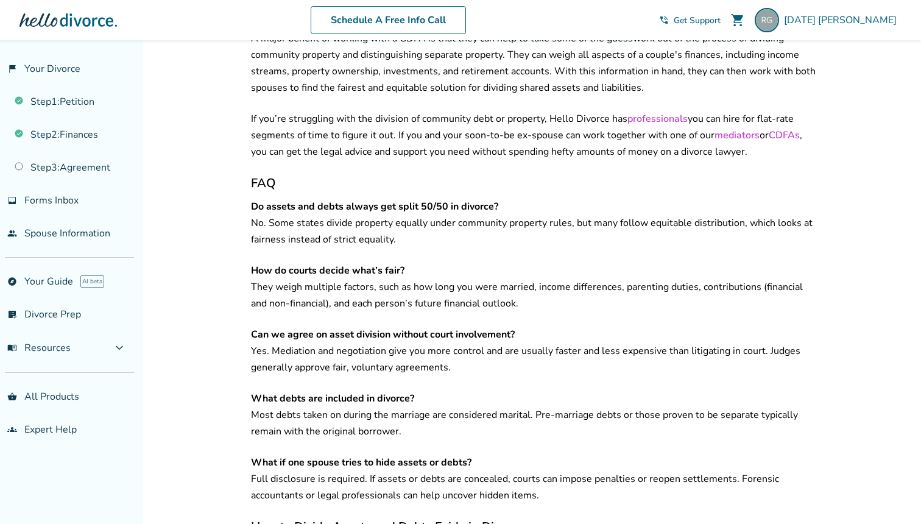
click at [521, 392] on p "What debts are included in divorce? Most debts taken on during the marriage are…" at bounding box center [533, 414] width 565 height 49
click at [543, 326] on p "Can we agree on asset division without court involvement? Yes. Mediation and ne…" at bounding box center [533, 350] width 565 height 49
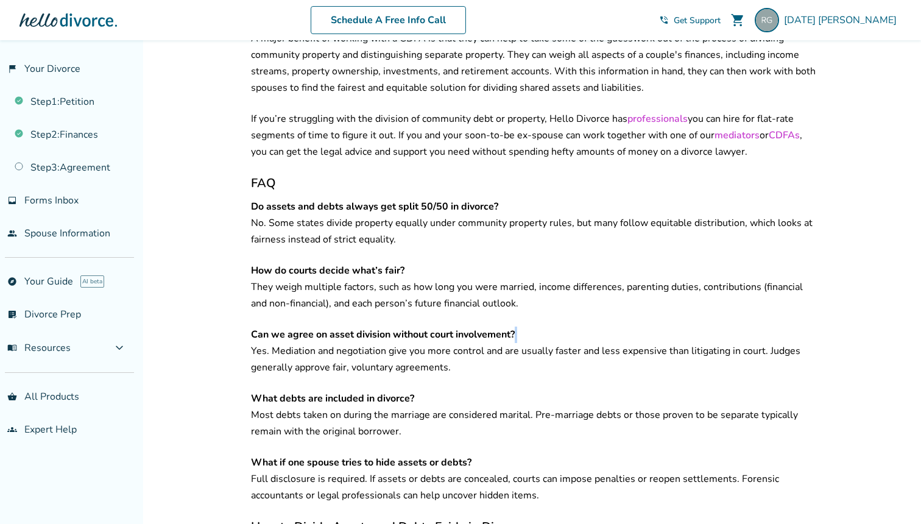
click at [523, 394] on p "What debts are included in divorce? Most debts taken on during the marriage are…" at bounding box center [533, 414] width 565 height 49
click at [534, 390] on p "What debts are included in divorce? Most debts taken on during the marriage are…" at bounding box center [533, 414] width 565 height 49
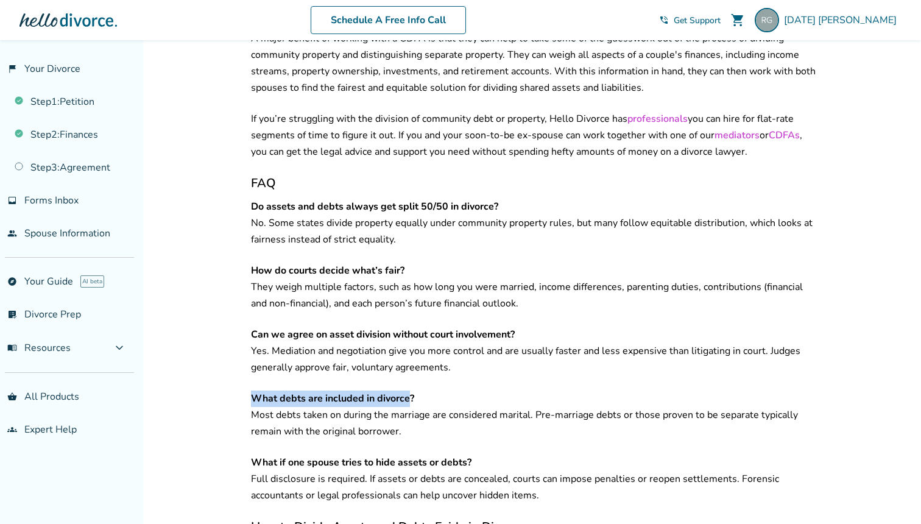
click at [534, 390] on p "What debts are included in divorce? Most debts taken on during the marriage are…" at bounding box center [533, 414] width 565 height 49
click at [529, 404] on p "What debts are included in divorce? Most debts taken on during the marriage are…" at bounding box center [533, 414] width 565 height 49
click at [544, 390] on p "What debts are included in divorce? Most debts taken on during the marriage are…" at bounding box center [533, 414] width 565 height 49
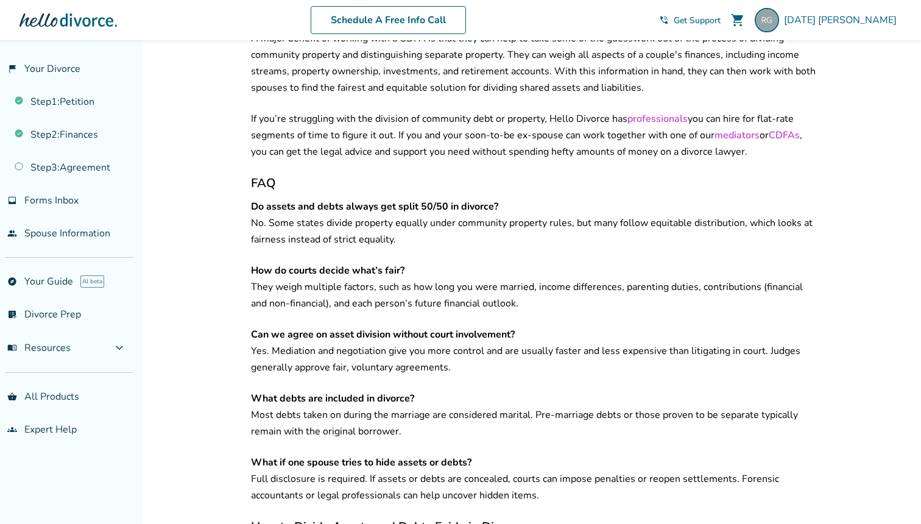
click at [544, 390] on p "What debts are included in divorce? Most debts taken on during the marriage are…" at bounding box center [533, 414] width 565 height 49
click at [542, 396] on p "What debts are included in divorce? Most debts taken on during the marriage are…" at bounding box center [533, 414] width 565 height 49
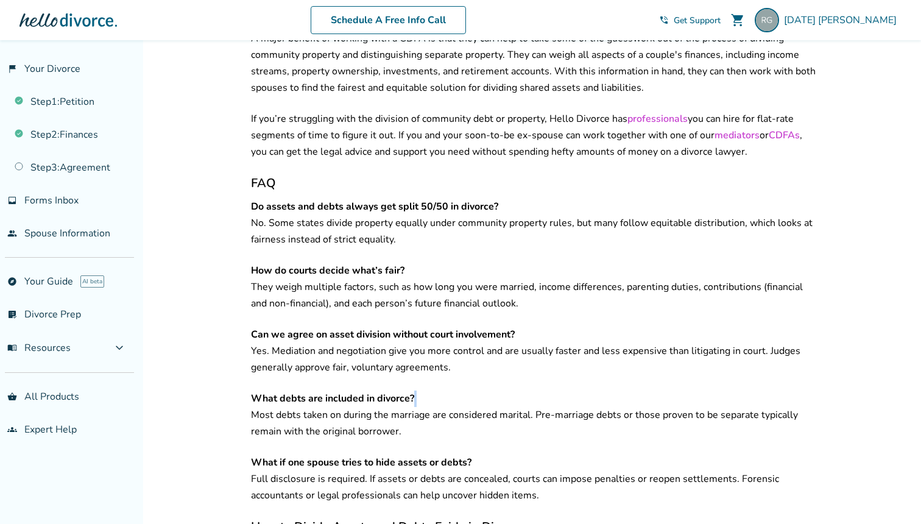
click at [556, 390] on p "What debts are included in divorce? Most debts taken on during the marriage are…" at bounding box center [533, 414] width 565 height 49
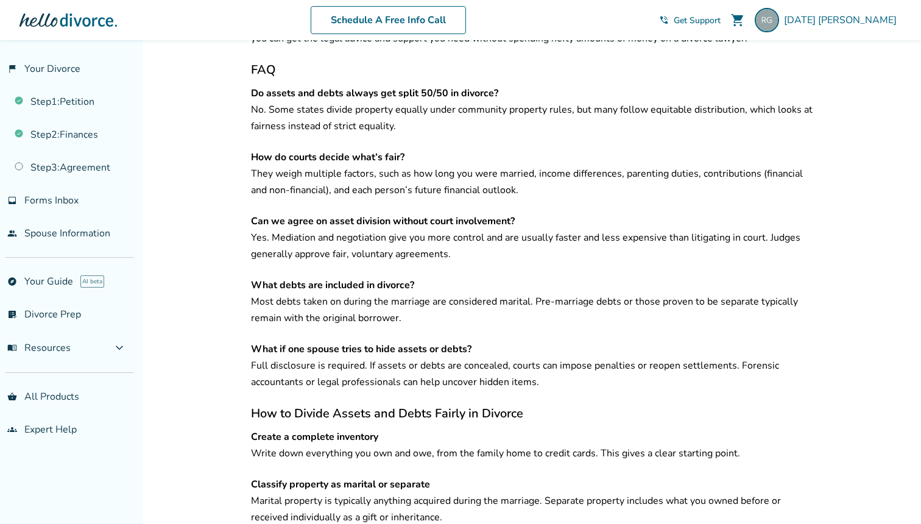
scroll to position [2338, 0]
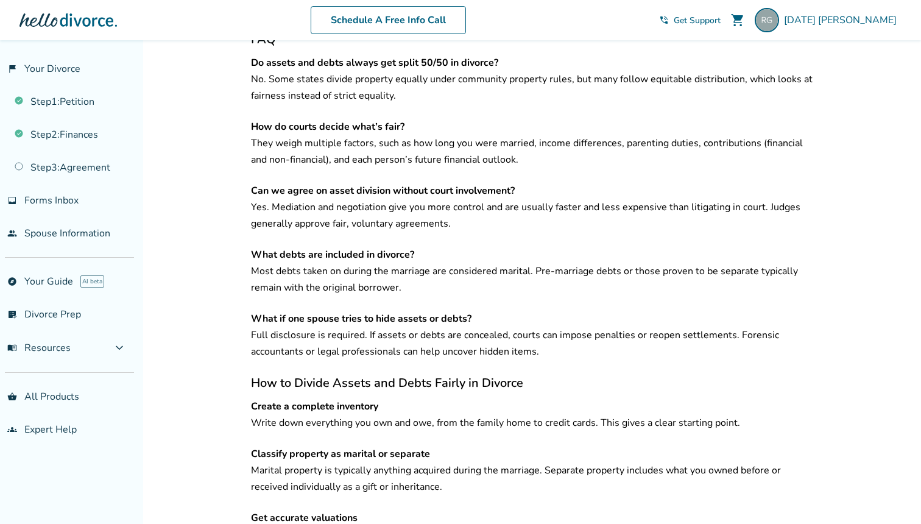
click at [535, 334] on p "What if one spouse tries to hide assets or debts? Full disclosure is required. …" at bounding box center [533, 335] width 565 height 49
click at [558, 334] on p "What if one spouse tries to hide assets or debts? Full disclosure is required. …" at bounding box center [533, 335] width 565 height 49
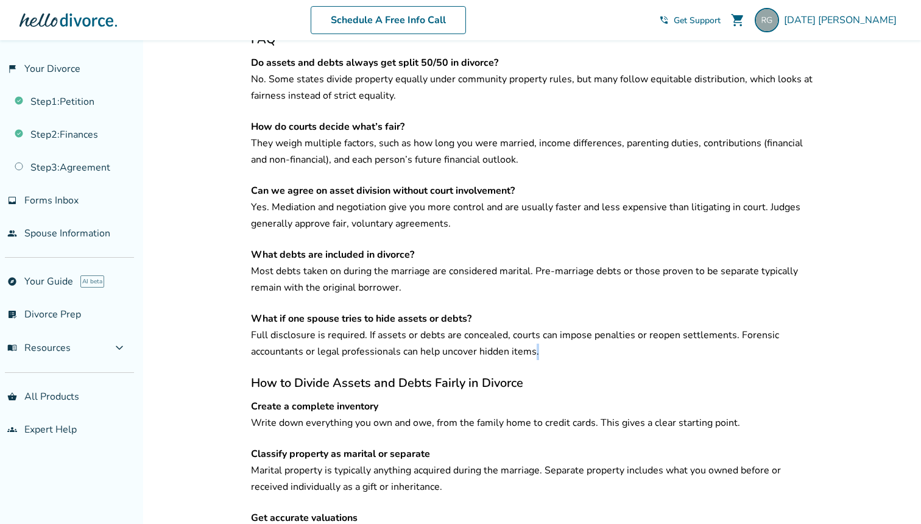
click at [558, 334] on p "What if one spouse tries to hide assets or debts? Full disclosure is required. …" at bounding box center [533, 335] width 565 height 49
click at [570, 334] on p "What if one spouse tries to hide assets or debts? Full disclosure is required. …" at bounding box center [533, 335] width 565 height 49
click at [584, 330] on p "What if one spouse tries to hide assets or debts? Full disclosure is required. …" at bounding box center [533, 335] width 565 height 49
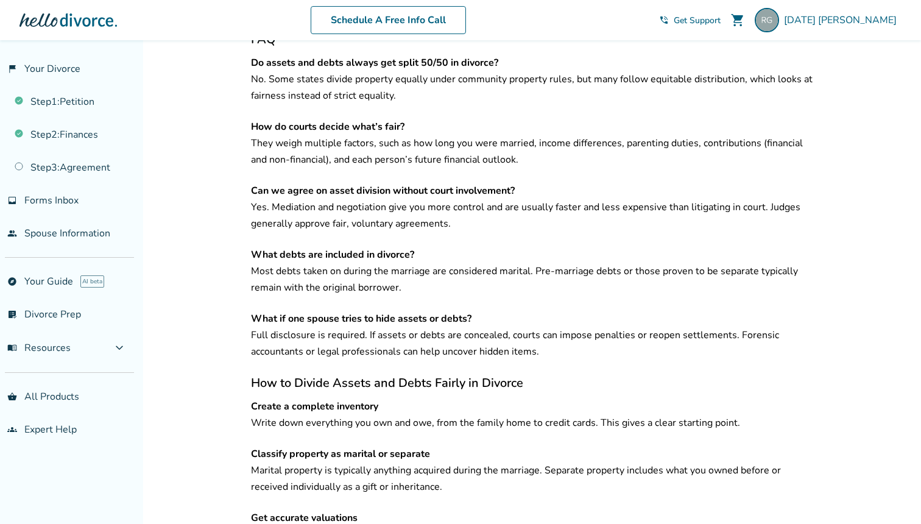
click at [584, 330] on p "What if one spouse tries to hide assets or debts? Full disclosure is required. …" at bounding box center [533, 335] width 565 height 49
click at [598, 328] on p "What if one spouse tries to hide assets or debts? Full disclosure is required. …" at bounding box center [533, 335] width 565 height 49
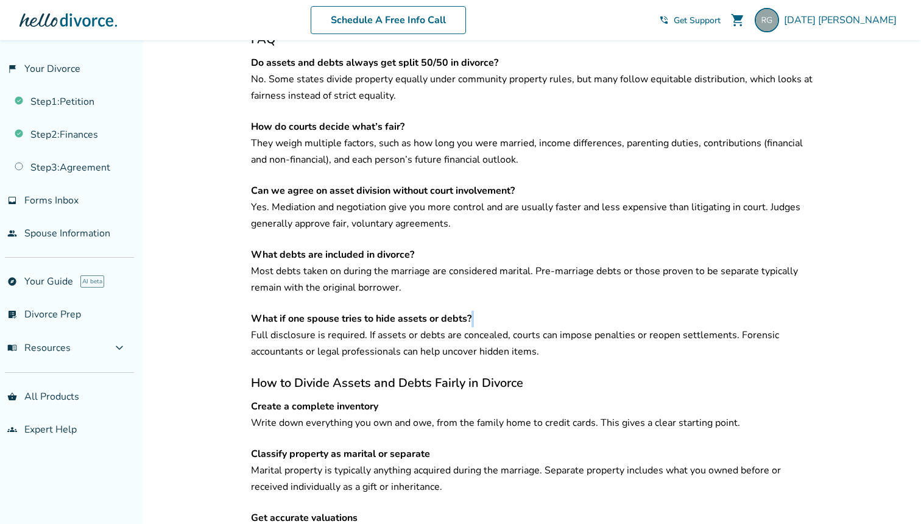
click at [589, 339] on p "What if one spouse tries to hide assets or debts? Full disclosure is required. …" at bounding box center [533, 335] width 565 height 49
click at [603, 328] on p "What if one spouse tries to hide assets or debts? Full disclosure is required. …" at bounding box center [533, 335] width 565 height 49
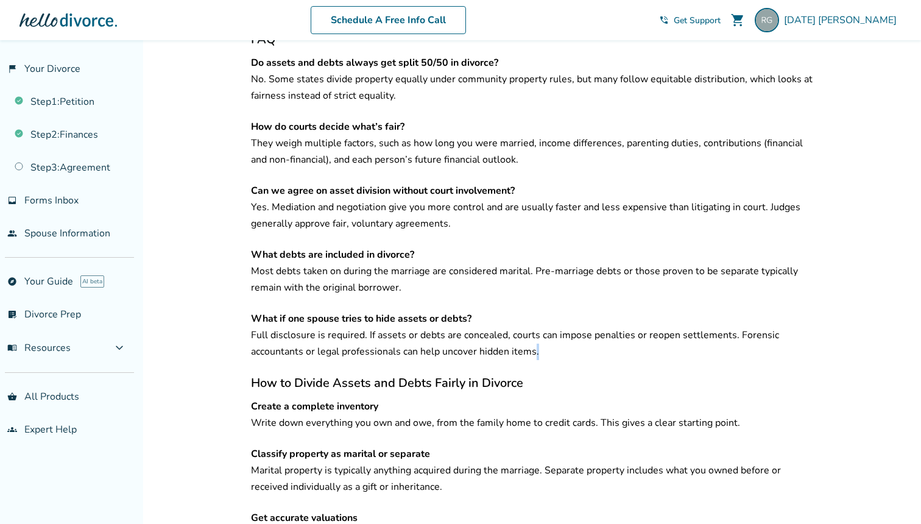
click at [603, 328] on p "What if one spouse tries to hide assets or debts? Full disclosure is required. …" at bounding box center [533, 335] width 565 height 49
click at [568, 398] on p "Create a complete inventory Write down everything you own and owe, from the fam…" at bounding box center [533, 414] width 565 height 33
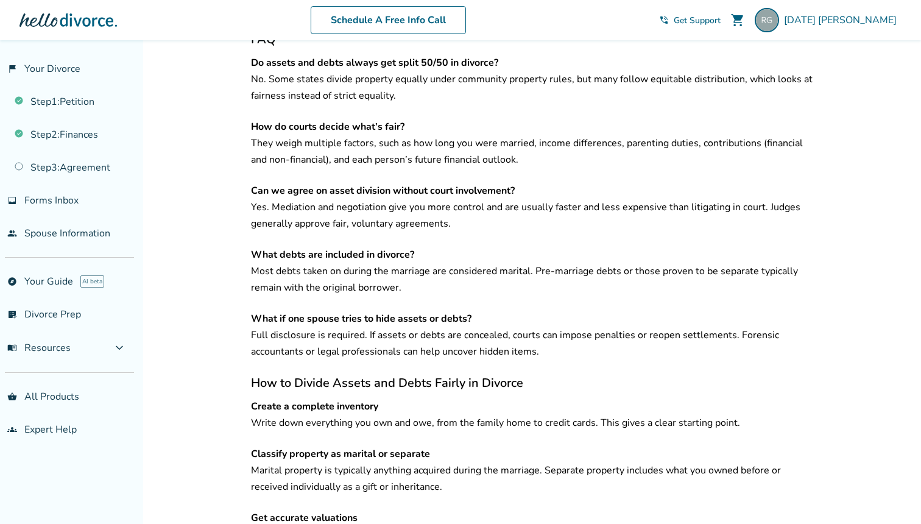
click at [568, 398] on p "Create a complete inventory Write down everything you own and owe, from the fam…" at bounding box center [533, 414] width 565 height 33
click at [565, 403] on p "Create a complete inventory Write down everything you own and owe, from the fam…" at bounding box center [533, 414] width 565 height 33
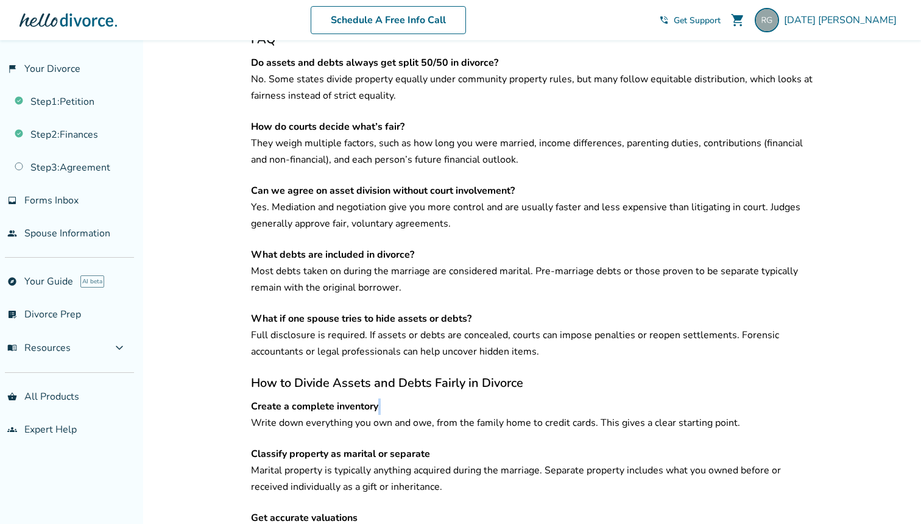
click at [572, 398] on p "Create a complete inventory Write down everything you own and owe, from the fam…" at bounding box center [533, 414] width 565 height 33
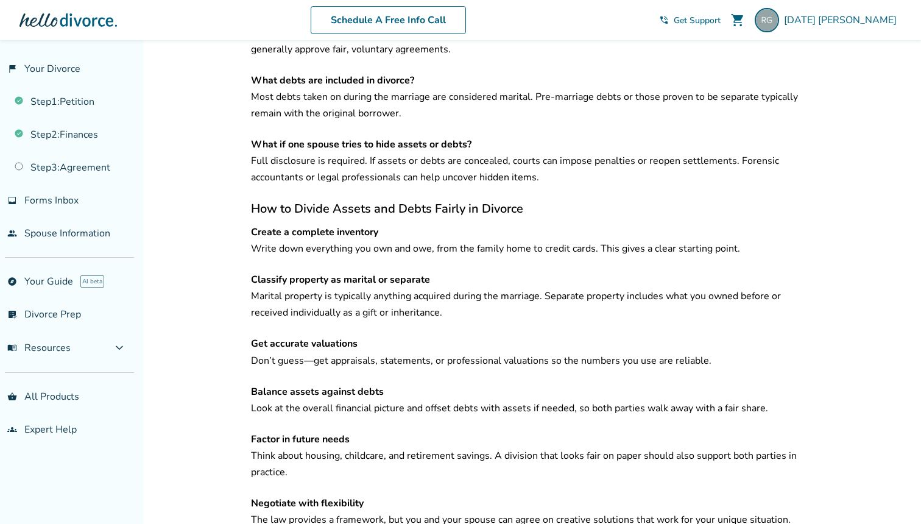
scroll to position [2552, 0]
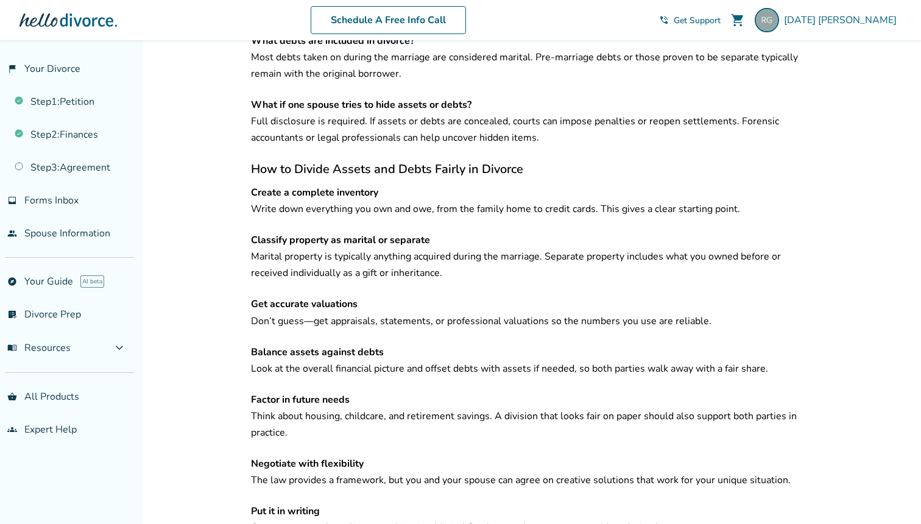
click at [507, 236] on p "Classify property as marital or separate Marital property is typically anything…" at bounding box center [533, 256] width 565 height 49
click at [505, 257] on p "Classify property as marital or separate Marital property is typically anything…" at bounding box center [533, 256] width 565 height 49
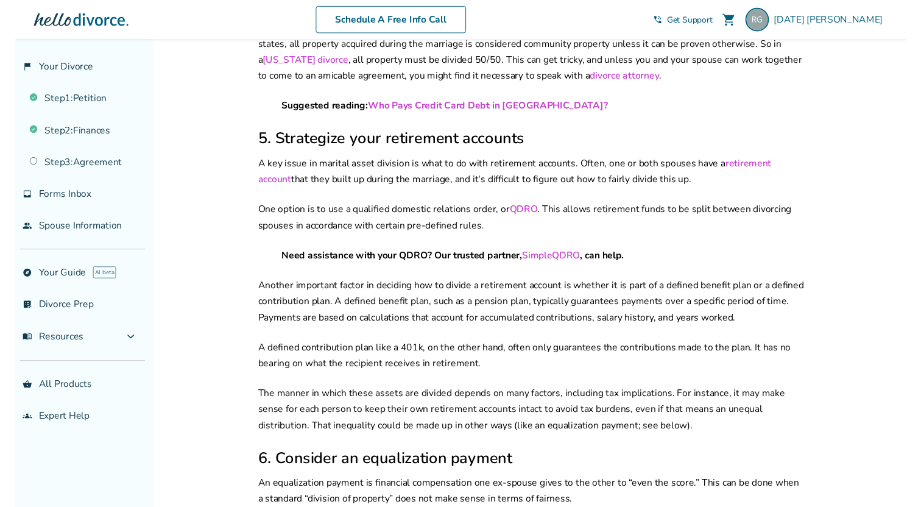
scroll to position [1240, 0]
